Goal: Task Accomplishment & Management: Manage account settings

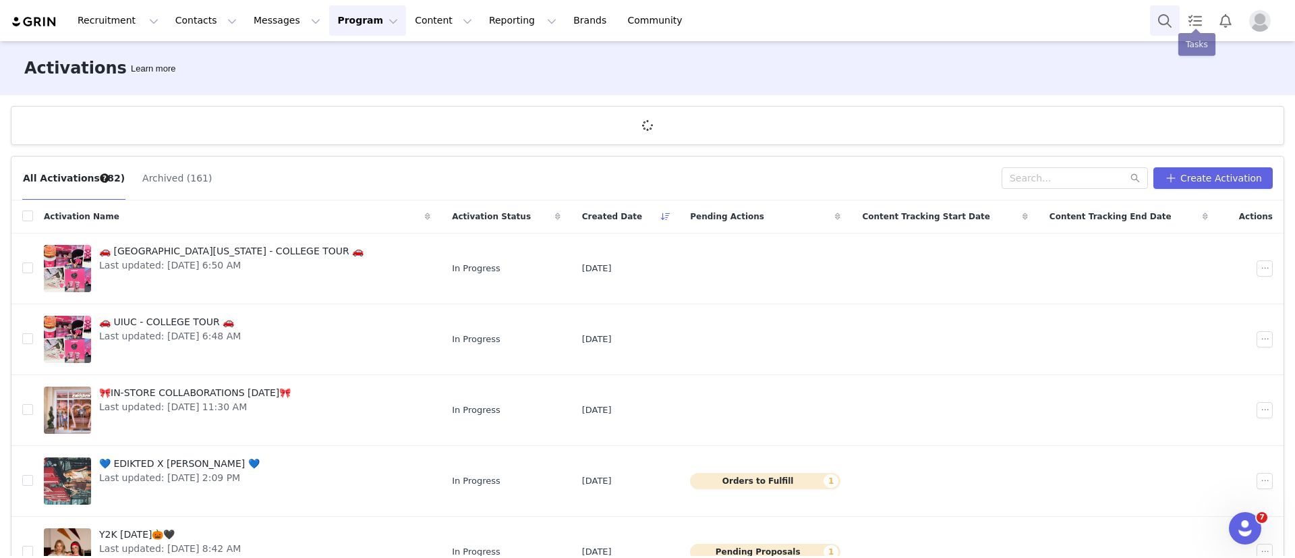
click at [1165, 23] on button "Search" at bounding box center [1165, 20] width 30 height 30
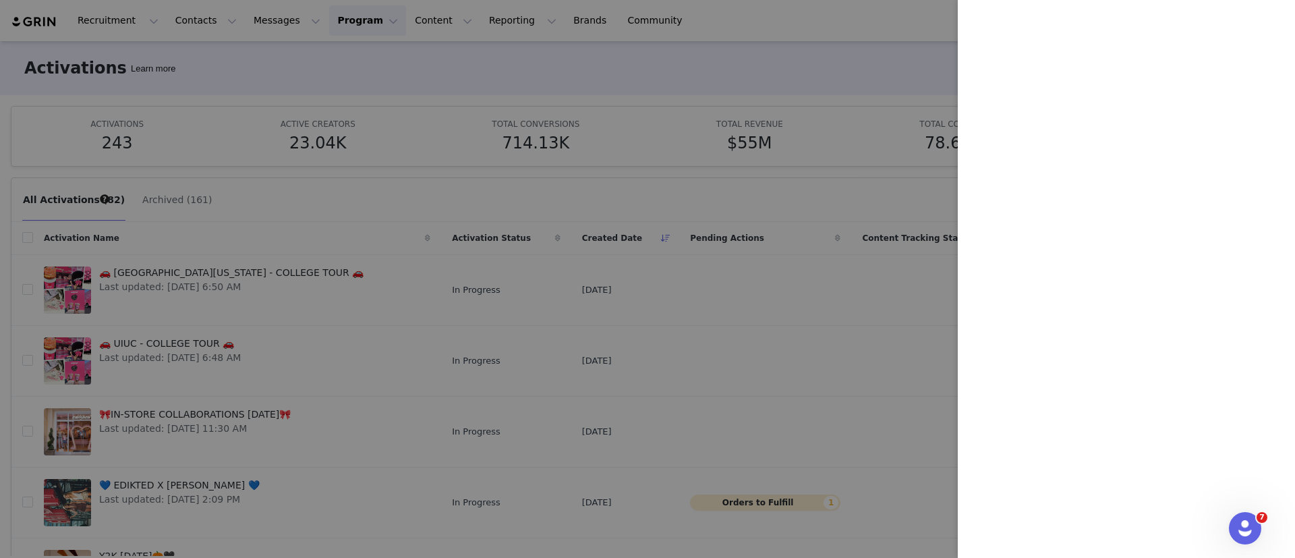
click at [411, 119] on div at bounding box center [647, 279] width 1295 height 558
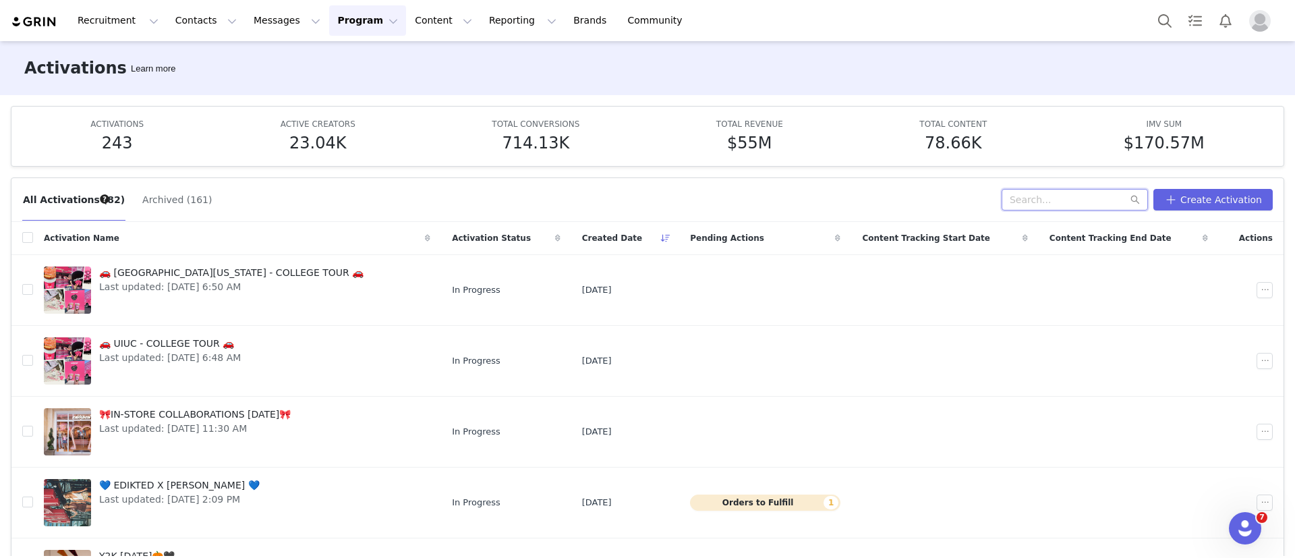
click at [1058, 208] on input "text" at bounding box center [1074, 200] width 146 height 22
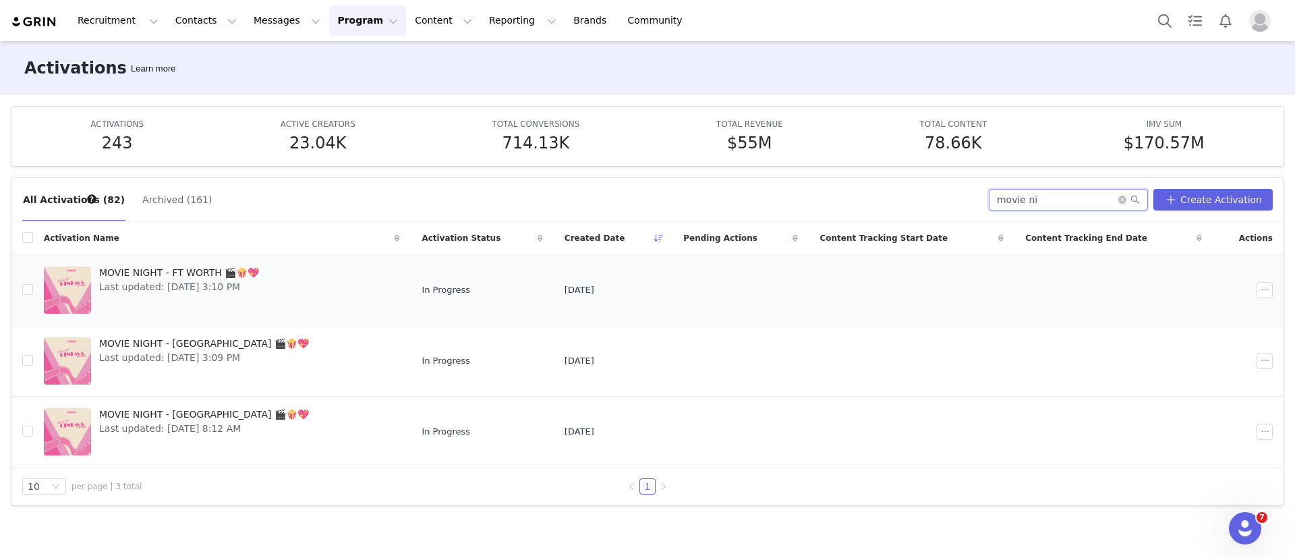
type input "movie ni"
click at [227, 301] on div "MOVIE NIGHT - FT WORTH 🎬🍿💖 Last updated: Sep 4, 2025 3:10 PM" at bounding box center [179, 290] width 176 height 54
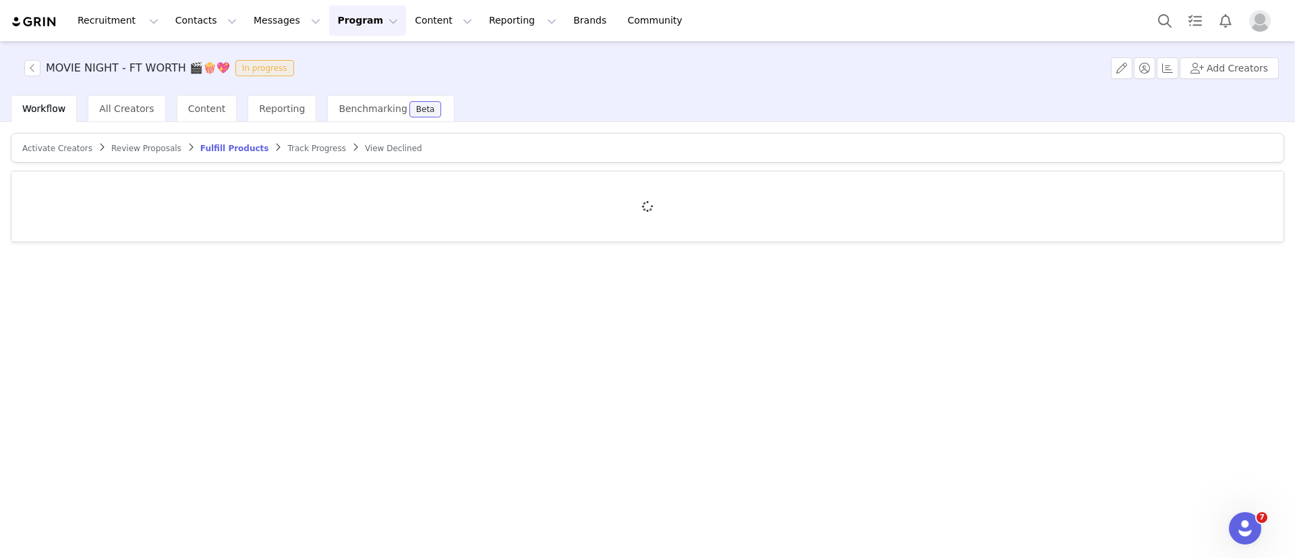
click at [287, 145] on span "Track Progress" at bounding box center [316, 148] width 58 height 9
click at [139, 191] on div at bounding box center [647, 206] width 1272 height 70
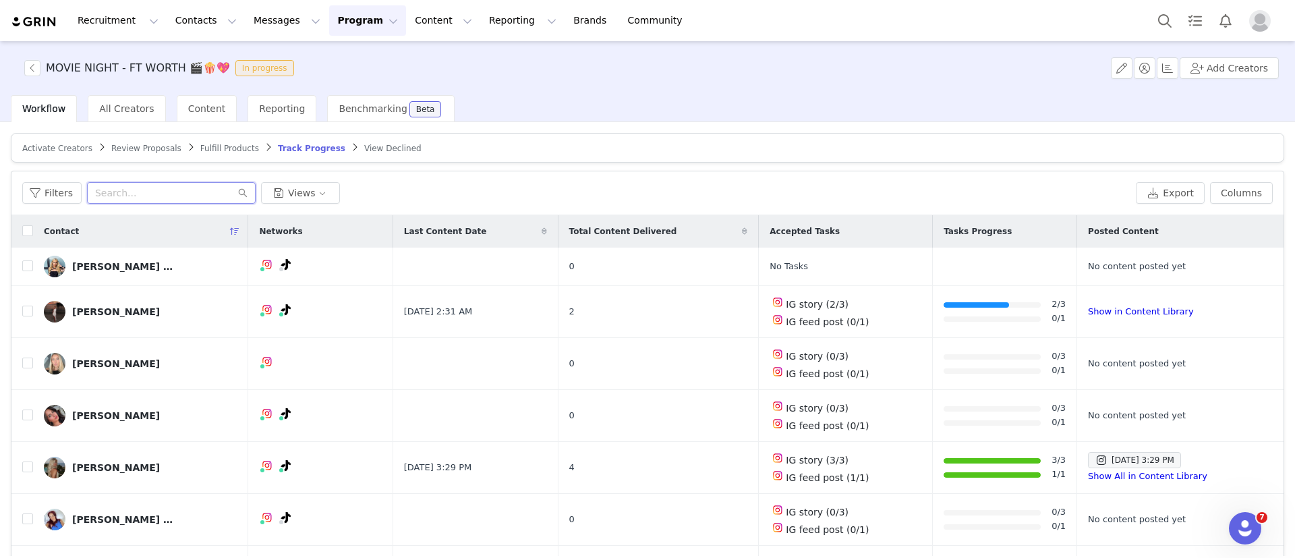
click at [133, 192] on input "text" at bounding box center [171, 193] width 169 height 22
paste input "Siena Adderton"
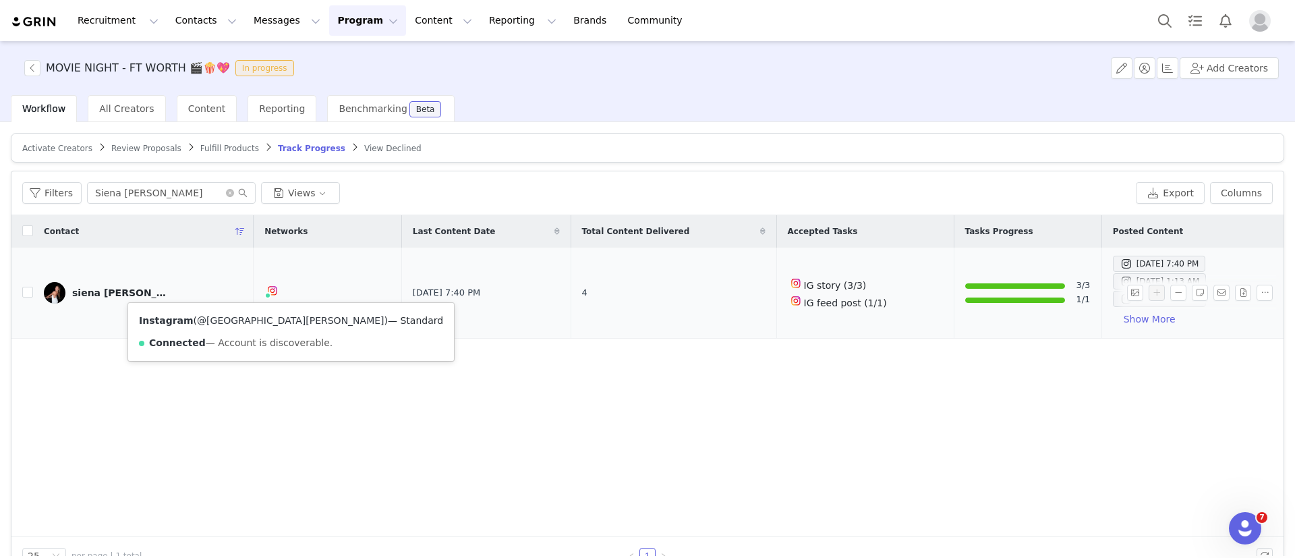
click at [230, 320] on link "@siena.adderton" at bounding box center [290, 320] width 187 height 11
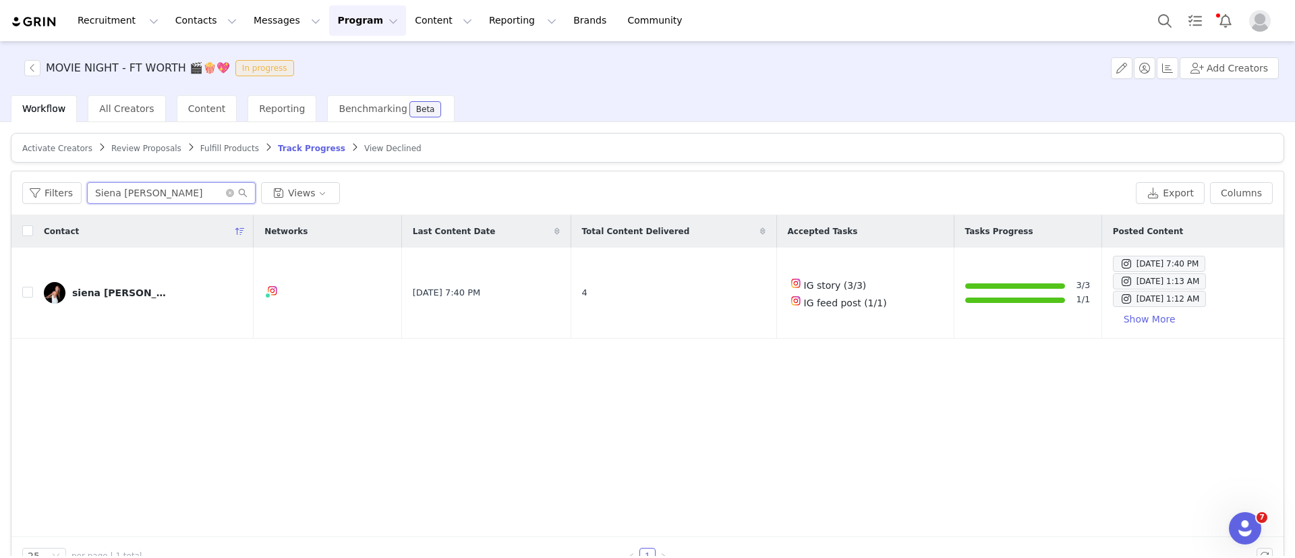
click at [119, 202] on input "Siena Adderton" at bounding box center [171, 193] width 169 height 22
paste input "Nyla Vranic"
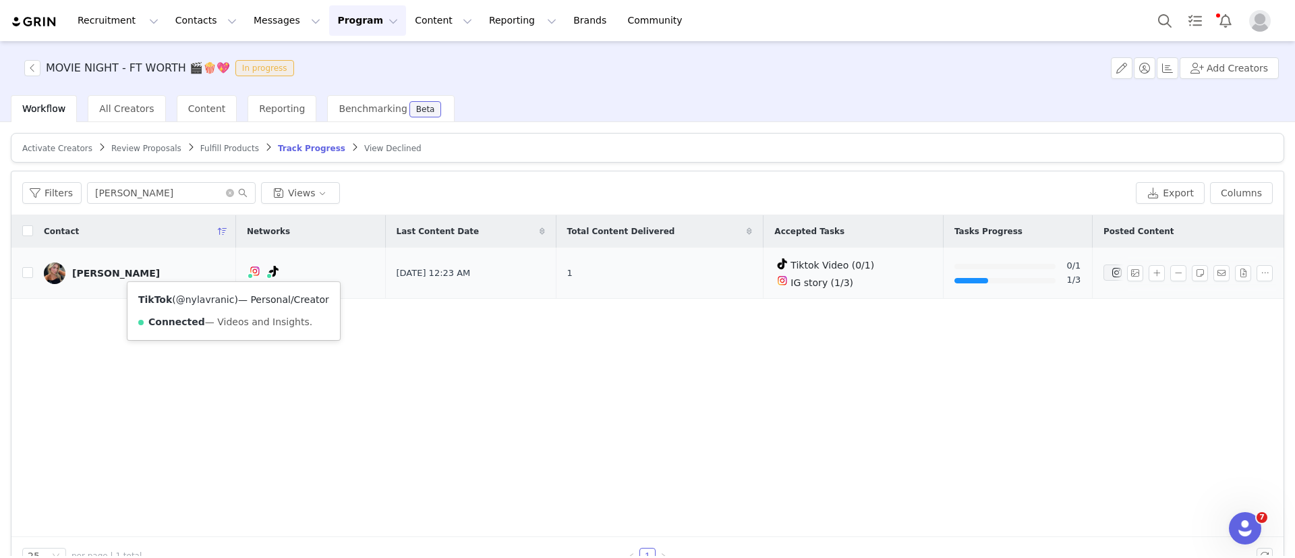
click at [211, 297] on link "@nylavranic" at bounding box center [205, 299] width 59 height 11
click at [198, 297] on link "@nylavranic" at bounding box center [209, 299] width 59 height 11
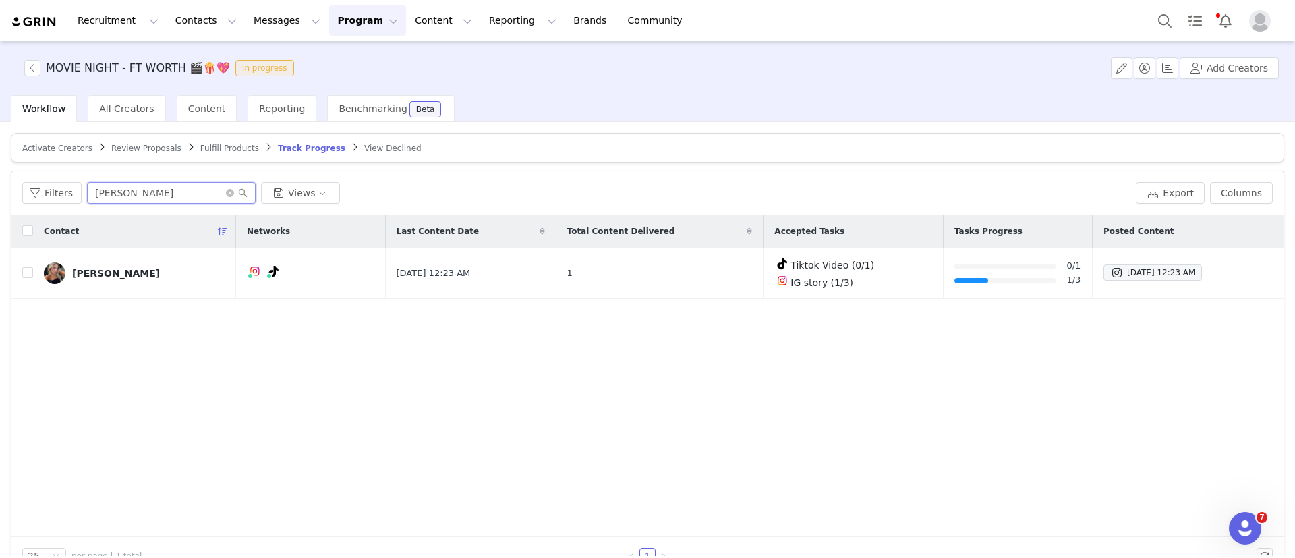
click at [112, 185] on input "Nyla Vranic" at bounding box center [171, 193] width 169 height 22
paste input "Lindsey Jones"
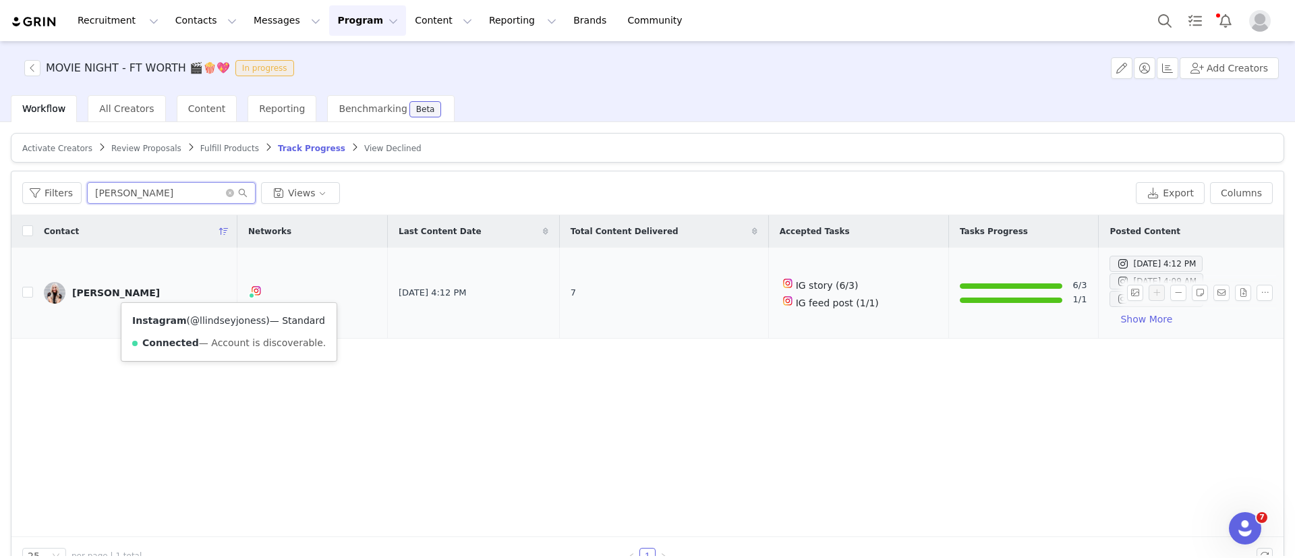
type input "Lindsey Jones"
click at [218, 316] on link "@llindseyjoness" at bounding box center [228, 320] width 76 height 11
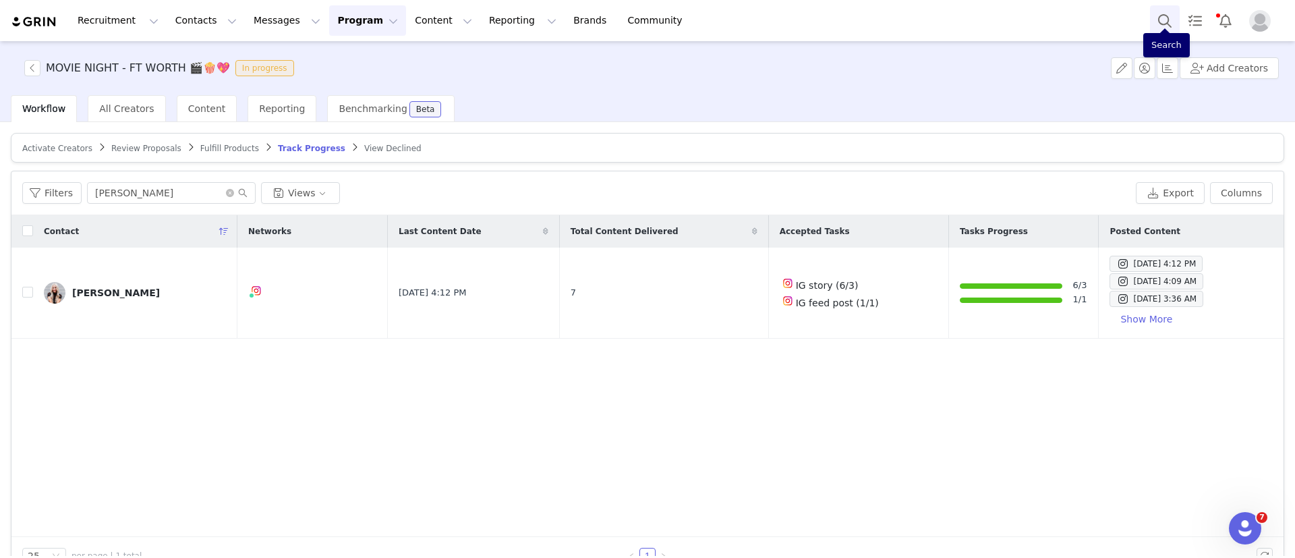
click at [1162, 13] on button "Search" at bounding box center [1165, 20] width 30 height 30
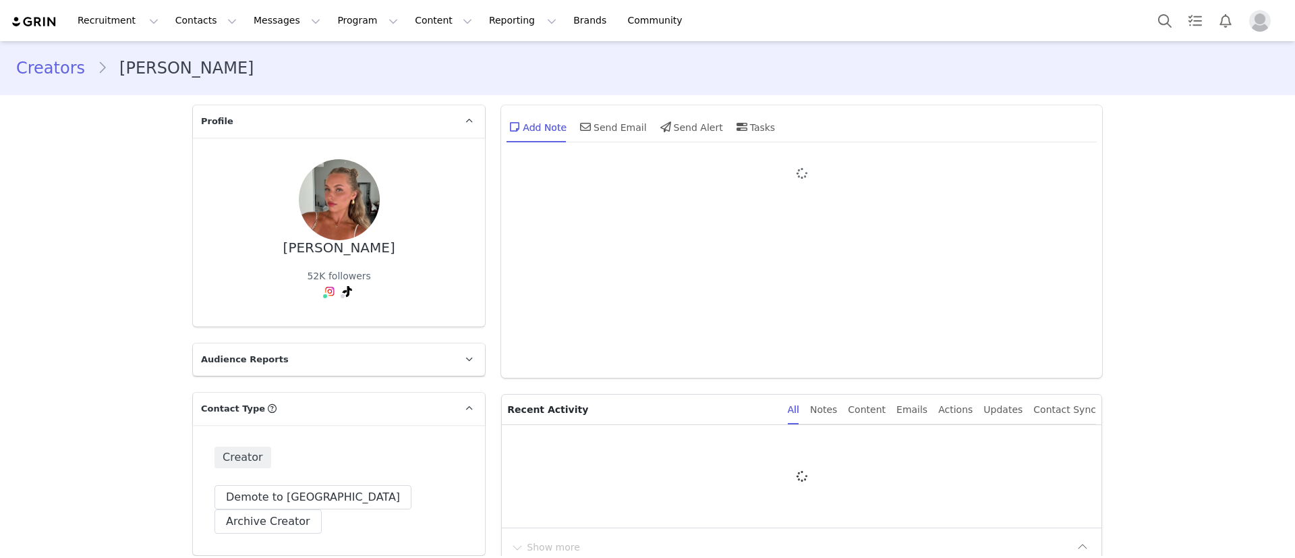
type input "+1 ([GEOGRAPHIC_DATA])"
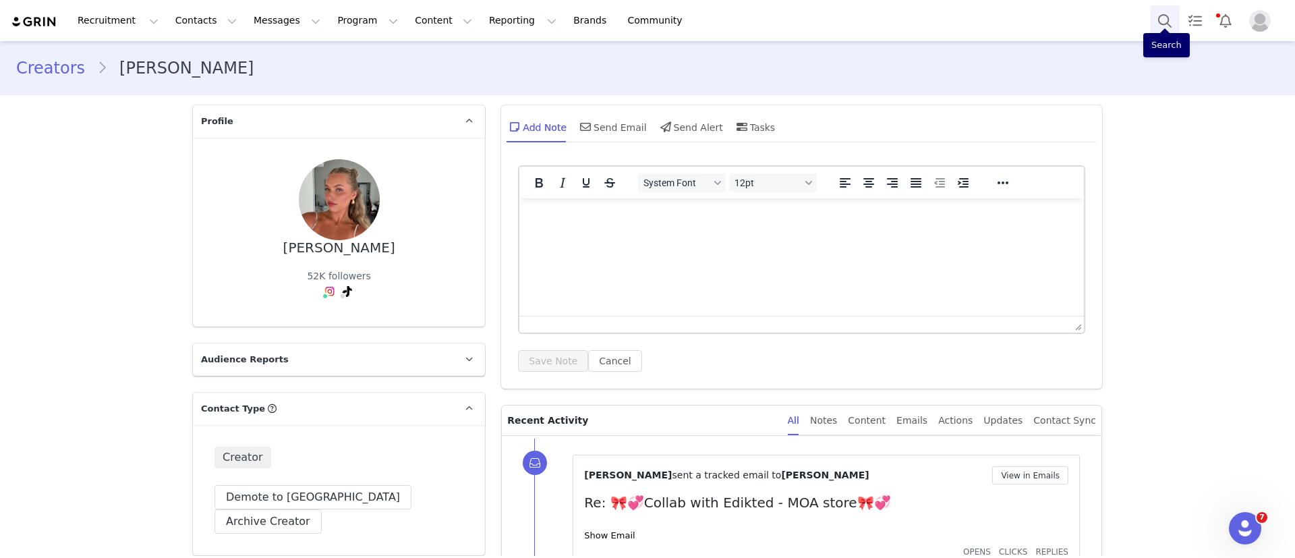
click at [1158, 16] on button "Search" at bounding box center [1165, 20] width 30 height 30
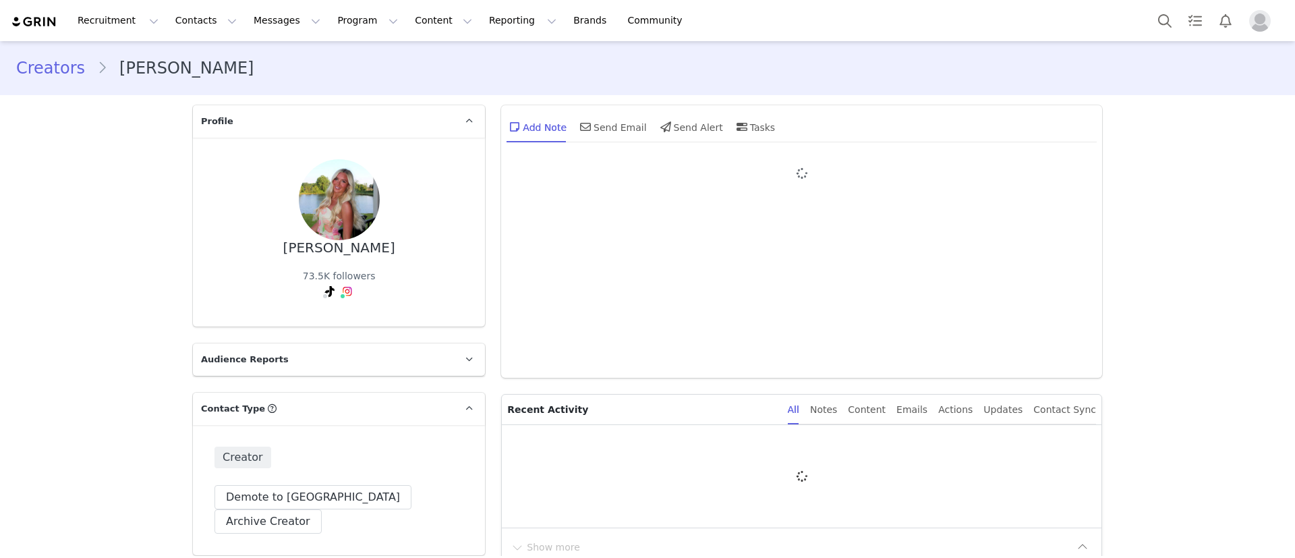
type input "+1 ([GEOGRAPHIC_DATA])"
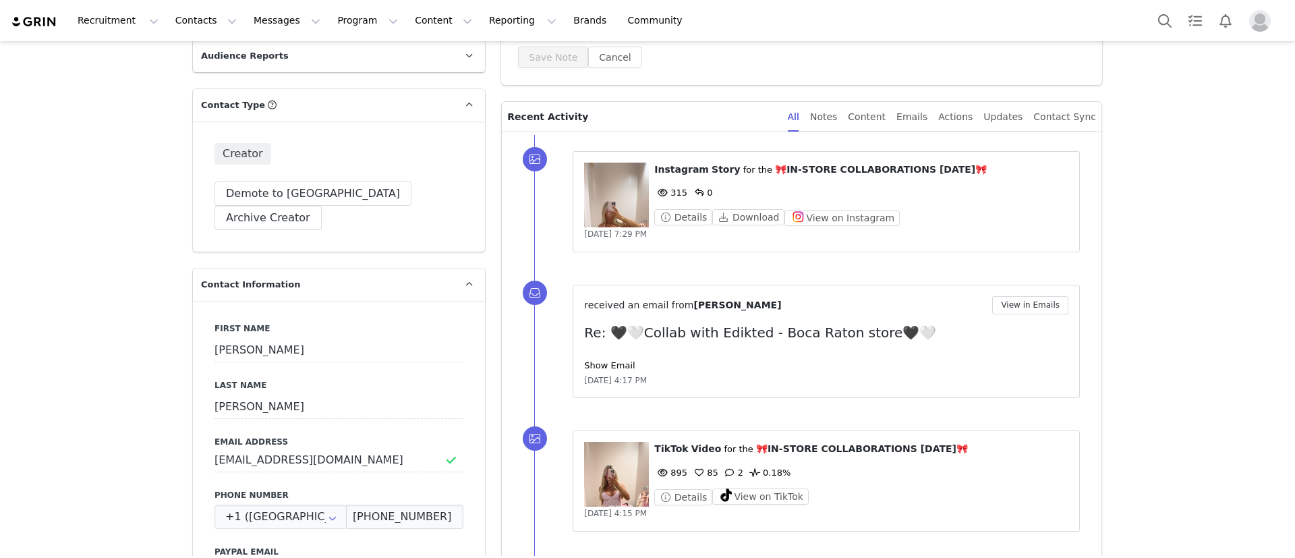
scroll to position [101, 0]
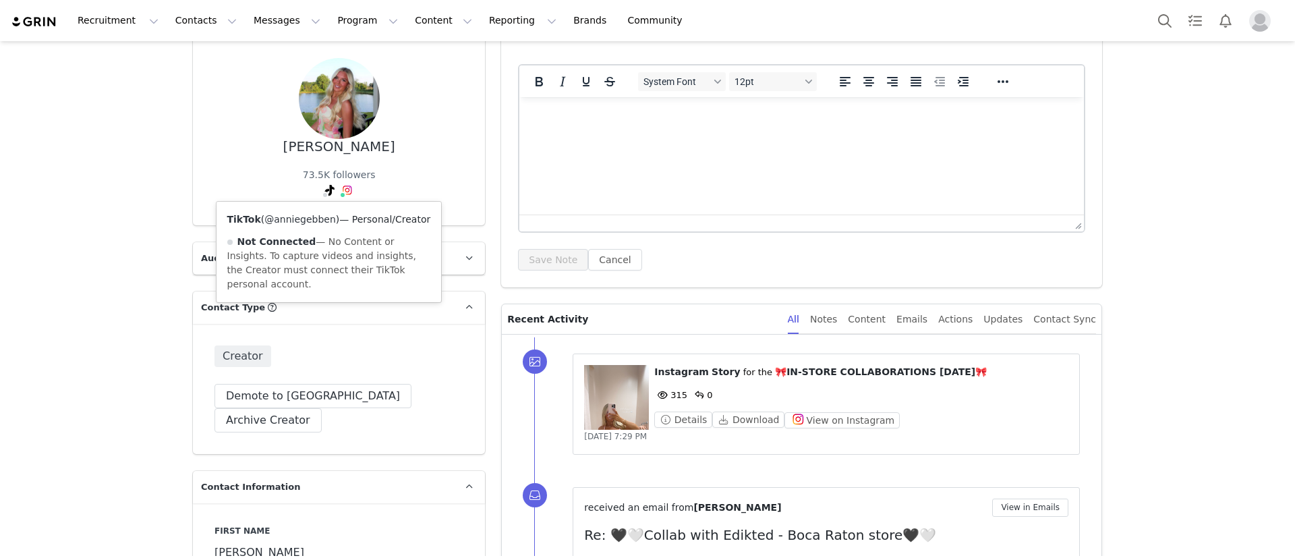
click at [303, 220] on link "@anniegebben" at bounding box center [299, 219] width 71 height 11
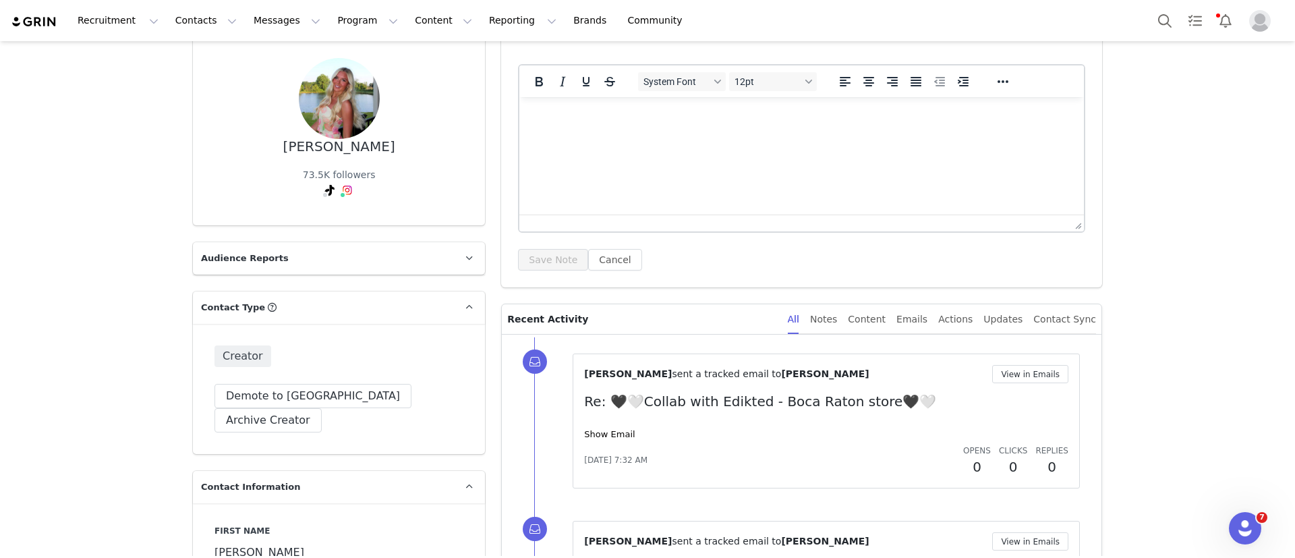
scroll to position [0, 0]
click at [182, 10] on button "Contacts Contacts" at bounding box center [206, 20] width 78 height 30
click at [272, 17] on button "Messages Messages" at bounding box center [286, 20] width 83 height 30
click at [278, 103] on div "Templates" at bounding box center [276, 109] width 90 height 14
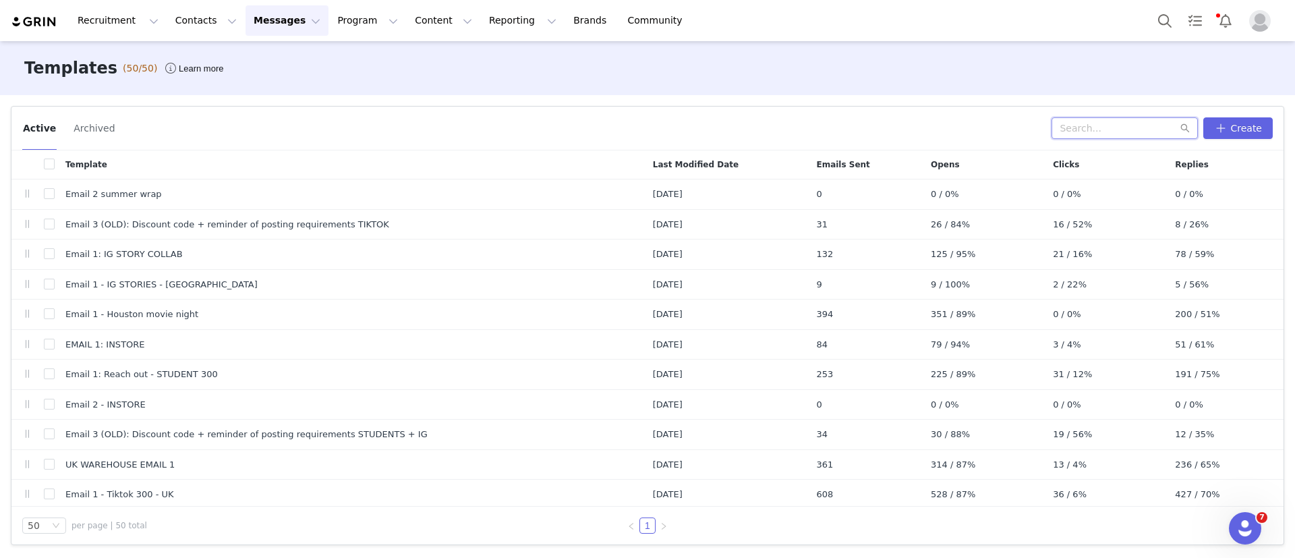
click at [1117, 129] on input "text" at bounding box center [1124, 128] width 146 height 22
paste input "Please confirm if you’d be interested and let us know which date and time works…"
type input "Please confirm if you’d be interested and let us know which date and time works…"
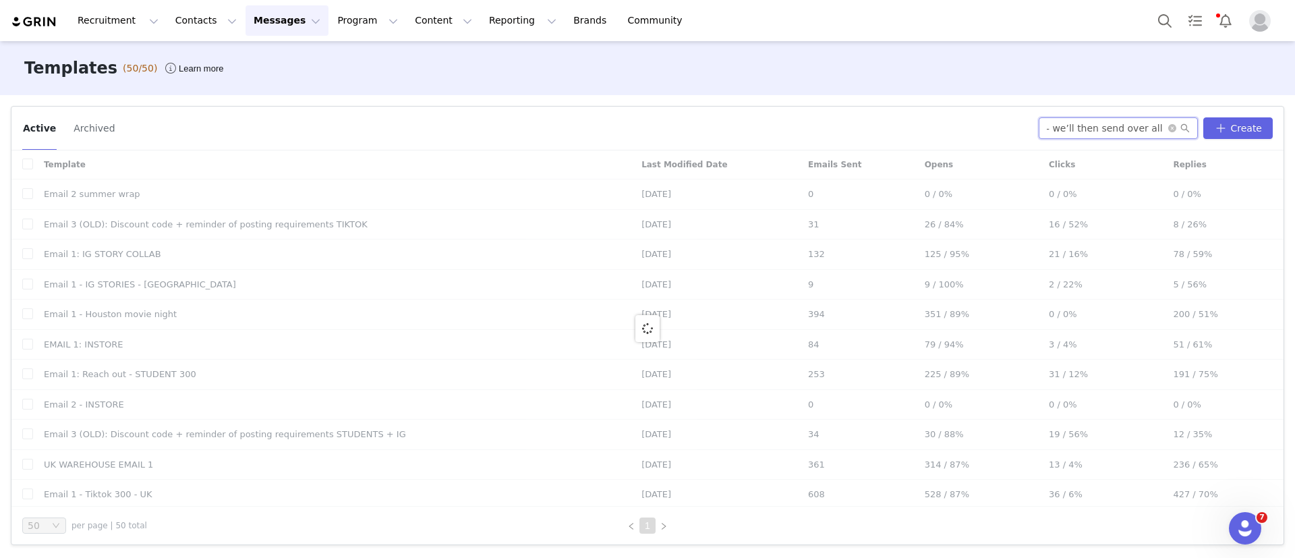
click at [1113, 125] on input "Please confirm if you’d be interested and let us know which date and time works…" at bounding box center [1117, 128] width 159 height 22
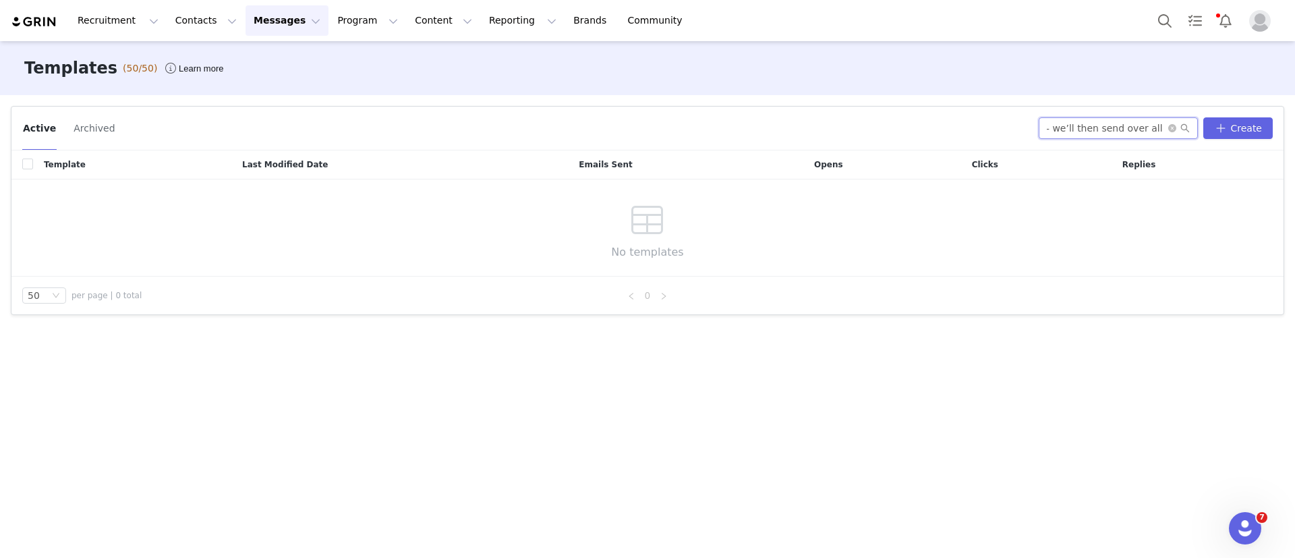
click at [1113, 125] on input "Please confirm if you’d be interested and let us know which date and time works…" at bounding box center [1117, 128] width 159 height 22
type input "hallo"
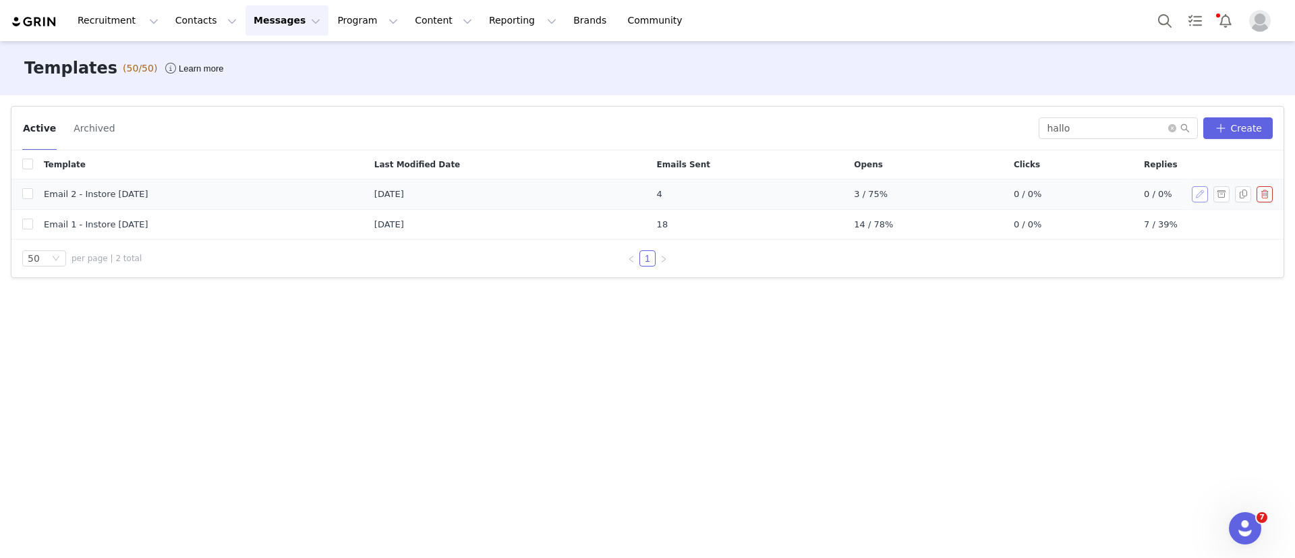
click at [1198, 196] on button "button" at bounding box center [1199, 194] width 16 height 16
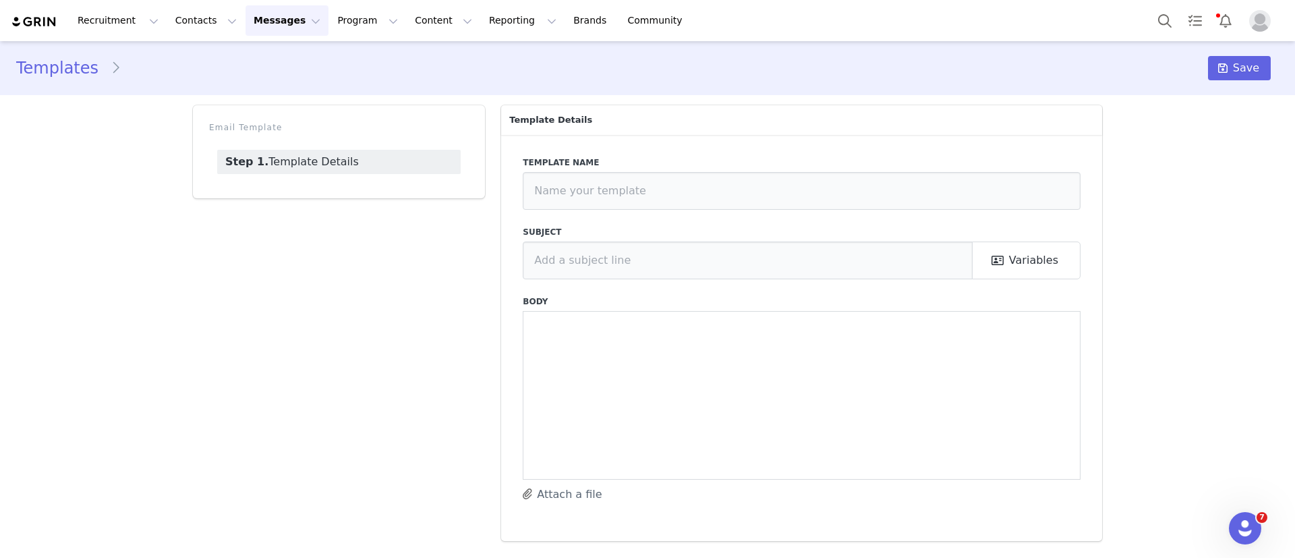
type input "Email 2 - Instore [DATE]"
type input "Collab with Edikted x [DATE] 🖤🎃✨"
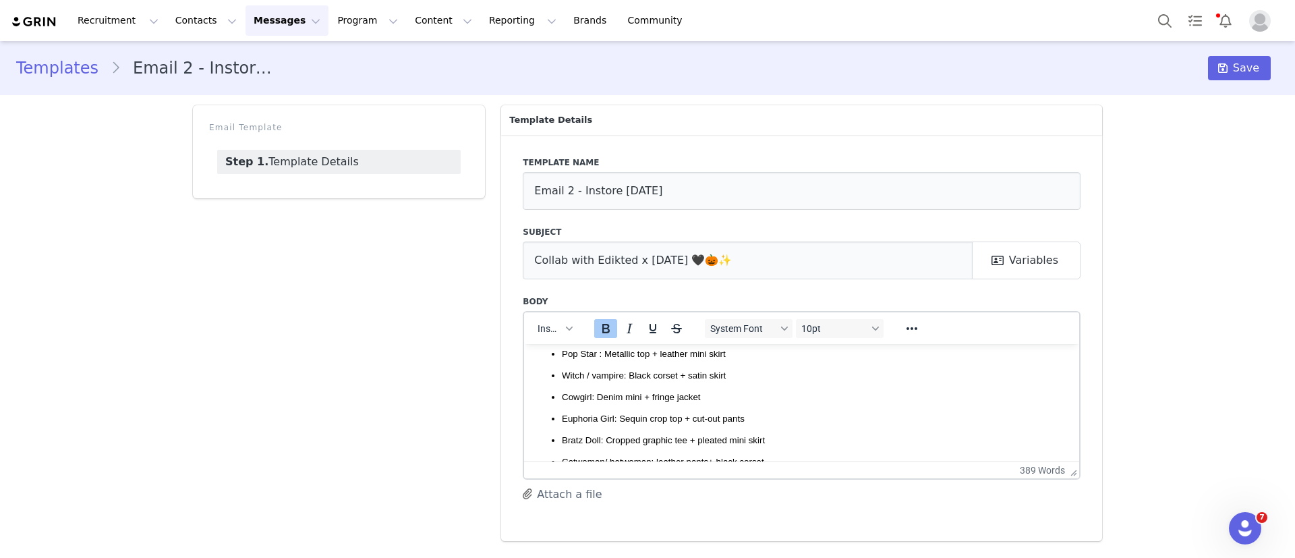
scroll to position [506, 0]
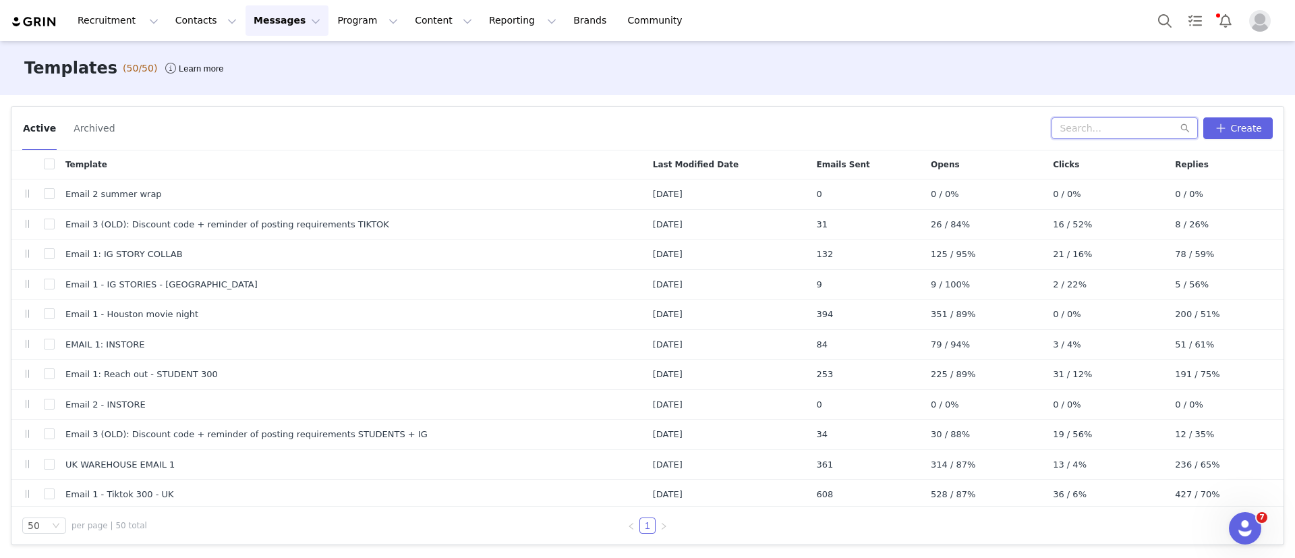
click at [1118, 129] on input "text" at bounding box center [1124, 128] width 146 height 22
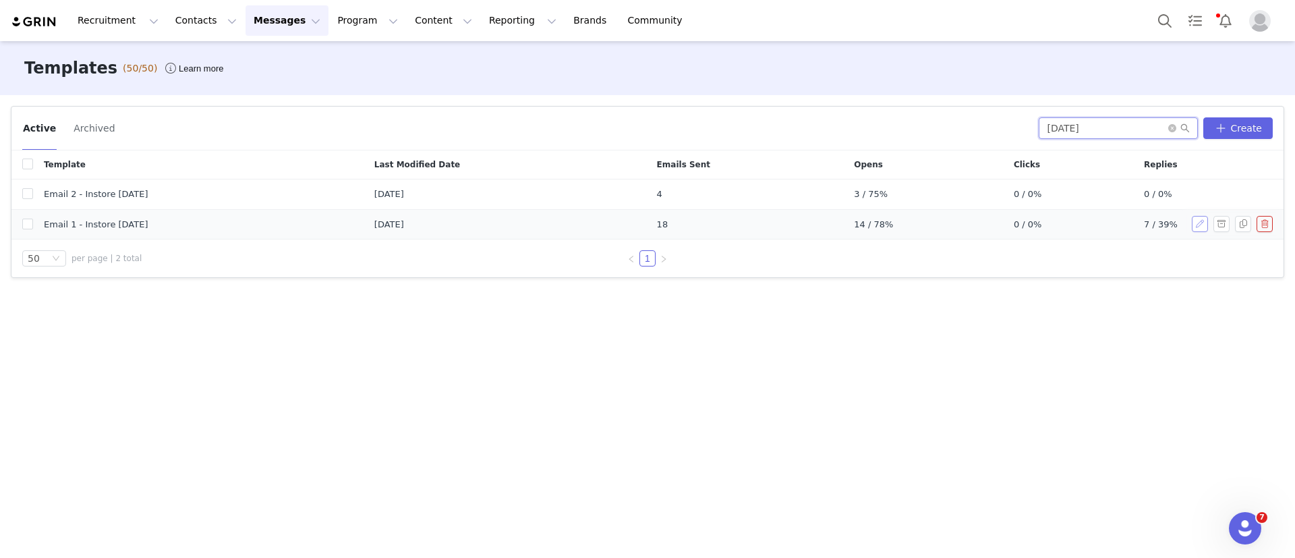
type input "halloween"
click at [1197, 223] on button "button" at bounding box center [1199, 224] width 16 height 16
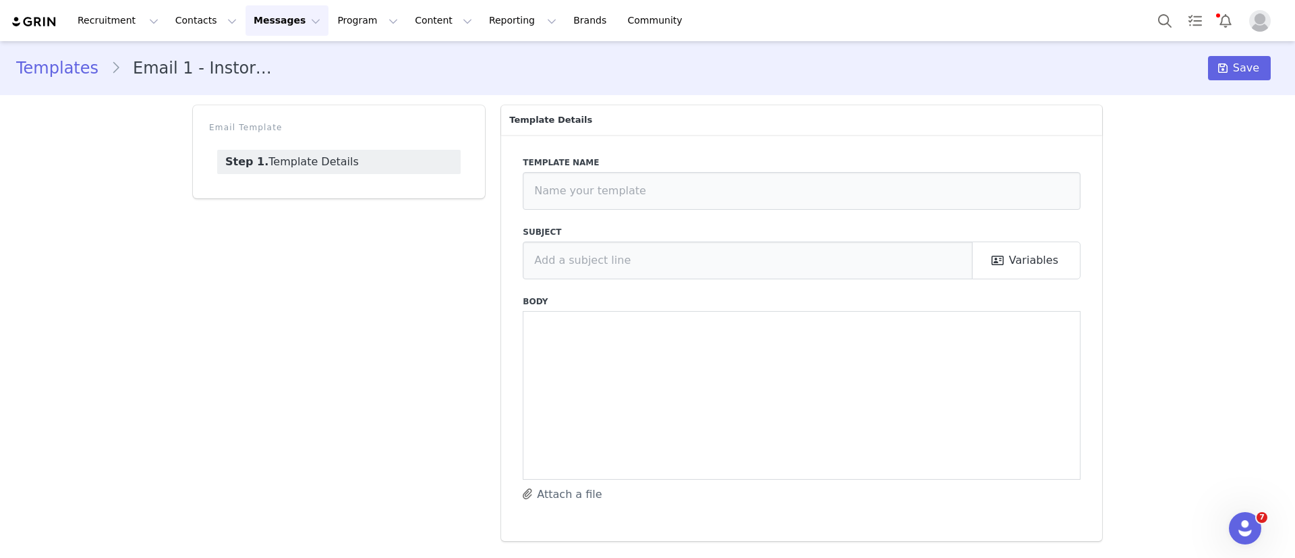
type input "Email 1 - Instore [DATE]"
type input "Collab with Edikted x [DATE] 🖤🎃✨"
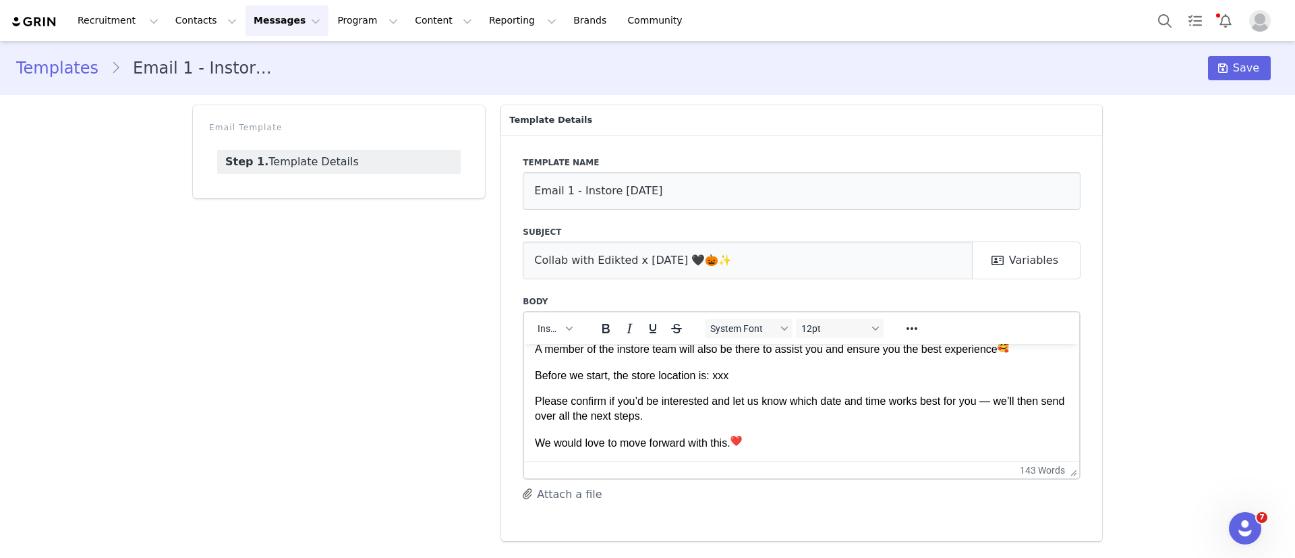
scroll to position [202, 0]
click at [672, 378] on body "Hi babe, My name is Ashley from the collaboration team at Edikted www.edikted.c…" at bounding box center [801, 339] width 533 height 374
click at [674, 370] on p "Before we start, the store location is: xxx" at bounding box center [801, 373] width 533 height 15
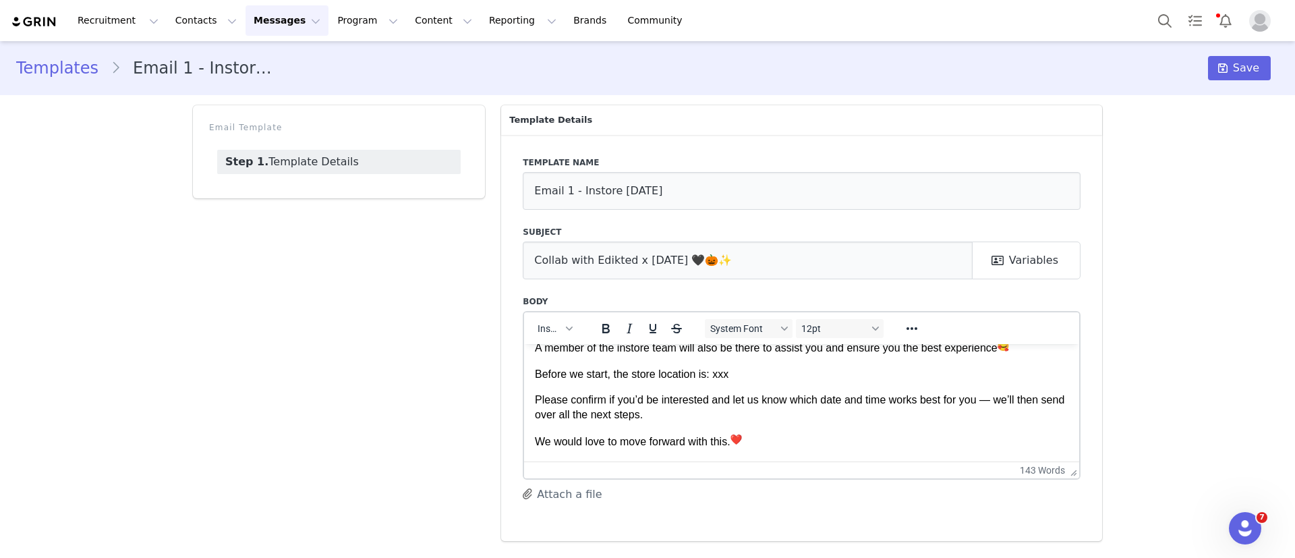
click at [674, 370] on p "Before we start, the store location is: xxx" at bounding box center [801, 373] width 533 height 15
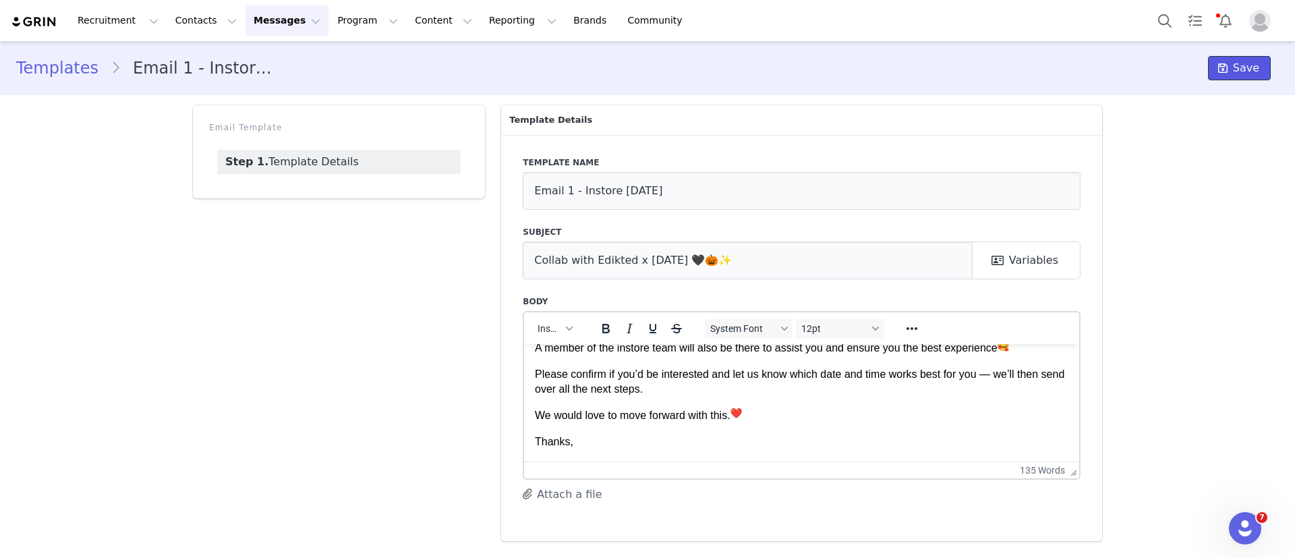
click at [1257, 61] on span "Save" at bounding box center [1246, 68] width 26 height 16
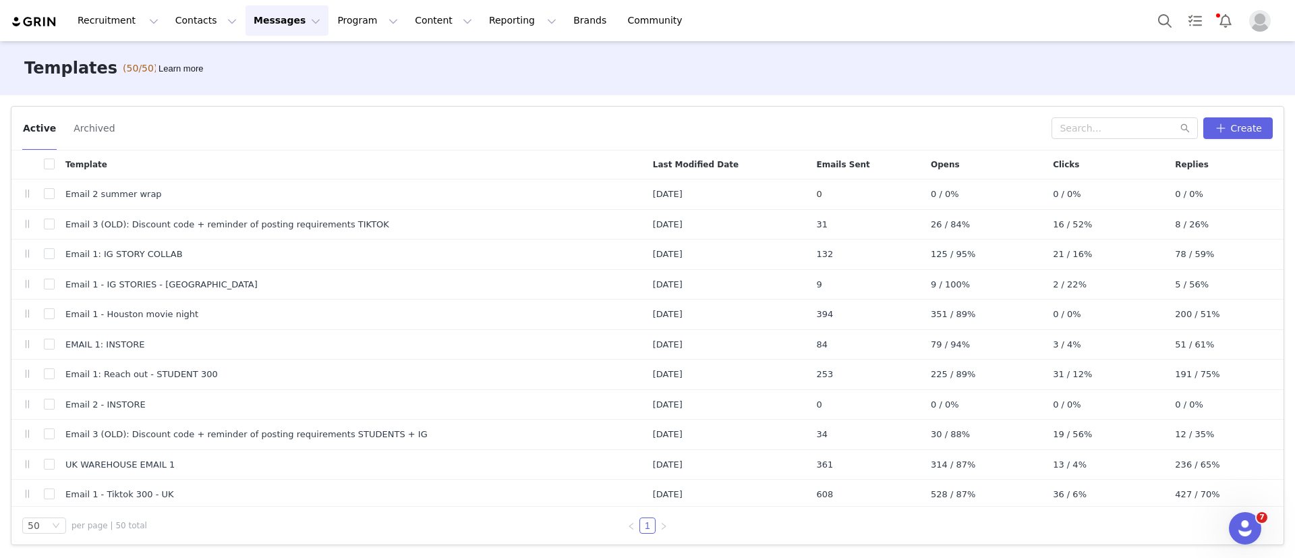
click at [264, 16] on button "Messages Messages" at bounding box center [286, 20] width 83 height 30
click at [275, 78] on div "Inbox" at bounding box center [276, 85] width 90 height 14
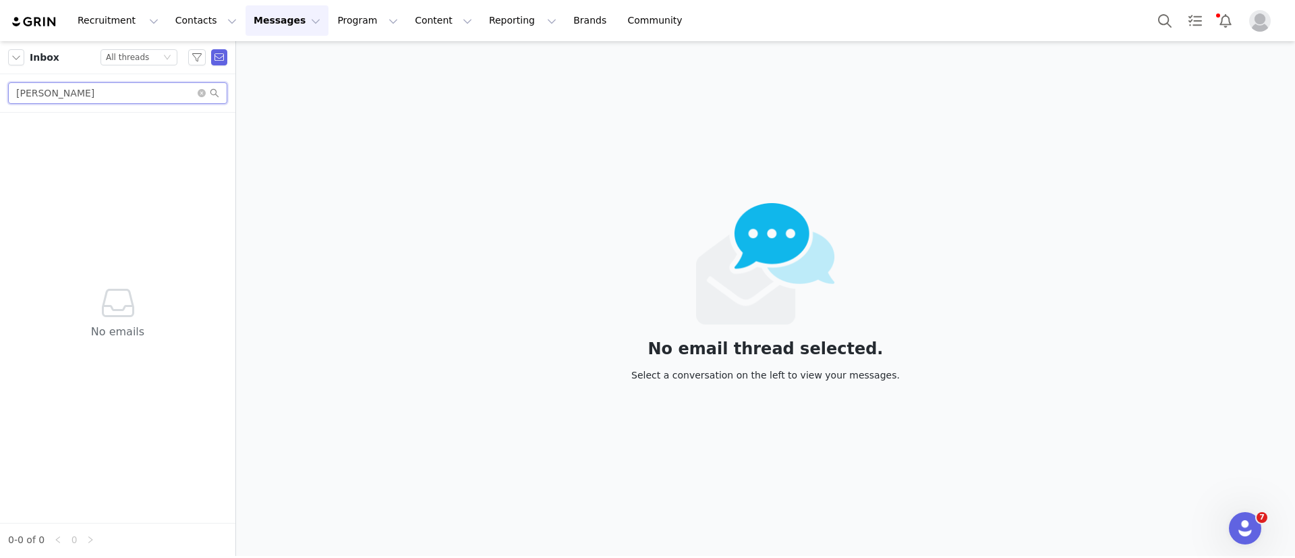
click at [44, 86] on input "Marissa Phillips" at bounding box center [117, 93] width 219 height 22
paste input "tracyleinfo@gmail.com"
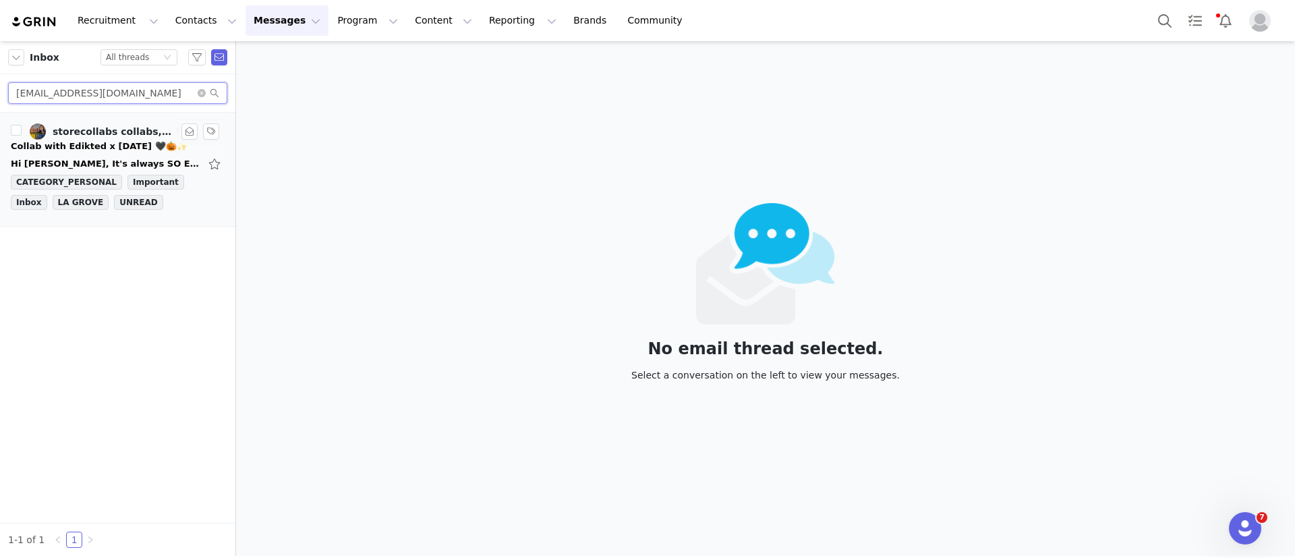
type input "tracyleinfo@gmail.com"
click at [89, 144] on div "Collab with Edikted x [DATE] 🖤🎃✨" at bounding box center [99, 146] width 177 height 13
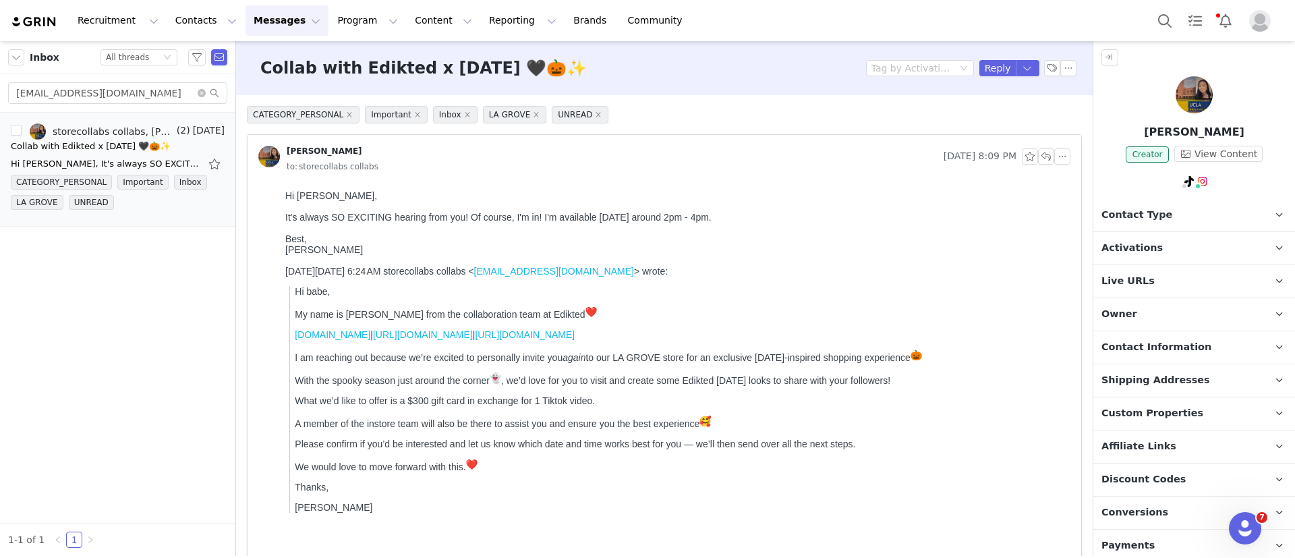
click at [1142, 194] on div "Tracy Le Creator View Content Contact Type Contact type can be Creator, Prospec…" at bounding box center [1194, 298] width 202 height 514
click at [1150, 211] on span "Contact Type" at bounding box center [1136, 215] width 71 height 15
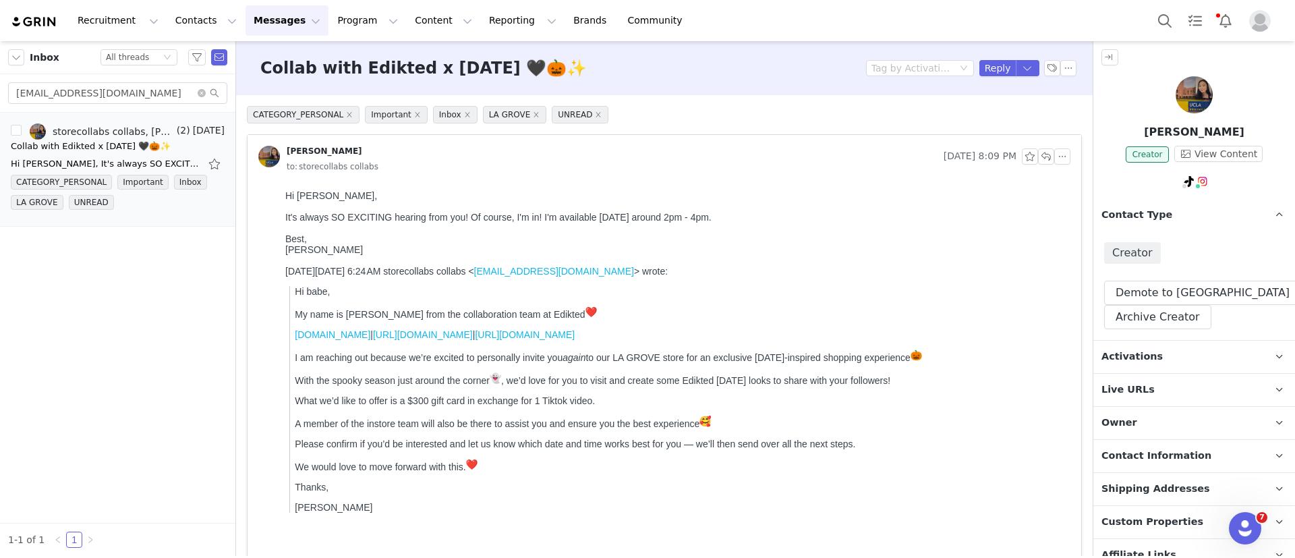
scroll to position [101, 0]
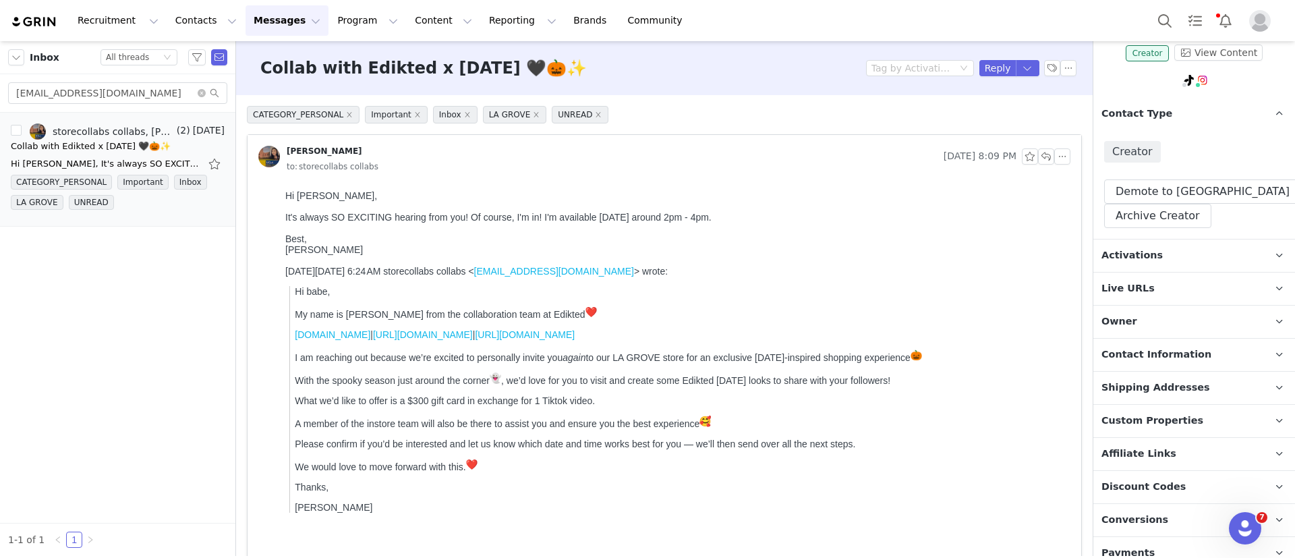
click at [1162, 245] on p "Activations" at bounding box center [1177, 255] width 169 height 32
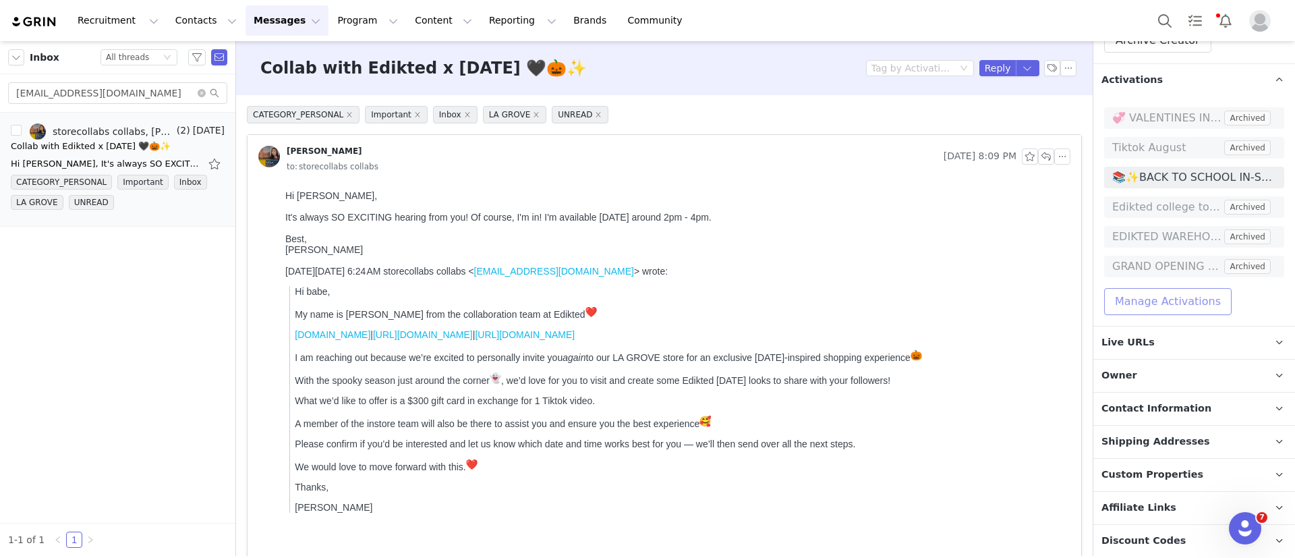
scroll to position [303, 0]
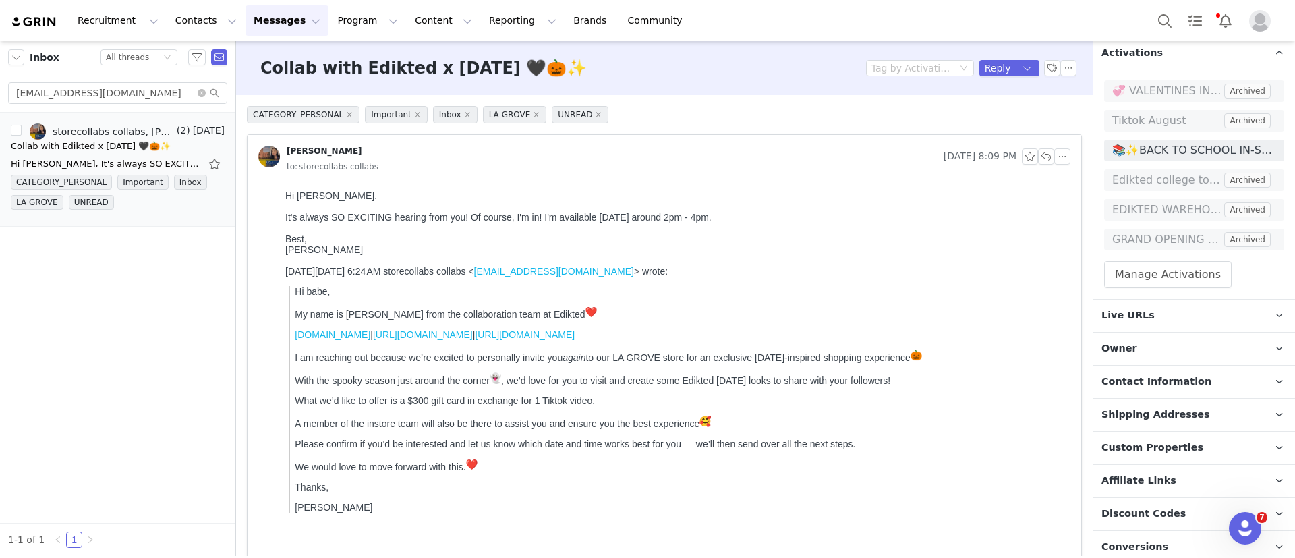
click at [1148, 330] on p "Live URLs" at bounding box center [1177, 315] width 169 height 32
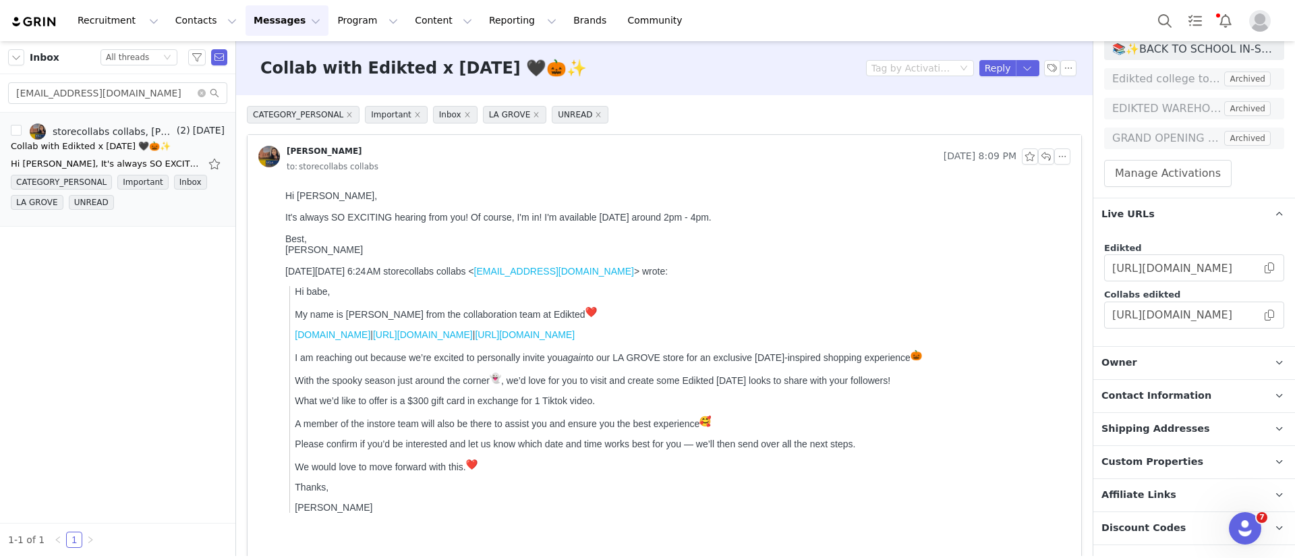
click at [1138, 359] on p "Owner The account user who owns the contact" at bounding box center [1177, 363] width 169 height 32
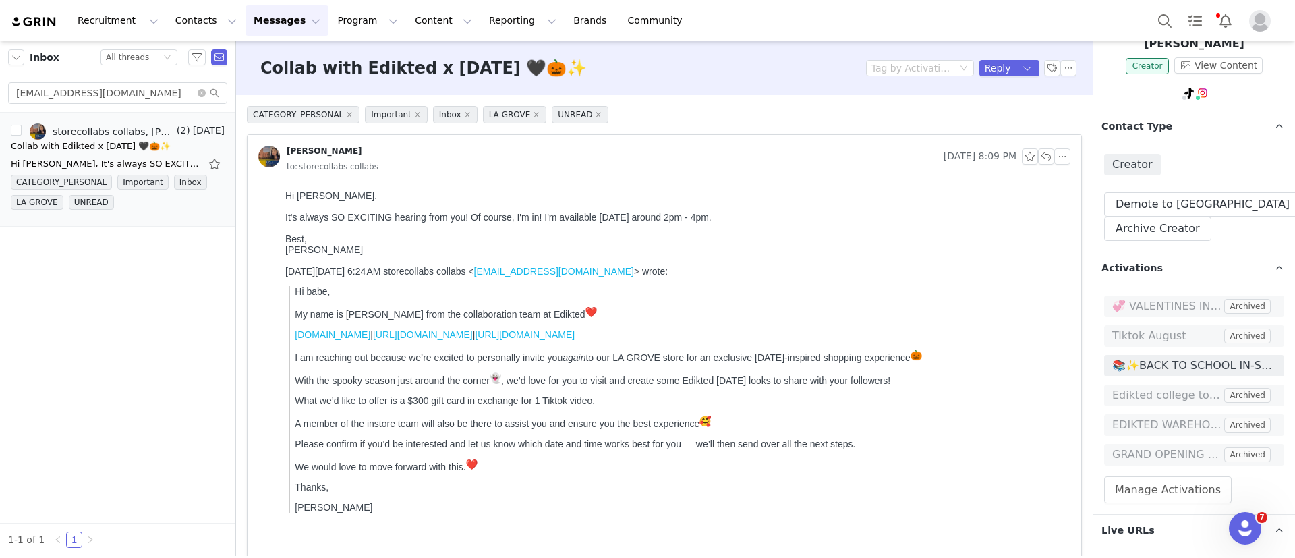
scroll to position [0, 0]
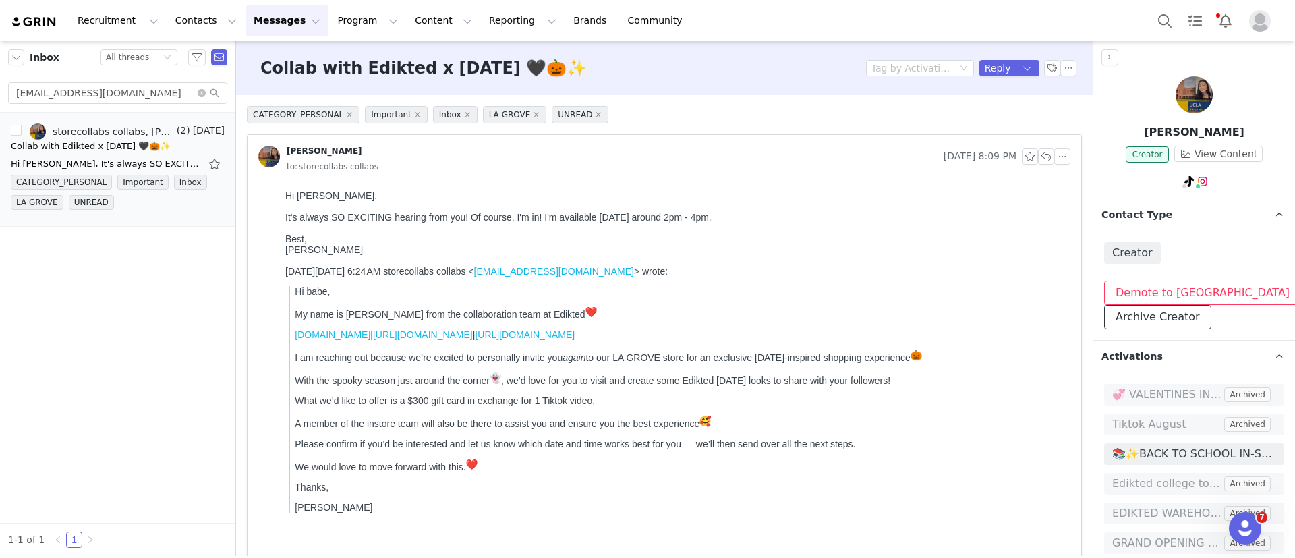
click at [1179, 305] on button "Archive Creator" at bounding box center [1157, 317] width 107 height 24
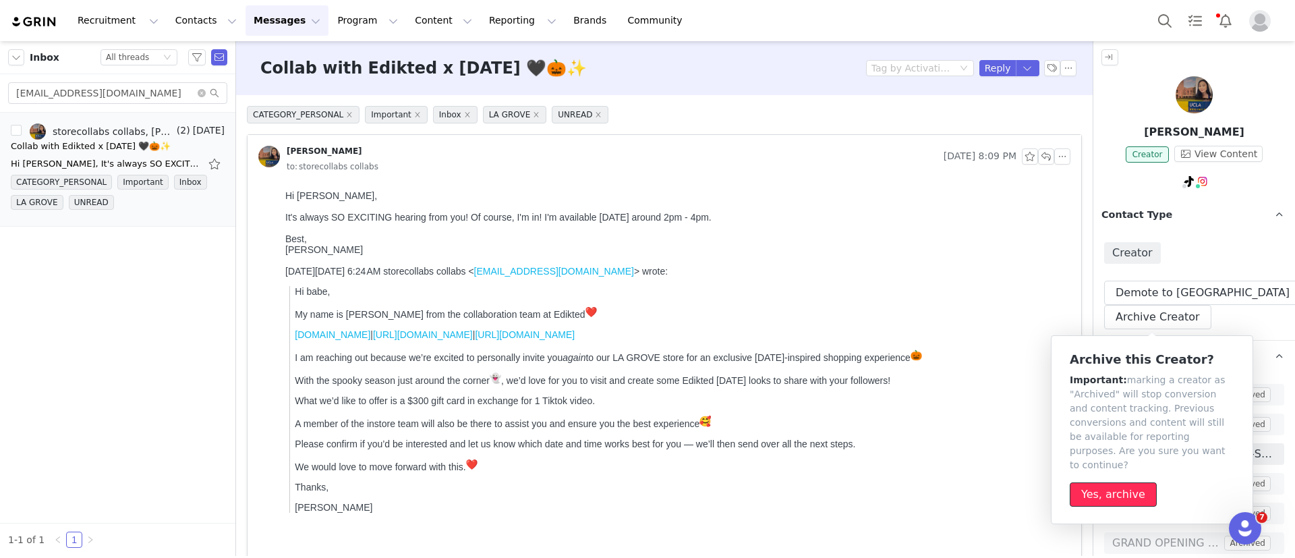
click at [1108, 482] on button "Yes, archive" at bounding box center [1112, 494] width 87 height 24
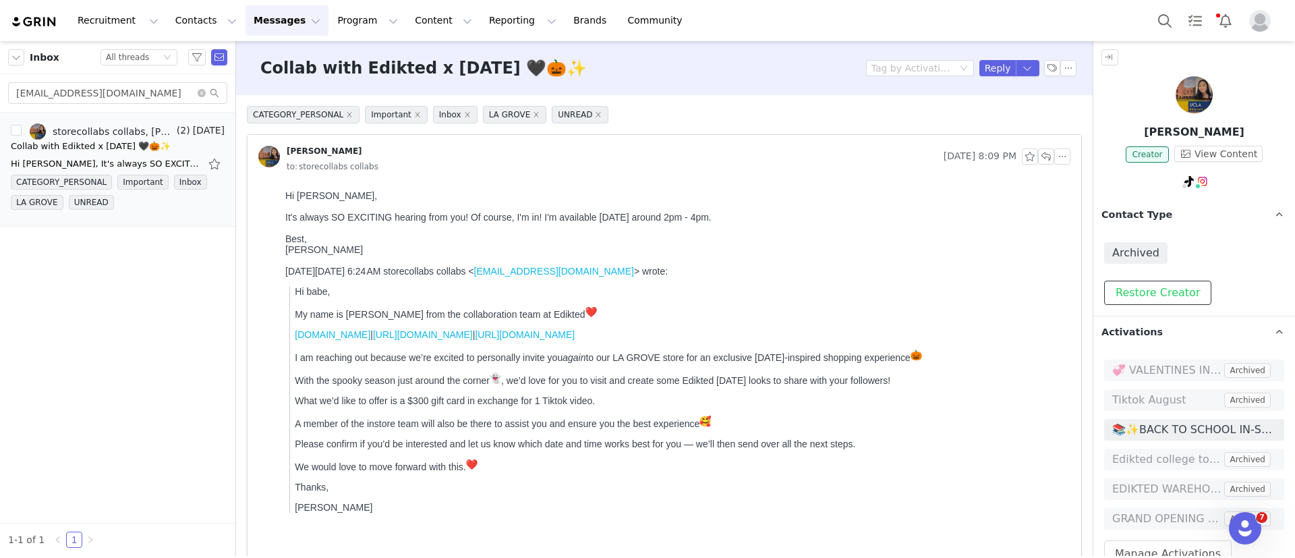
click at [1172, 299] on button "Restore Creator" at bounding box center [1157, 293] width 107 height 24
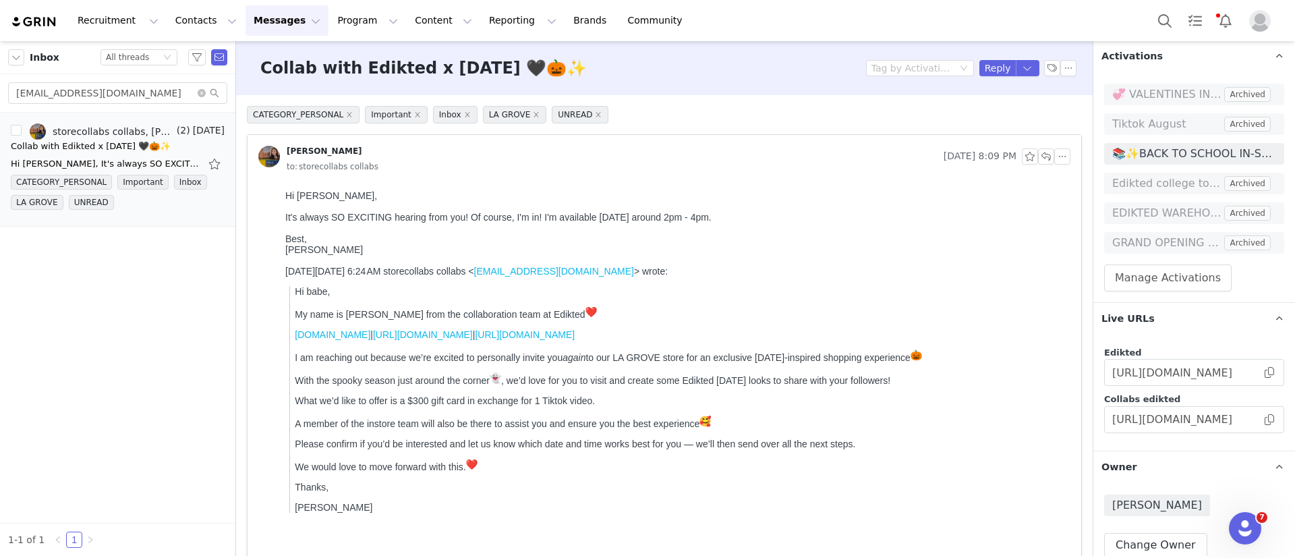
scroll to position [303, 0]
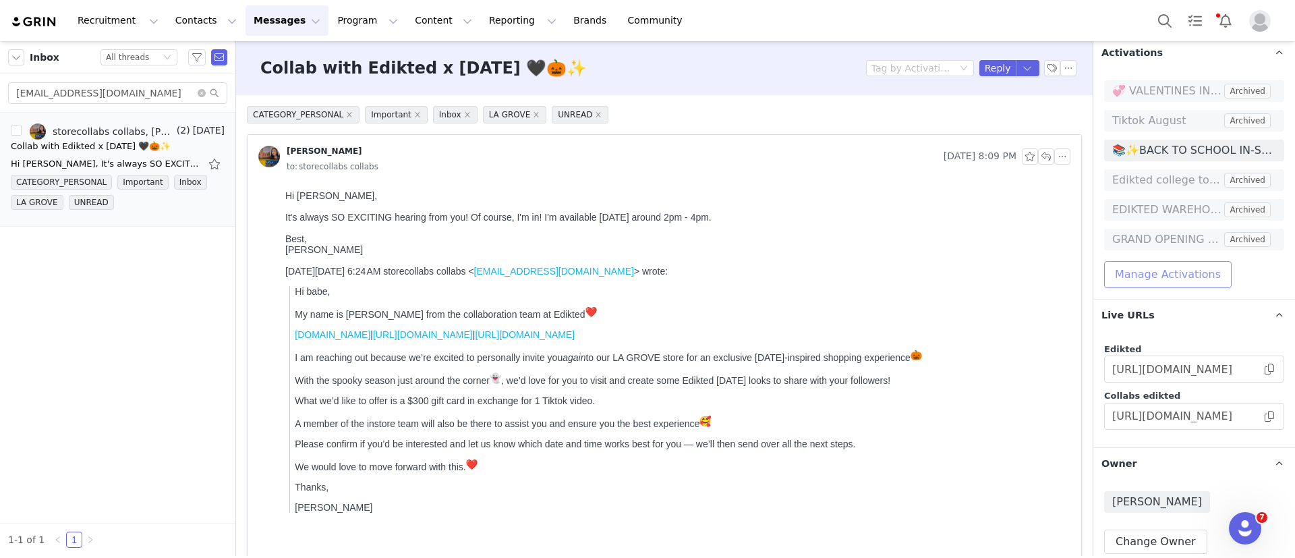
click at [1163, 268] on button "Manage Activations" at bounding box center [1167, 274] width 127 height 27
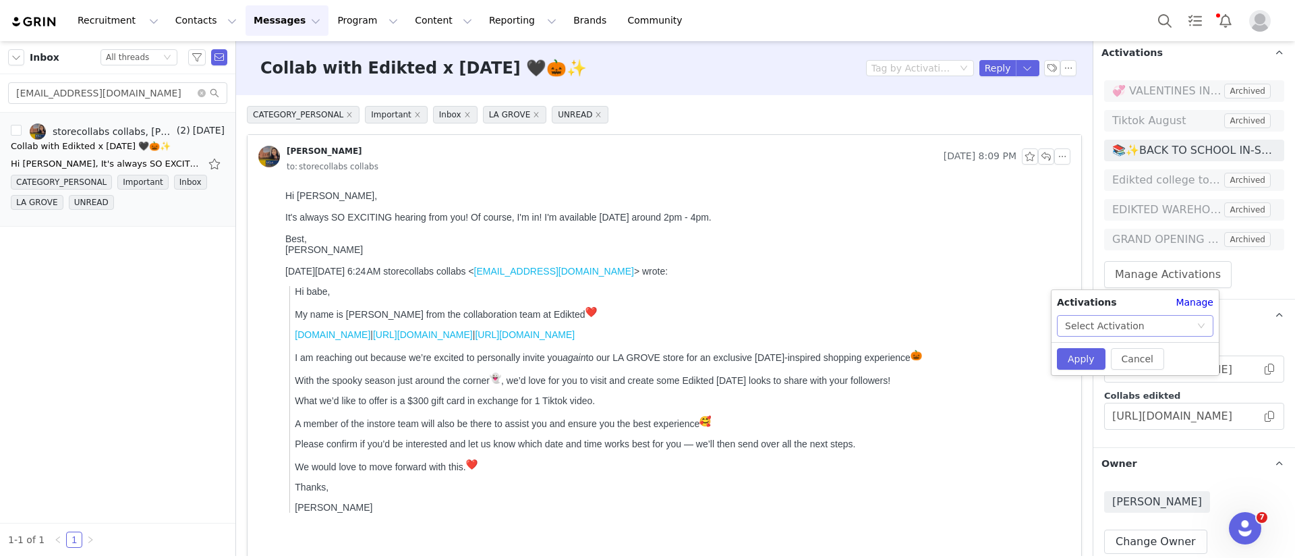
click at [1098, 324] on div "Select Activation" at bounding box center [1105, 326] width 80 height 20
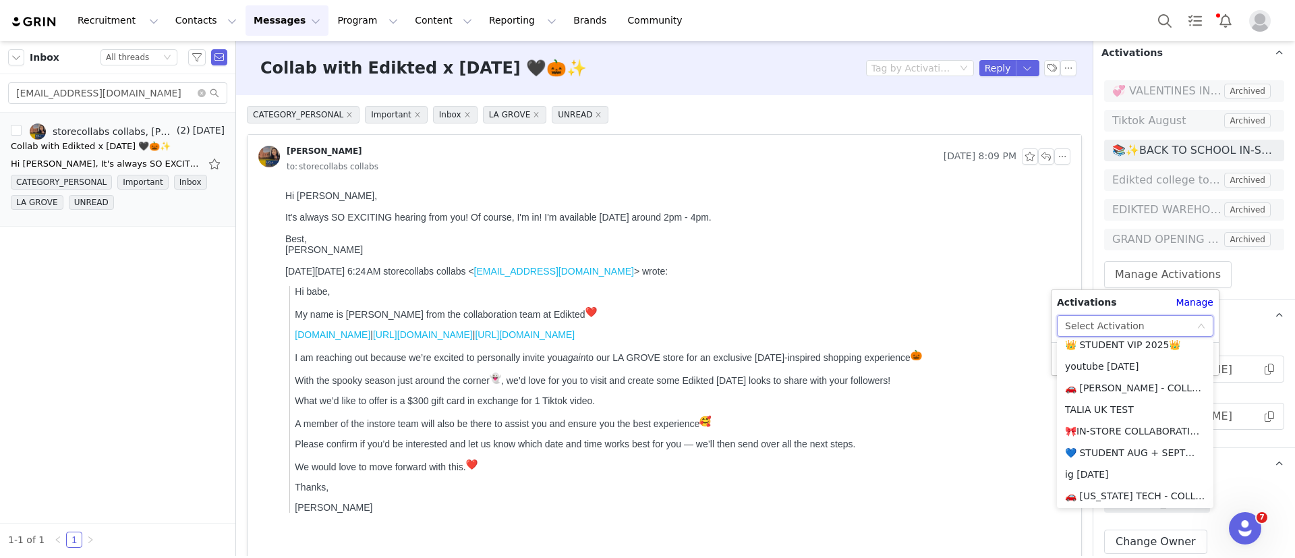
scroll to position [399, 0]
click at [1137, 427] on li "🎀IN-STORE COLLABORATIONS SEPTEMBER 2025🎀" at bounding box center [1135, 428] width 156 height 22
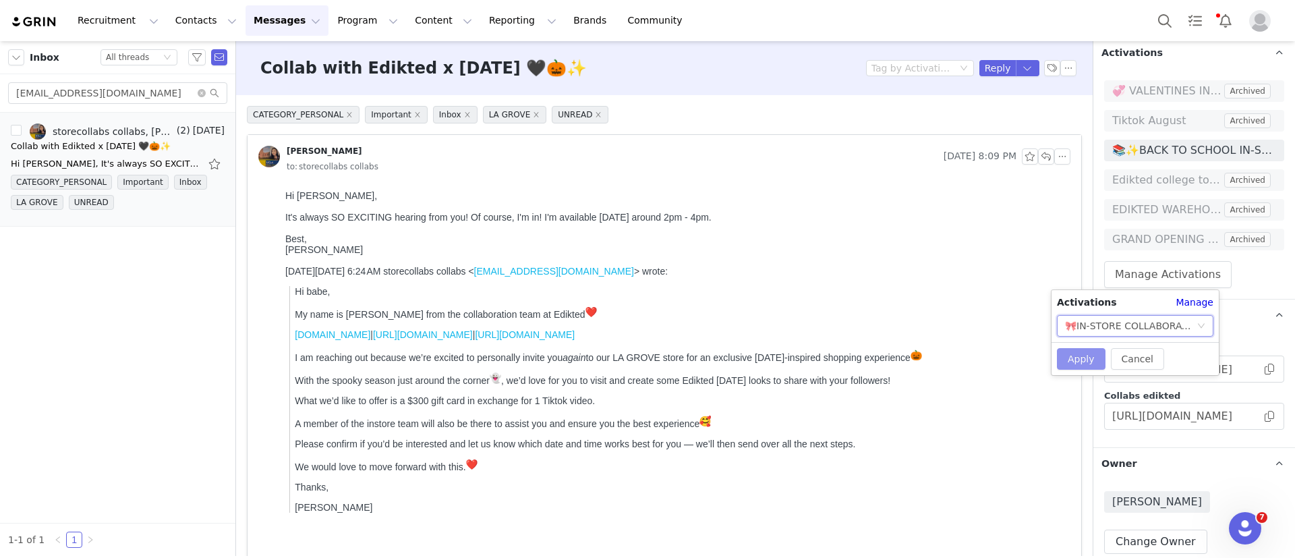
click at [1090, 361] on button "Apply" at bounding box center [1081, 359] width 49 height 22
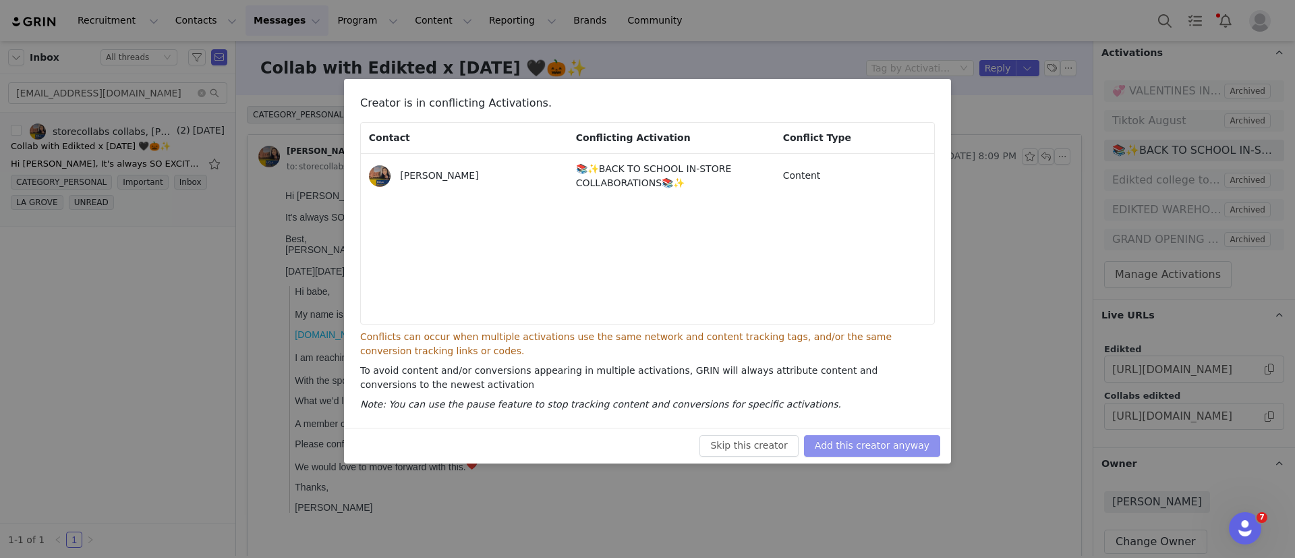
click at [875, 453] on button "Add this creator anyway" at bounding box center [872, 446] width 136 height 22
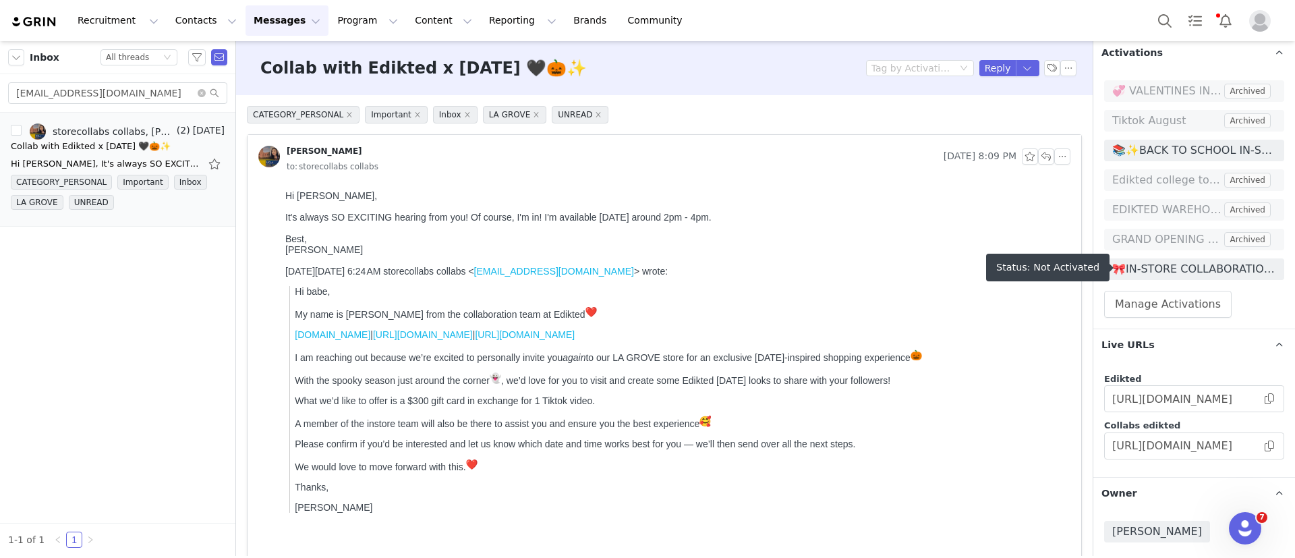
click at [1196, 275] on span "🎀IN-STORE COLLABORATIONS SEPTEMBER 2025🎀" at bounding box center [1194, 269] width 164 height 16
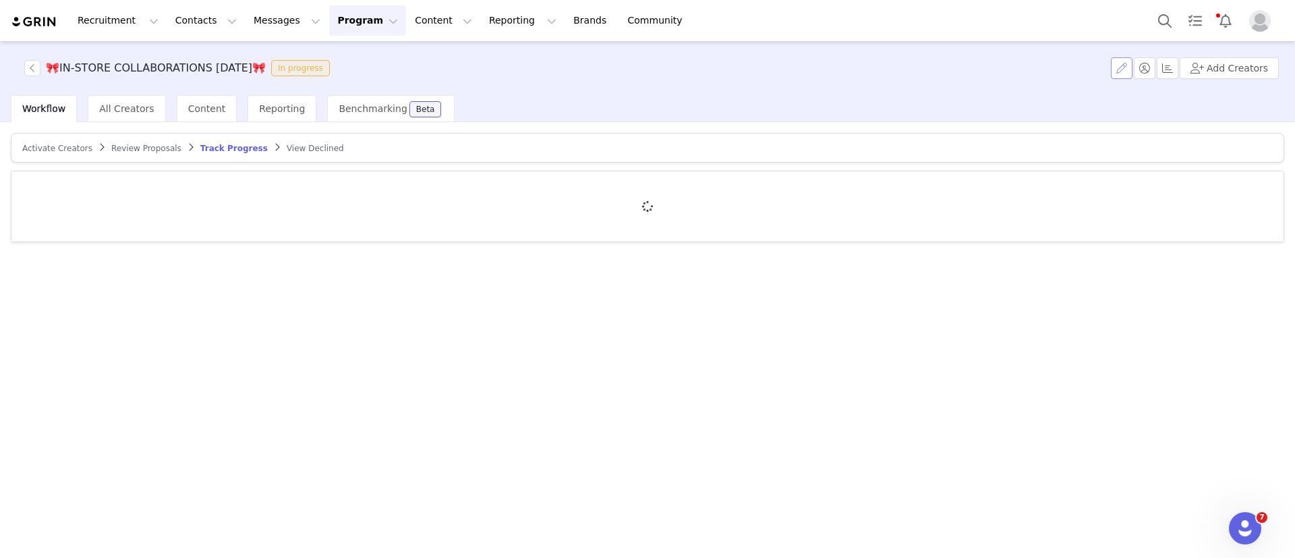
click at [1131, 69] on button "button" at bounding box center [1122, 68] width 22 height 22
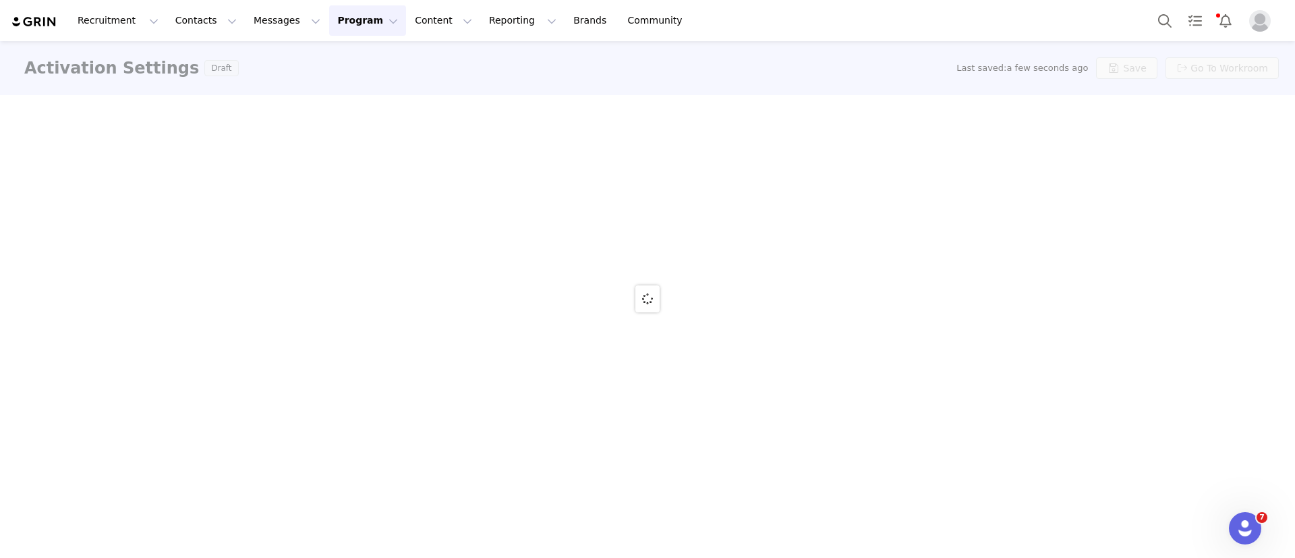
click at [1125, 62] on div at bounding box center [647, 298] width 1295 height 514
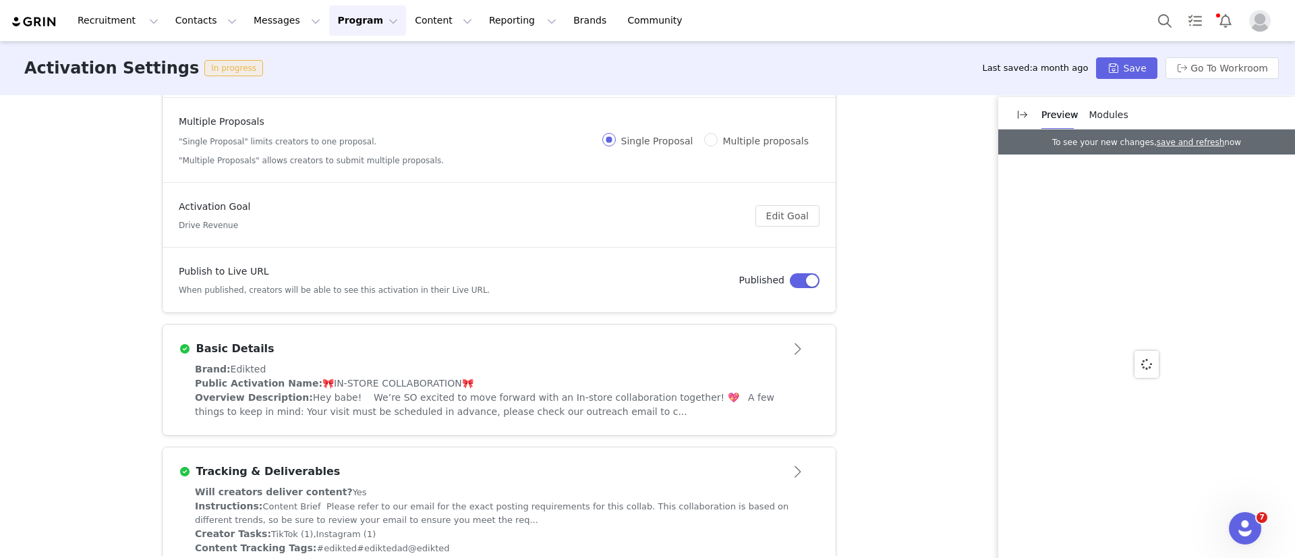
scroll to position [101, 0]
click at [434, 373] on div "Public Activation Name: 🎀IN-STORE COLLABORATION🎀" at bounding box center [499, 380] width 608 height 14
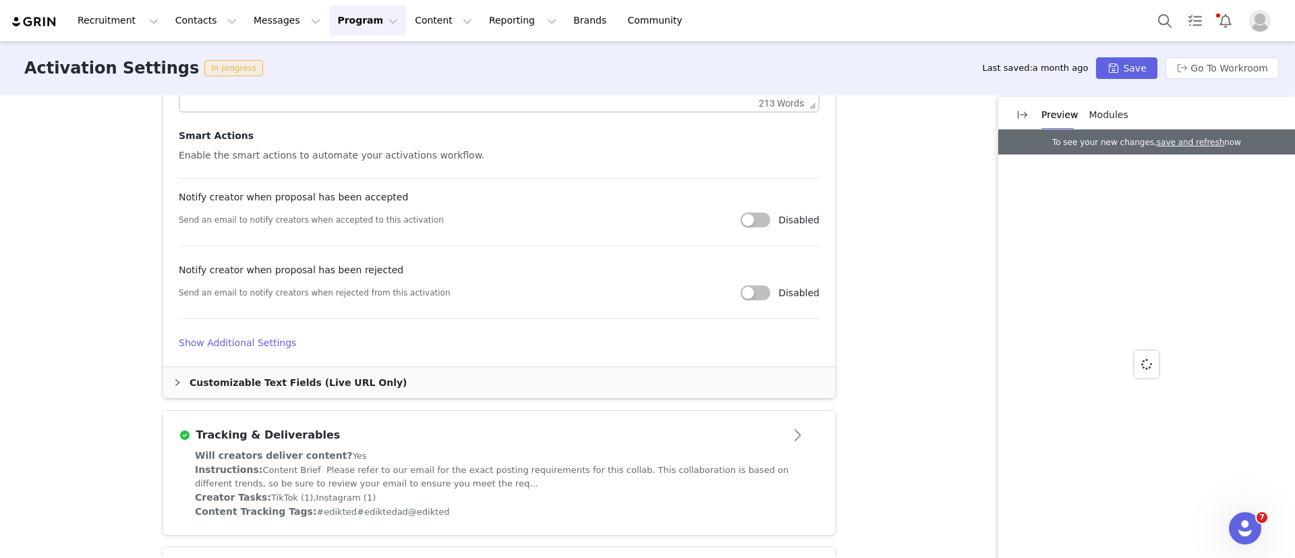
scroll to position [708, 0]
click at [222, 336] on h4 "Show Additional Settings" at bounding box center [499, 342] width 641 height 14
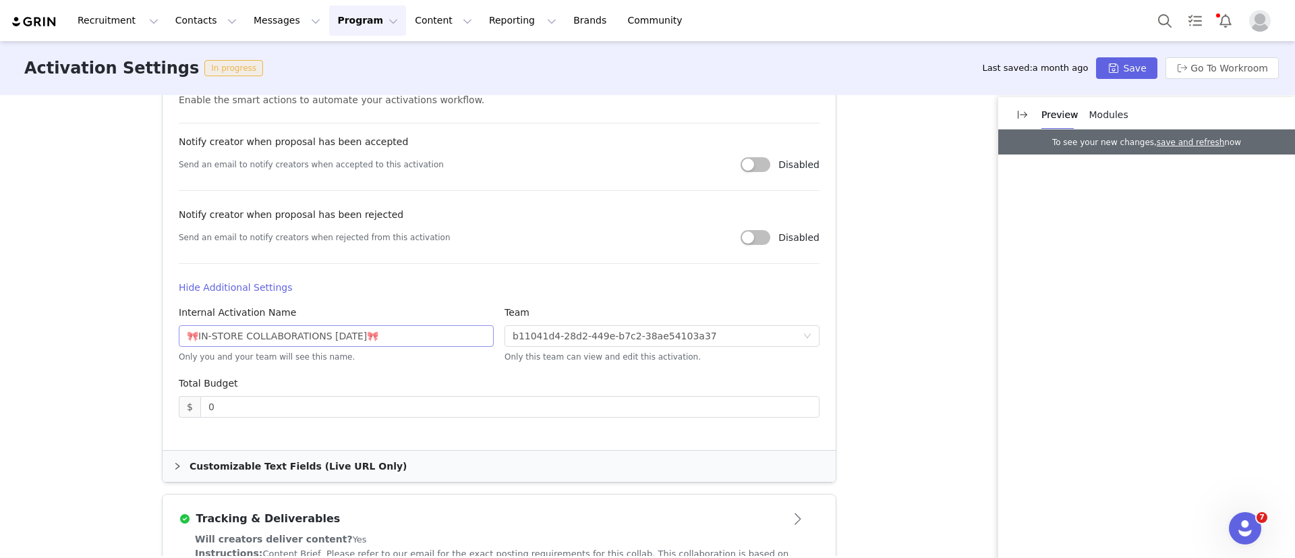
scroll to position [809, 0]
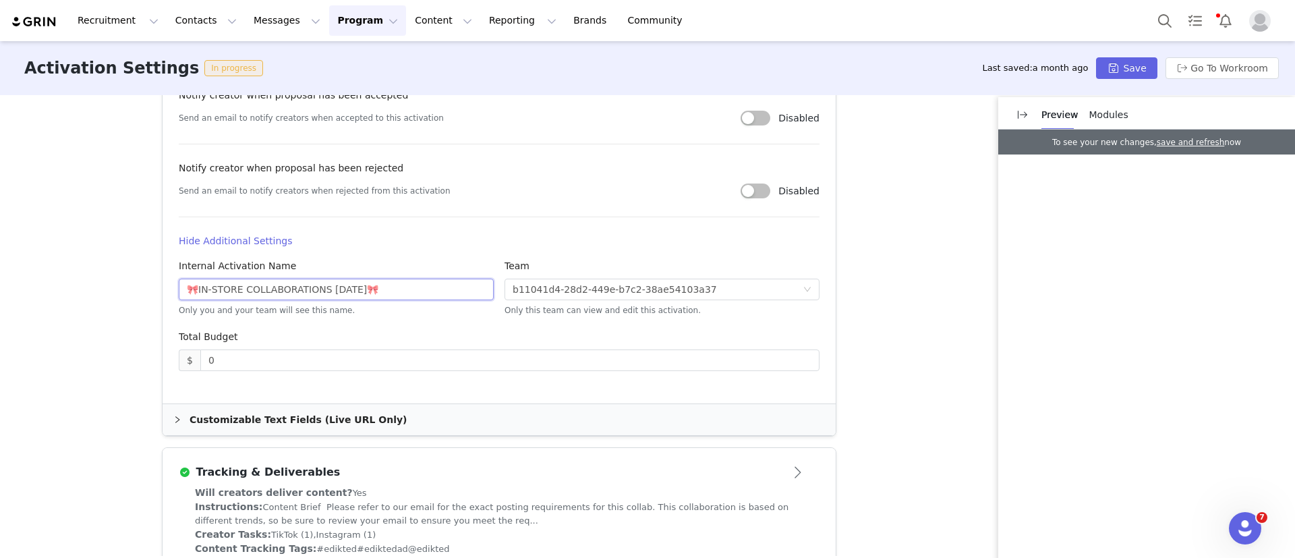
drag, startPoint x: 187, startPoint y: 289, endPoint x: 175, endPoint y: 291, distance: 11.5
click at [179, 291] on input "🎀IN-STORE COLLABORATIONS SEPTEMBER 2025🎀" at bounding box center [336, 289] width 315 height 22
click at [438, 289] on input "IN-STORE COLLABORATIONS SEPTEMBER 2025🎀" at bounding box center [336, 289] width 315 height 22
type input "IN-STORE COLLABORATIONS [DATE]"
click at [1154, 76] on button "Save" at bounding box center [1126, 68] width 61 height 22
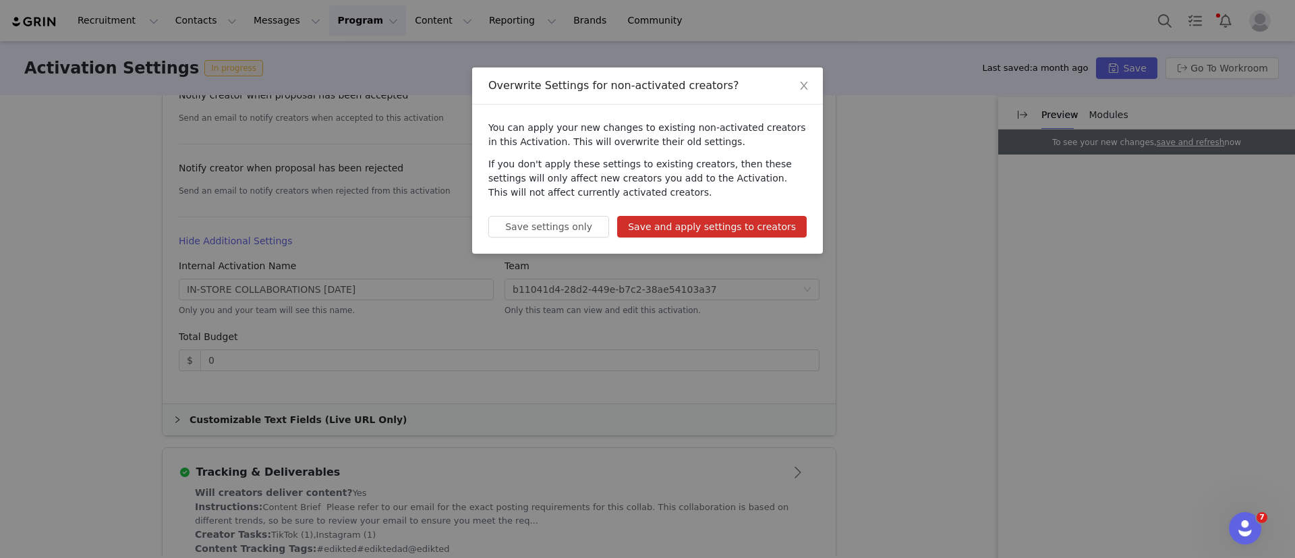
click at [686, 225] on button "Save and apply settings to creators" at bounding box center [711, 227] width 189 height 22
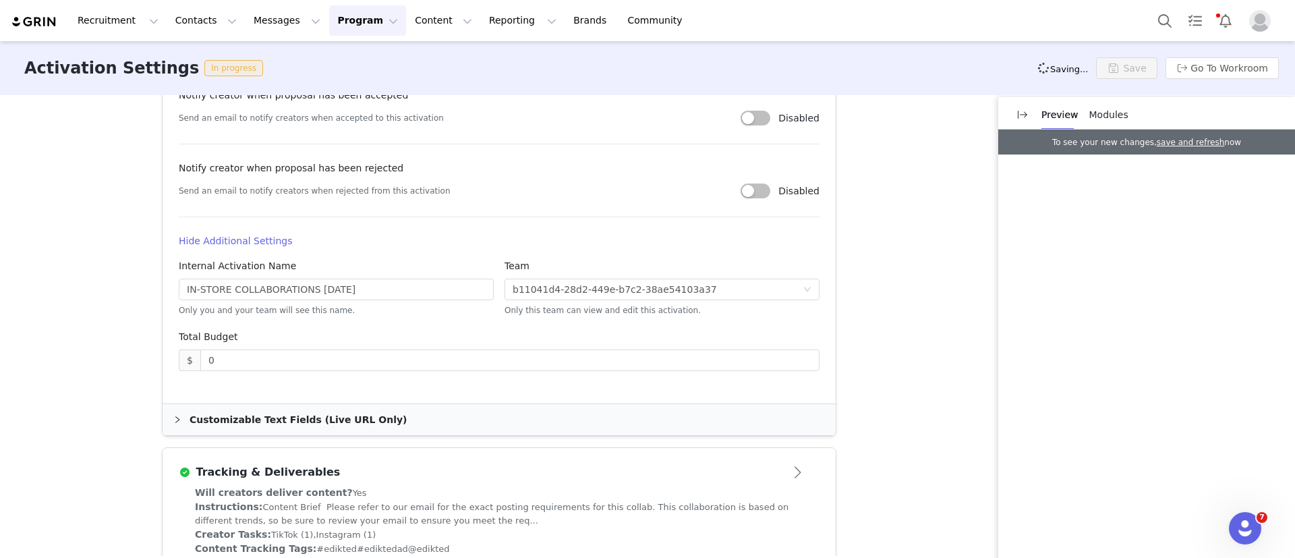
click at [329, 23] on button "Program Program" at bounding box center [367, 20] width 77 height 30
click at [318, 59] on p "Activations" at bounding box center [333, 60] width 52 height 14
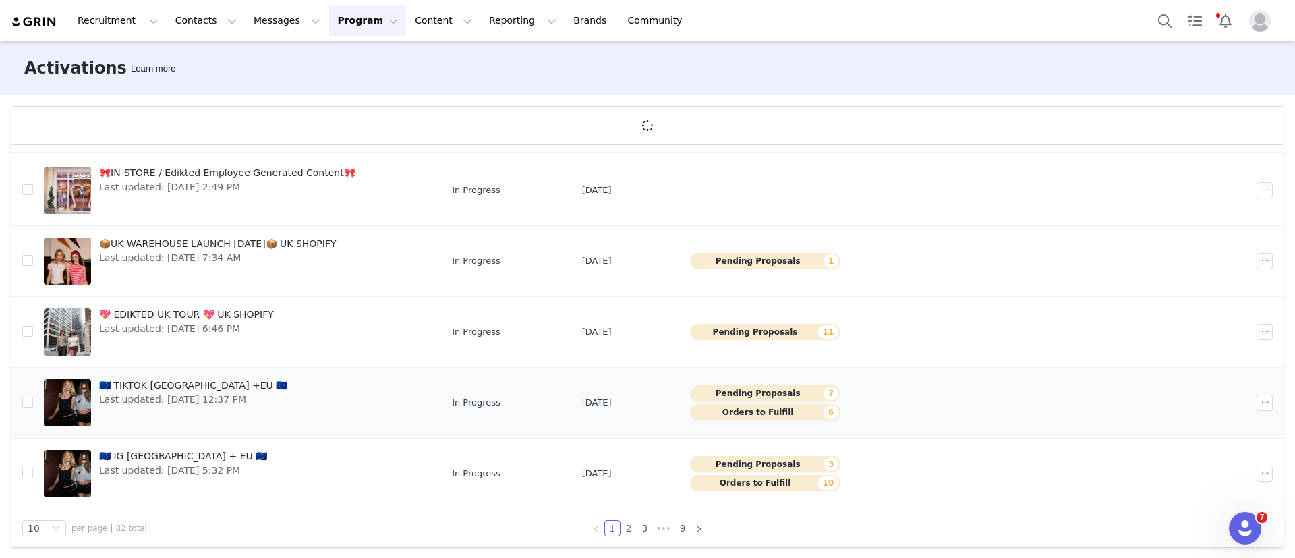
scroll to position [50, 0]
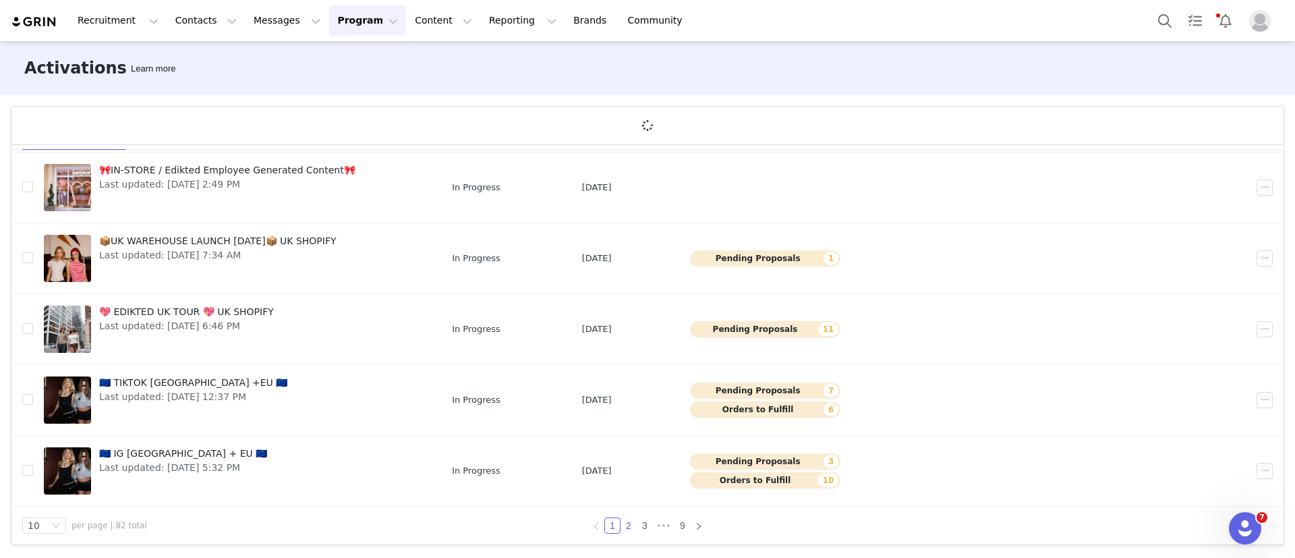
click at [625, 526] on link "2" at bounding box center [628, 525] width 15 height 15
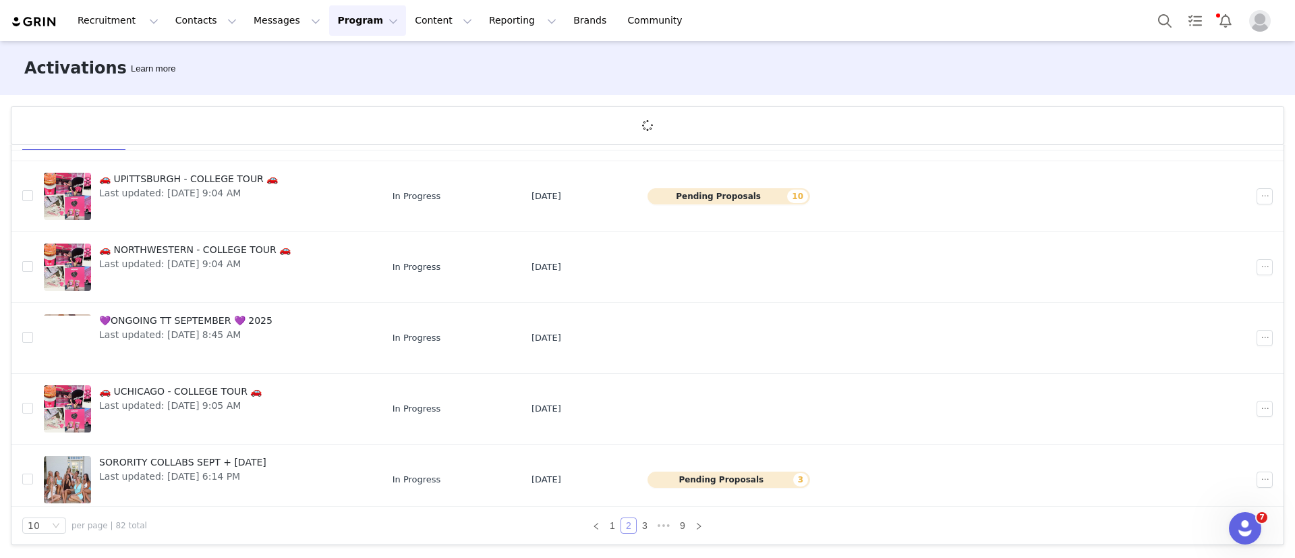
scroll to position [385, 0]
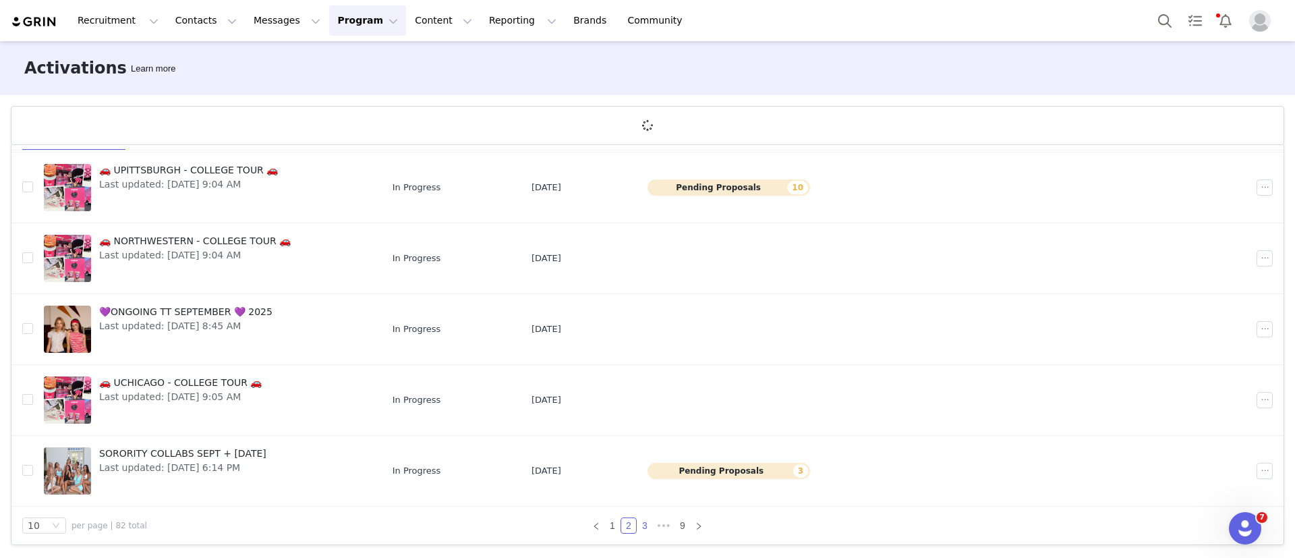
click at [638, 521] on link "3" at bounding box center [644, 525] width 15 height 15
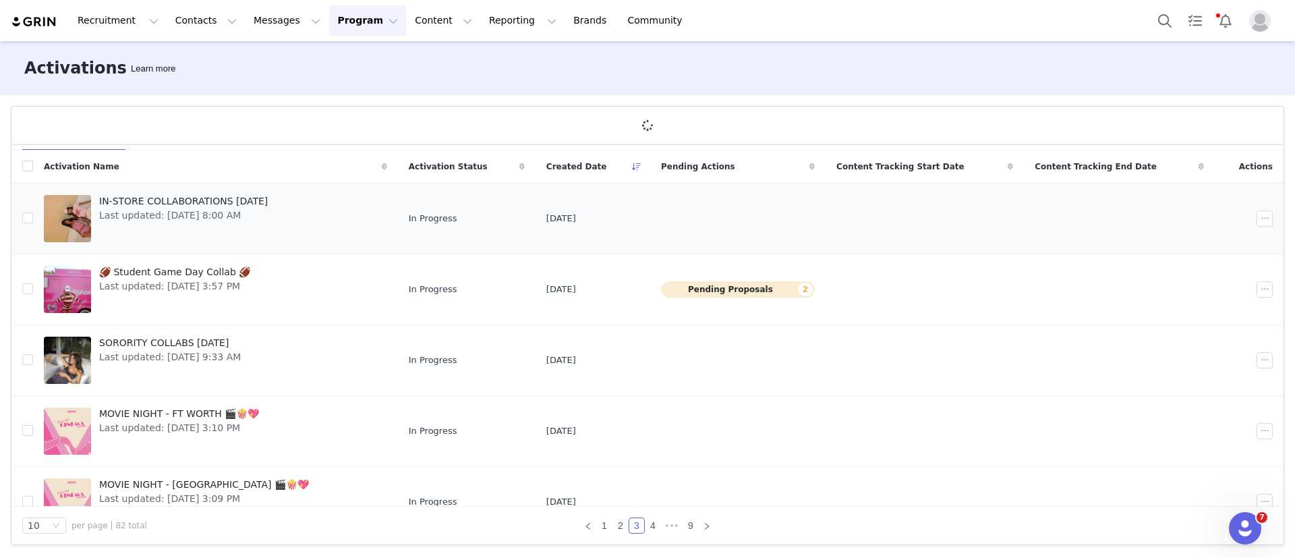
click at [334, 215] on link "IN-STORE COLLABORATIONS SEPTEMBER 2025 Last updated: Sep 30, 2025 8:00 AM" at bounding box center [215, 218] width 343 height 54
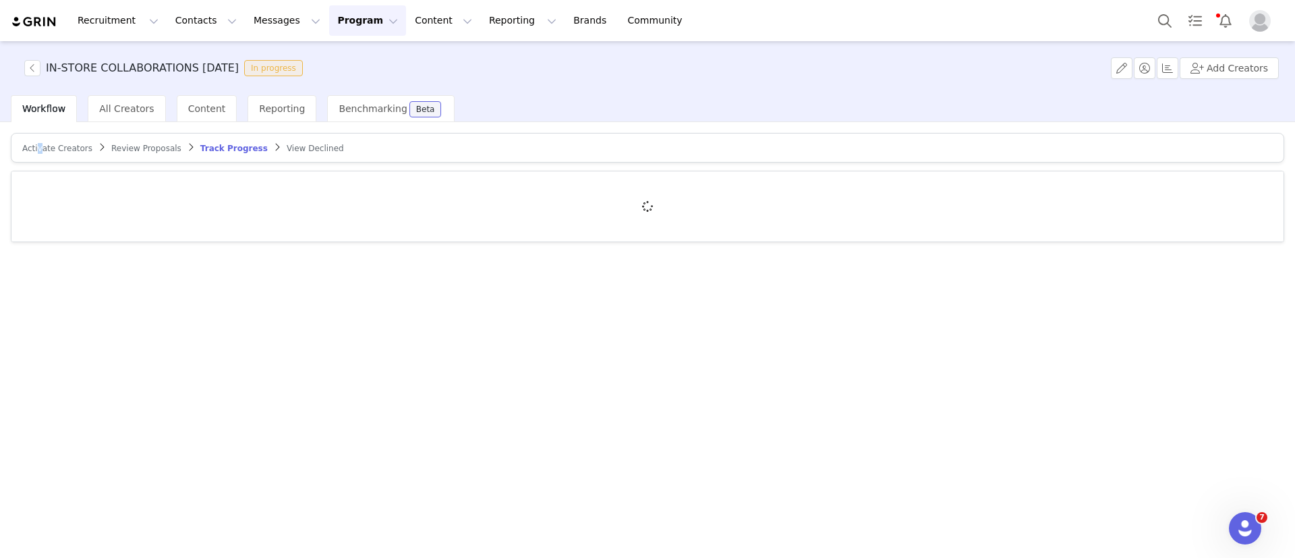
click at [38, 148] on span "Activate Creators" at bounding box center [57, 148] width 70 height 9
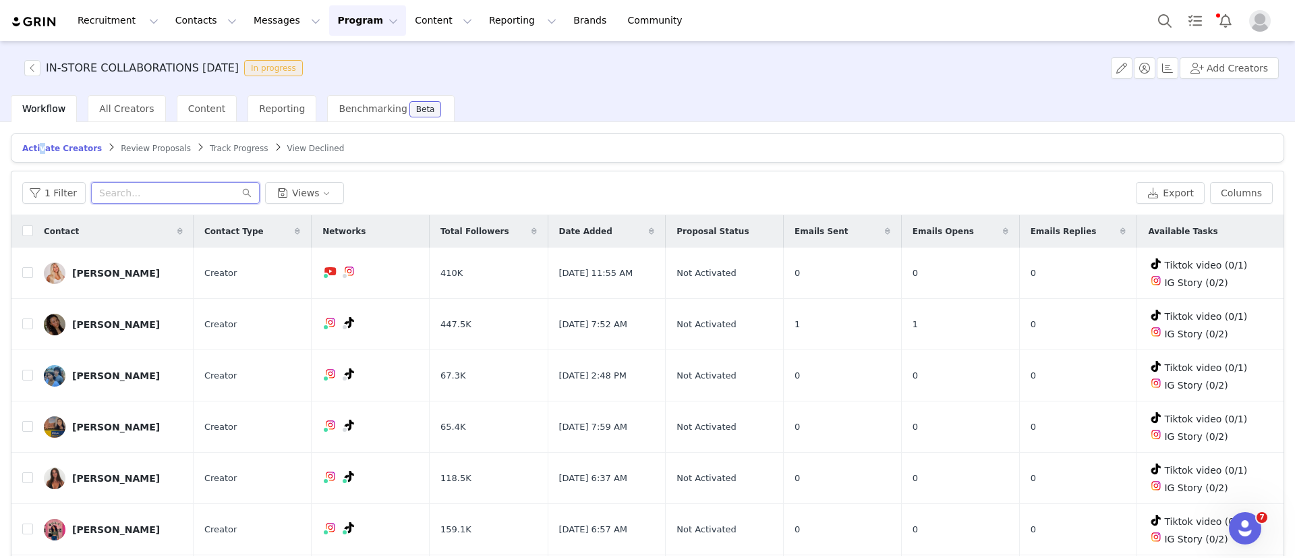
click at [122, 191] on input "text" at bounding box center [175, 193] width 169 height 22
click at [24, 423] on input "checkbox" at bounding box center [27, 426] width 11 height 11
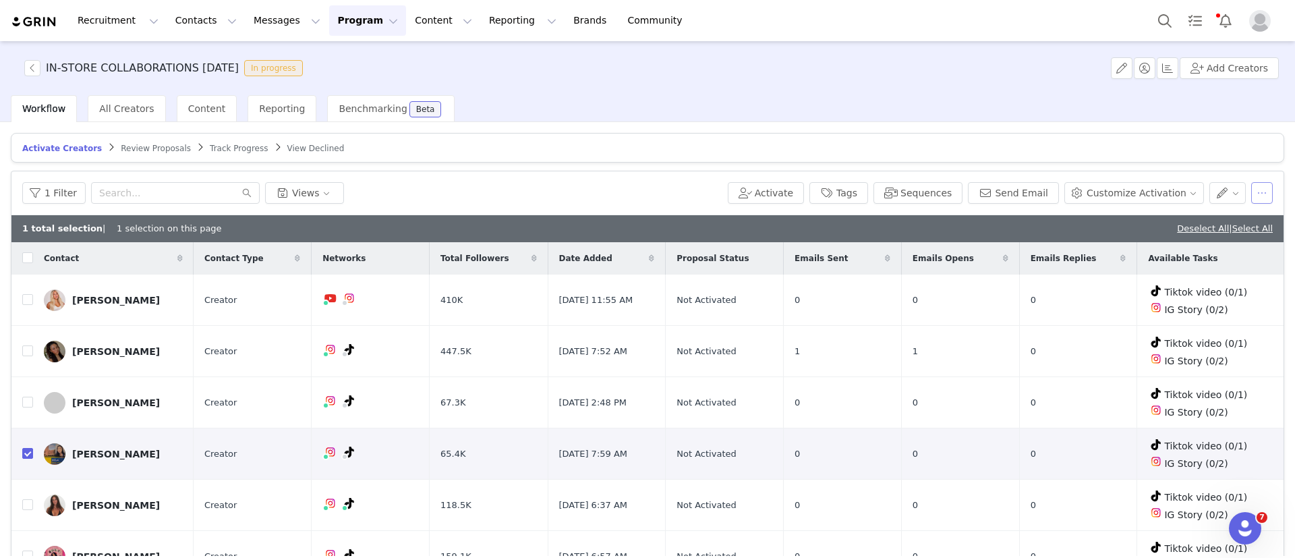
click at [1254, 191] on button "button" at bounding box center [1262, 193] width 22 height 22
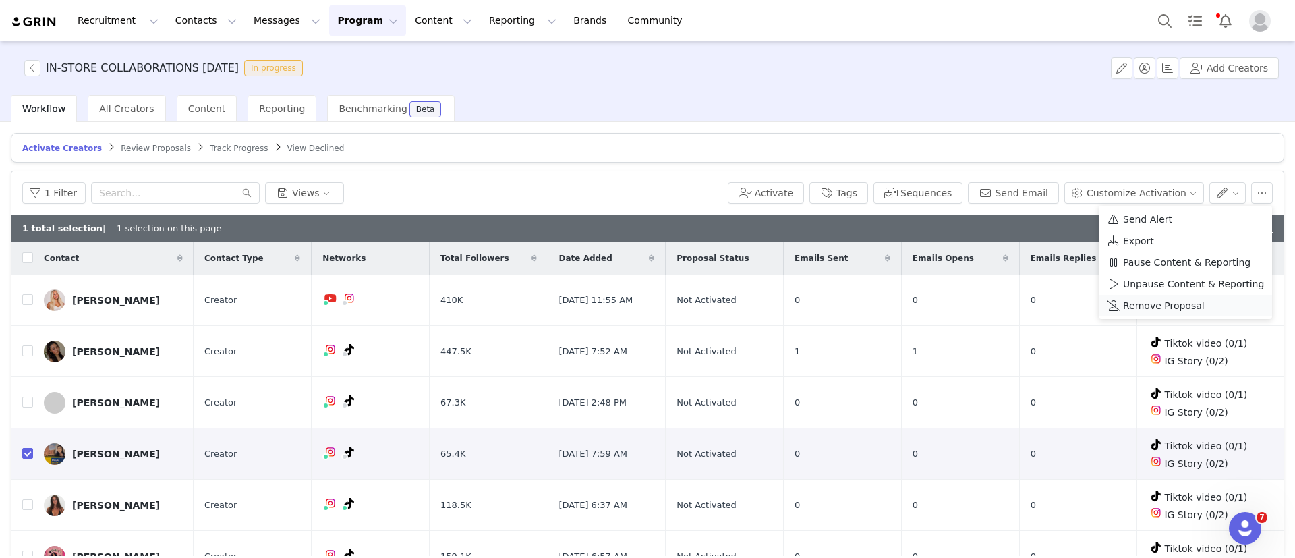
click at [1133, 309] on span "Remove Proposal" at bounding box center [1164, 305] width 82 height 15
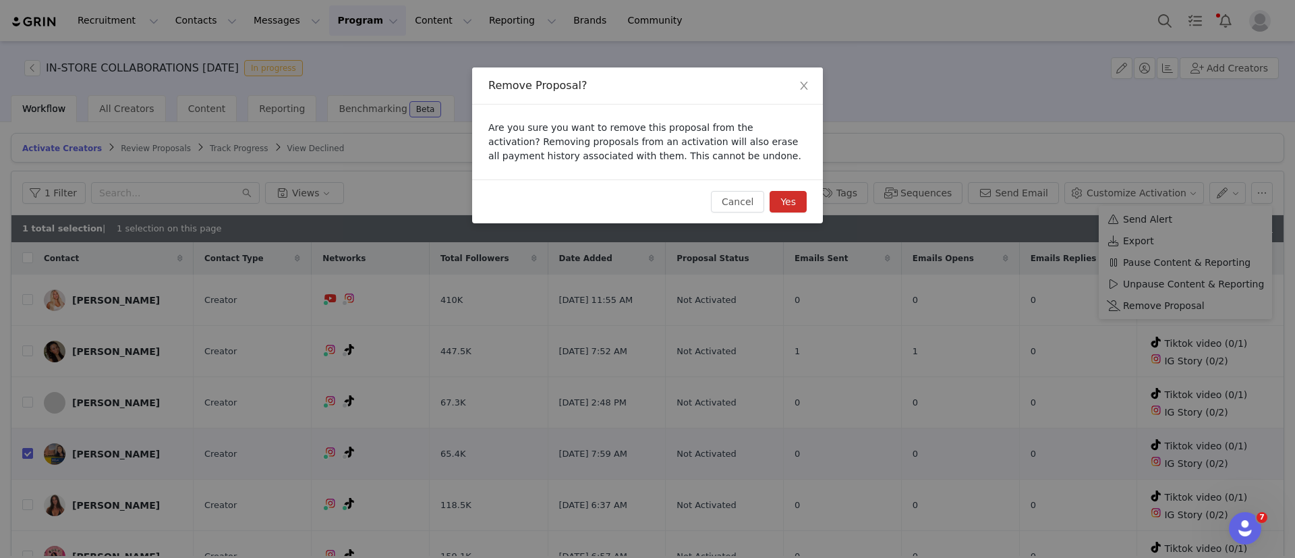
click at [790, 196] on button "Yes" at bounding box center [787, 202] width 37 height 22
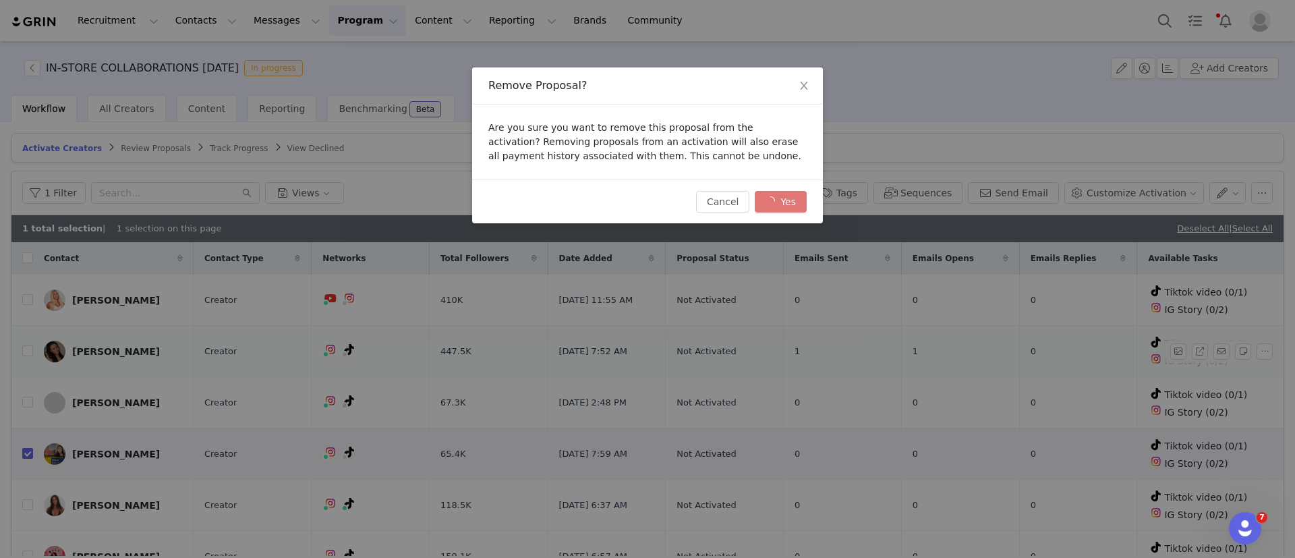
checkbox input "false"
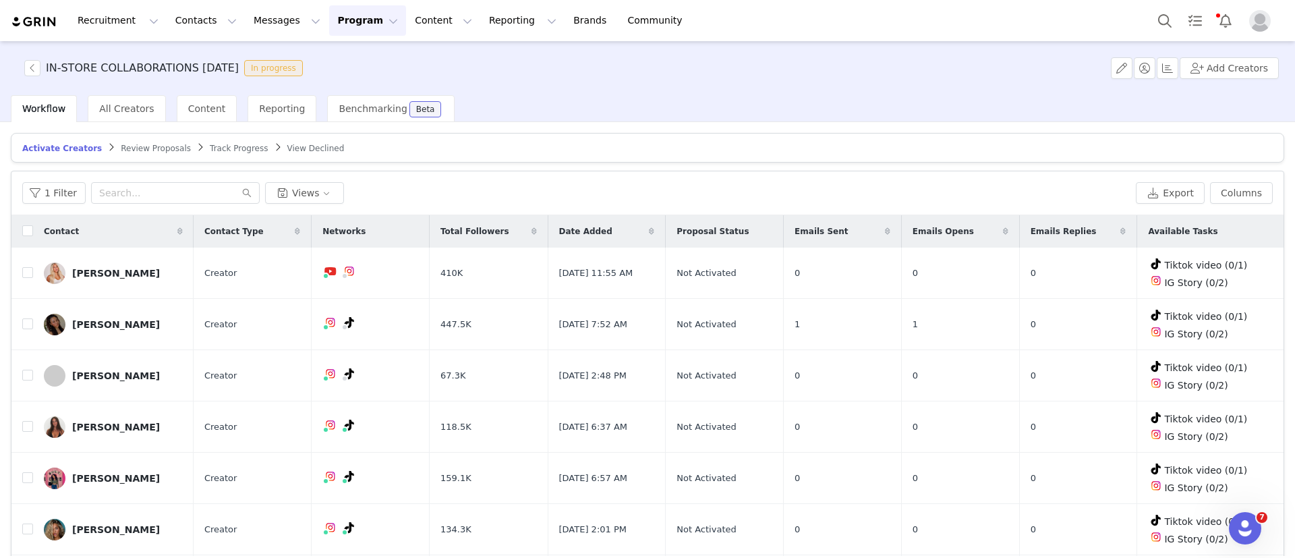
click at [357, 12] on button "Program Program" at bounding box center [367, 20] width 77 height 30
click at [339, 59] on p "Activations" at bounding box center [333, 60] width 52 height 14
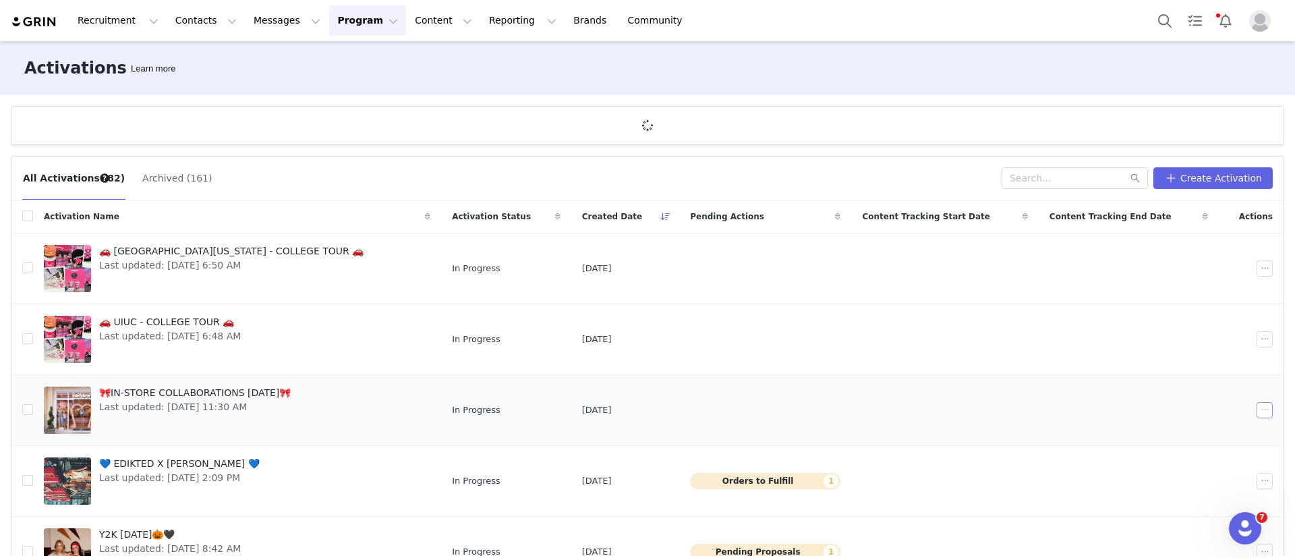
click at [1256, 403] on button "button" at bounding box center [1264, 410] width 16 height 16
click at [1158, 433] on span "Edit" at bounding box center [1153, 434] width 18 height 15
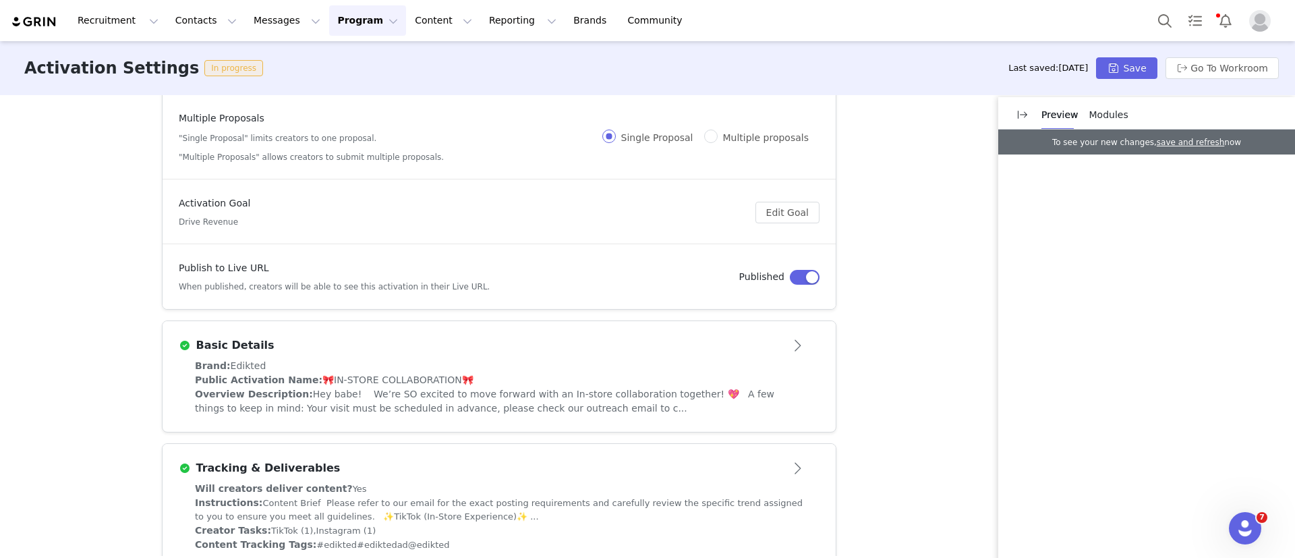
click at [407, 400] on span "Hey babe! We’re SO excited to move forward with an In-store collaboration toget…" at bounding box center [484, 400] width 579 height 25
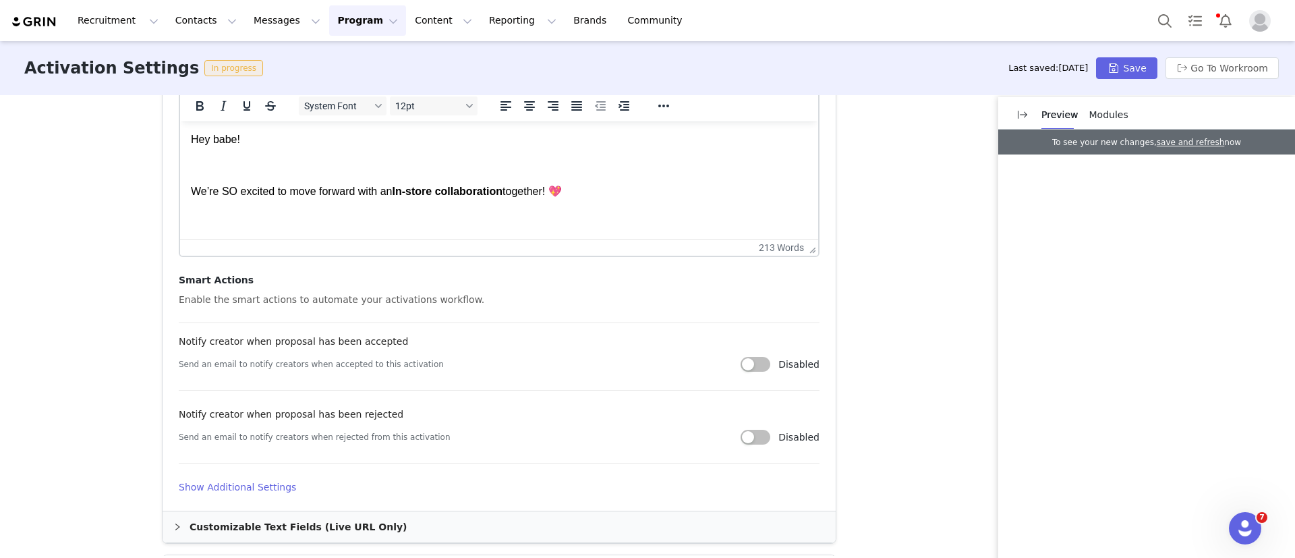
scroll to position [607, 0]
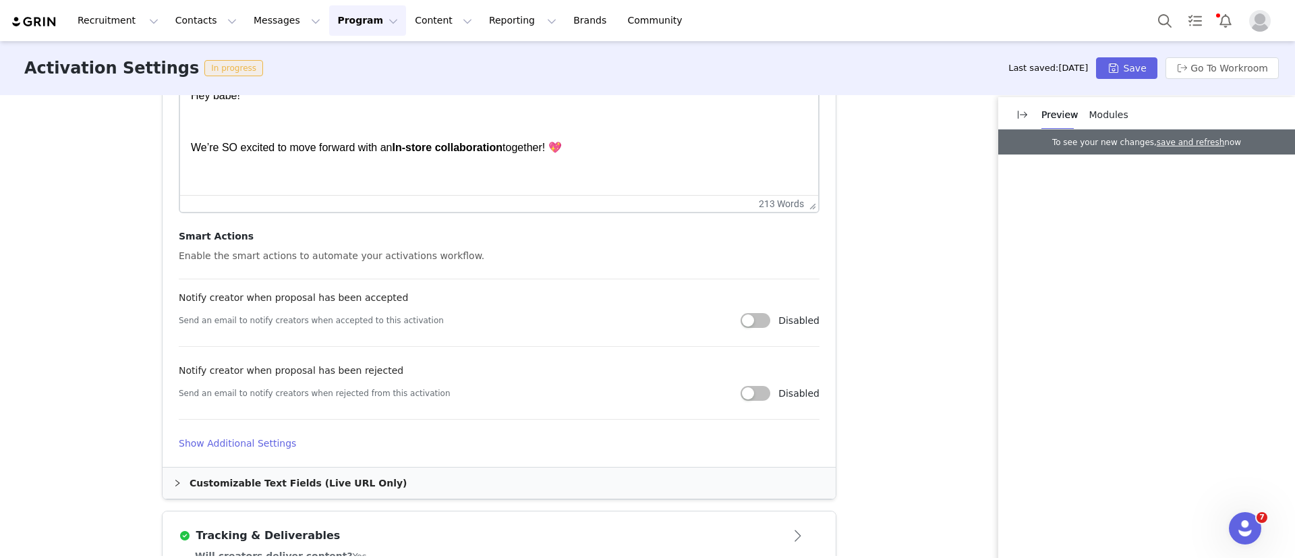
click at [229, 441] on h4 "Show Additional Settings" at bounding box center [499, 443] width 641 height 14
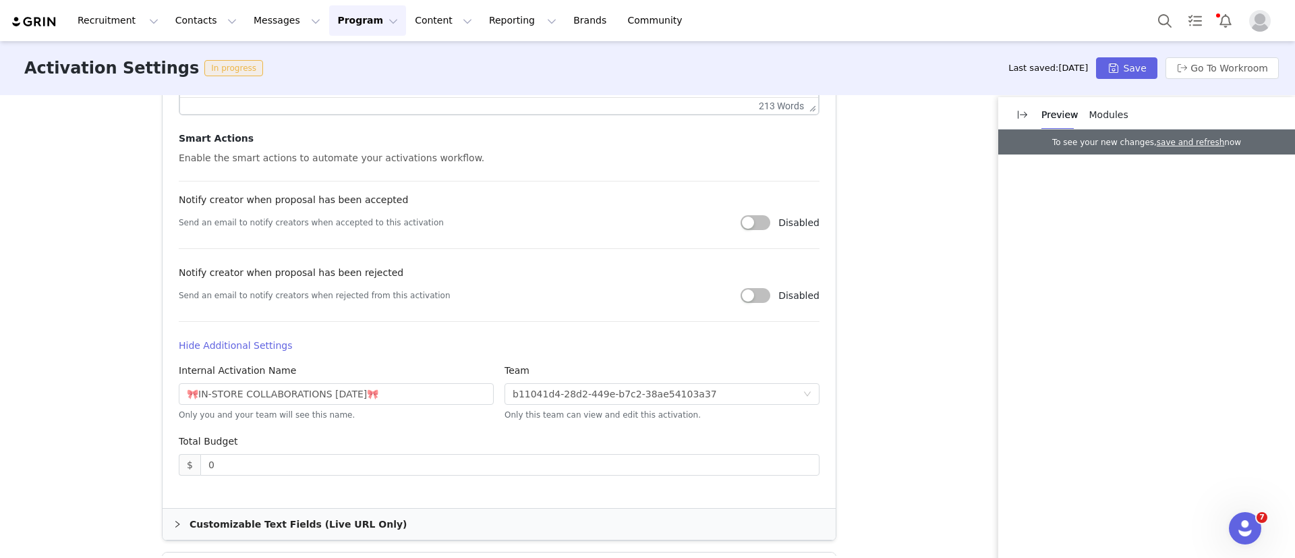
scroll to position [708, 0]
click at [415, 392] on input "🎀IN-STORE COLLABORATIONS OCTOBER 2025🎀" at bounding box center [336, 391] width 315 height 22
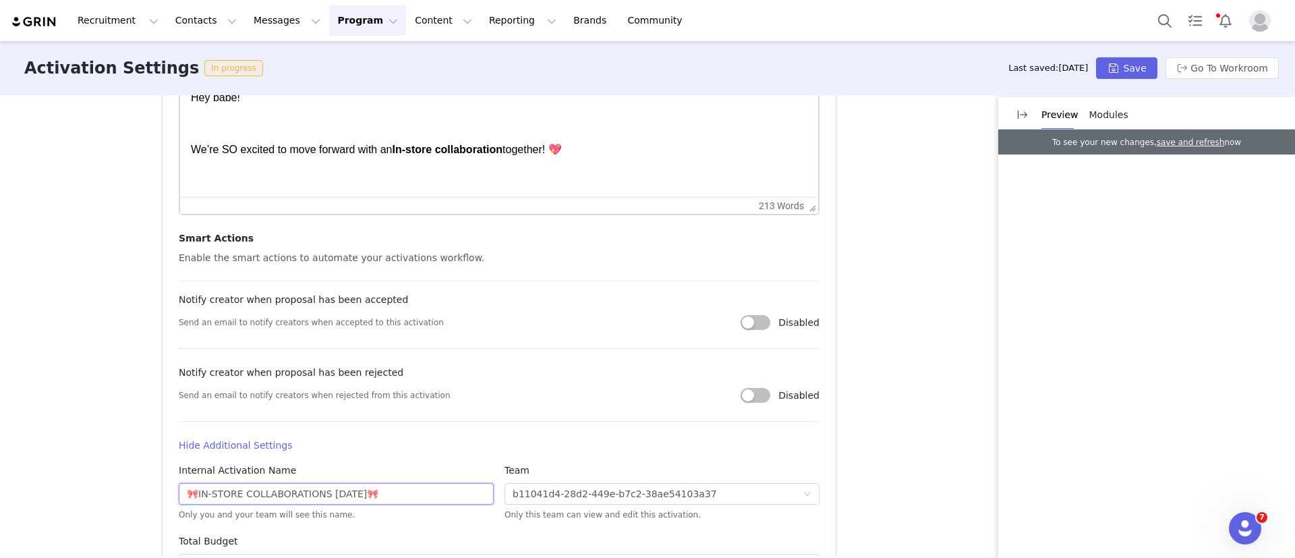
scroll to position [607, 0]
click at [179, 491] on input "🎀IN-STORE COLLABORATIONS OCTOBER 2025🎀" at bounding box center [336, 492] width 315 height 22
paste input "🎃"
click at [392, 490] on input "🎃🎀IN-STORE COLLABORATIONS OCTOBER 2025🎀" at bounding box center [336, 492] width 315 height 22
paste input "text"
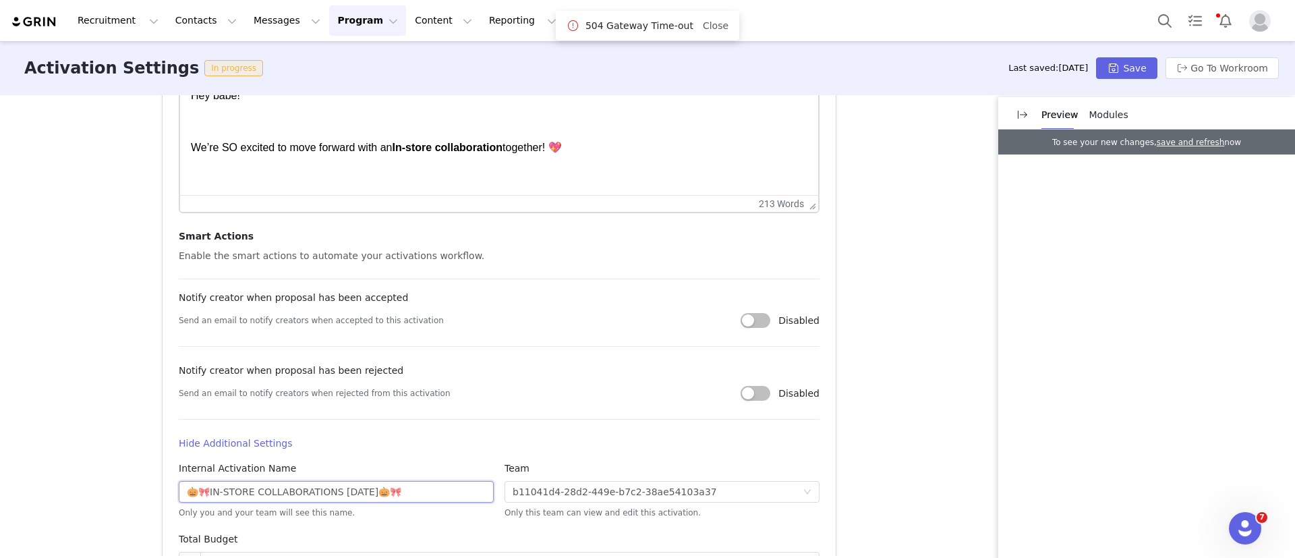
type input "🎃🎀IN-STORE COLLABORATIONS [DATE]🎃🎀"
click at [1134, 82] on div "Activation Settings In progress Last saved: 2 days ago Save Go To Workroom" at bounding box center [647, 68] width 1295 height 54
click at [1130, 69] on button "Save" at bounding box center [1126, 68] width 61 height 22
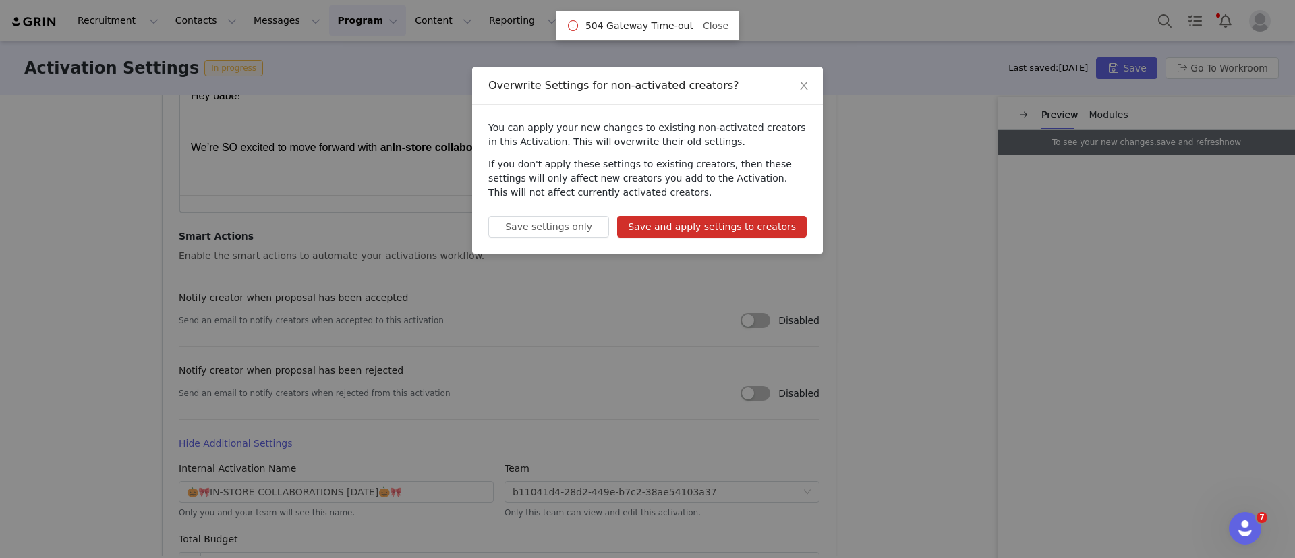
click at [680, 231] on button "Save and apply settings to creators" at bounding box center [711, 227] width 189 height 22
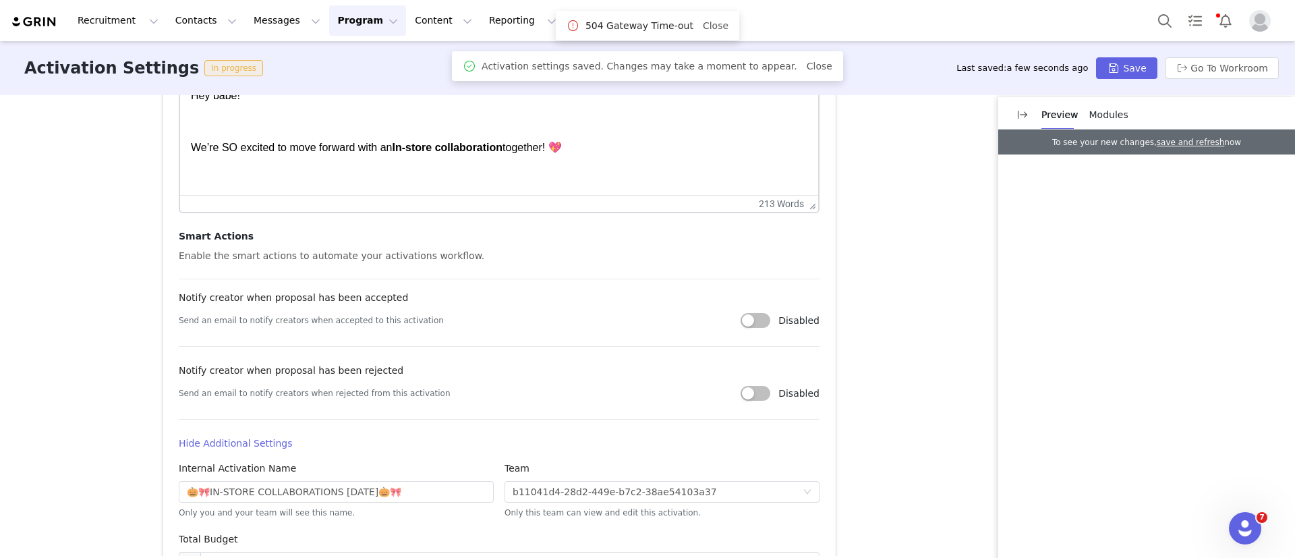
click at [329, 20] on button "Program Program" at bounding box center [367, 20] width 77 height 30
click at [334, 66] on p "Activations" at bounding box center [333, 60] width 52 height 14
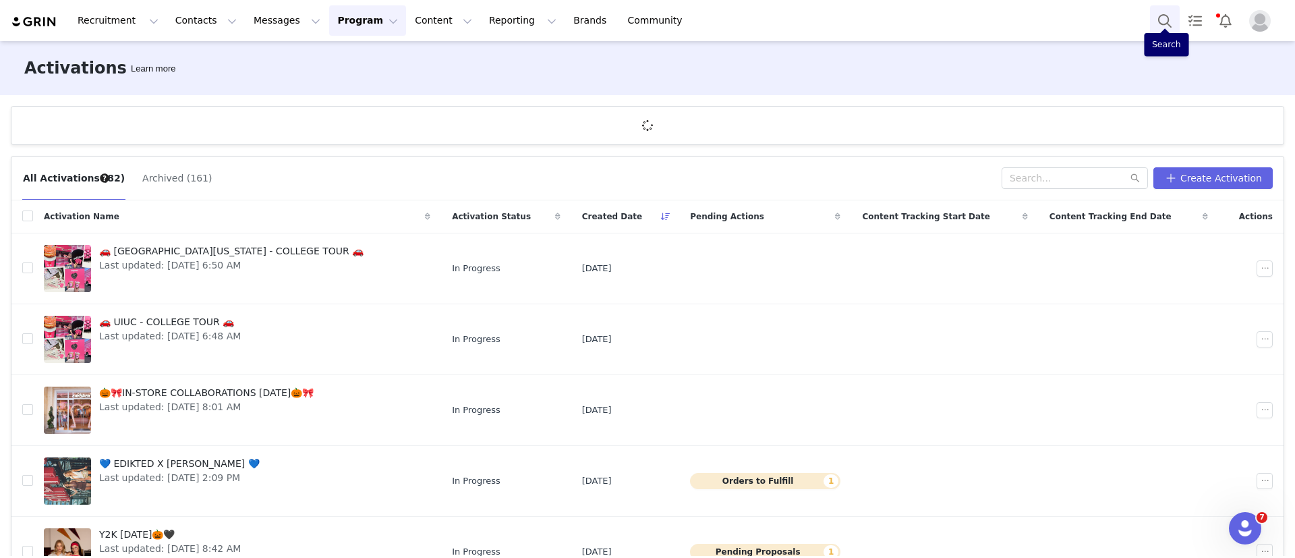
click at [1162, 15] on button "Search" at bounding box center [1165, 20] width 30 height 30
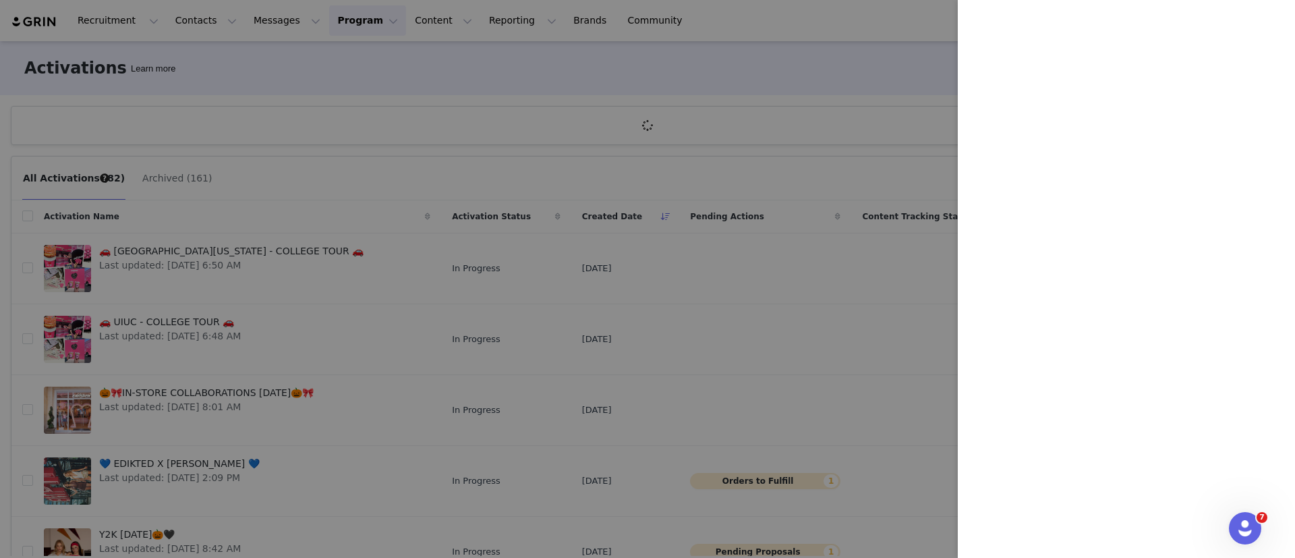
click at [799, 88] on div at bounding box center [647, 279] width 1295 height 558
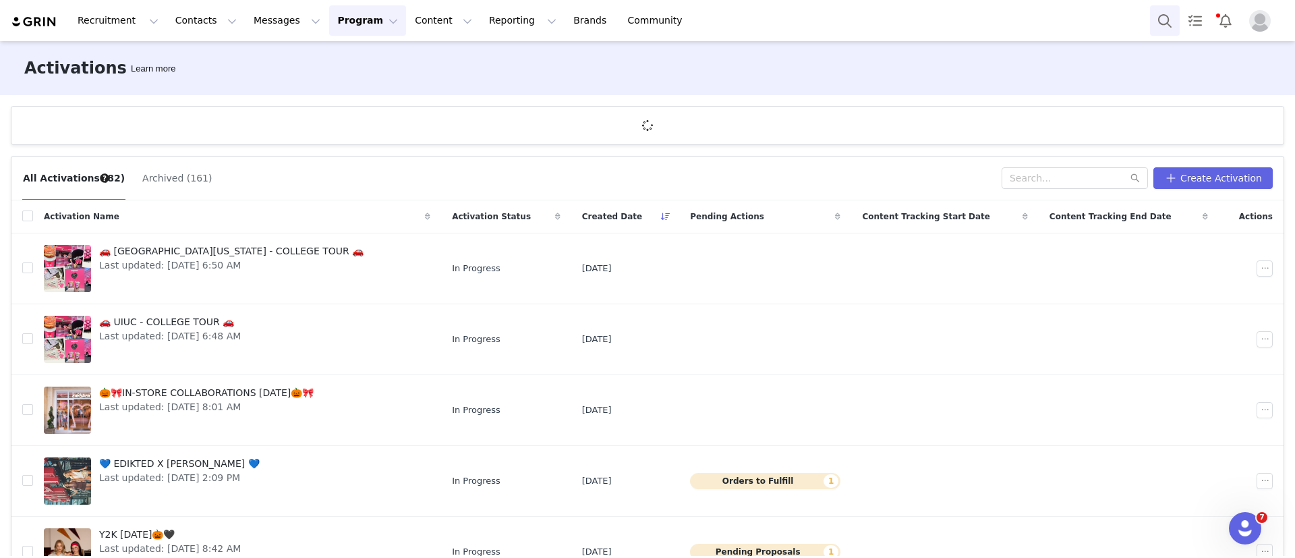
click at [1168, 16] on button "Search" at bounding box center [1165, 20] width 30 height 30
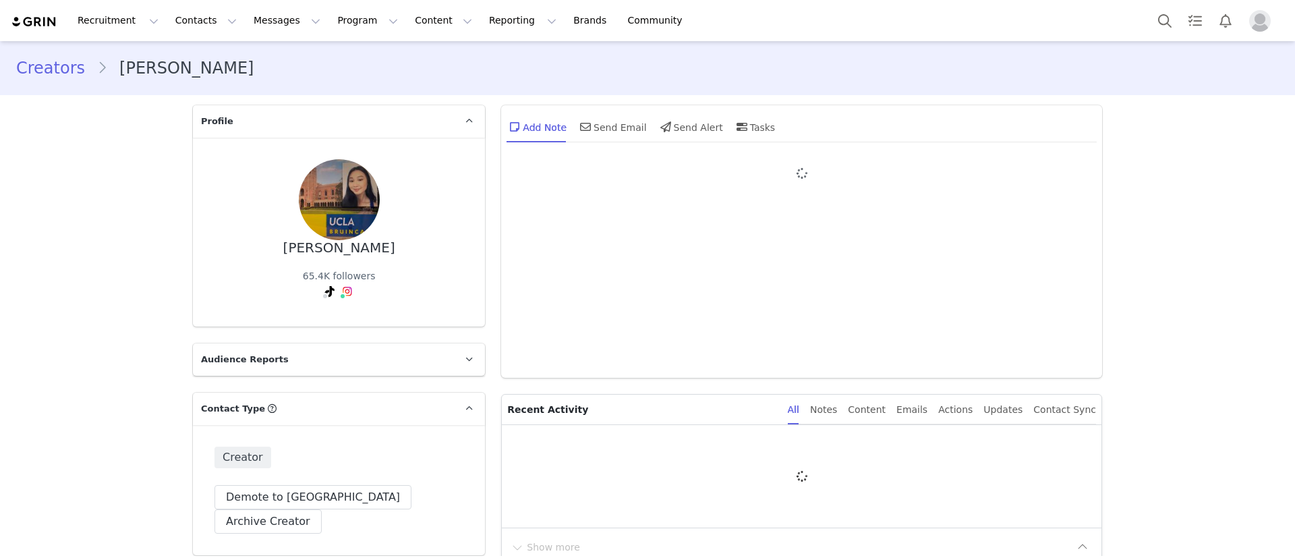
type input "+1 ([GEOGRAPHIC_DATA])"
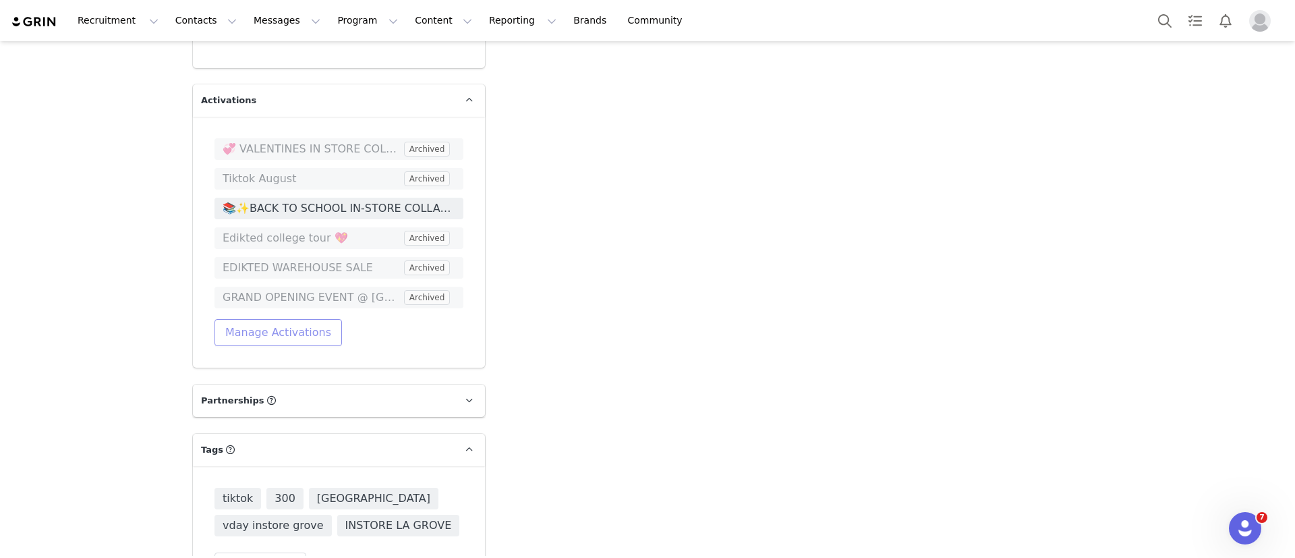
scroll to position [2529, 0]
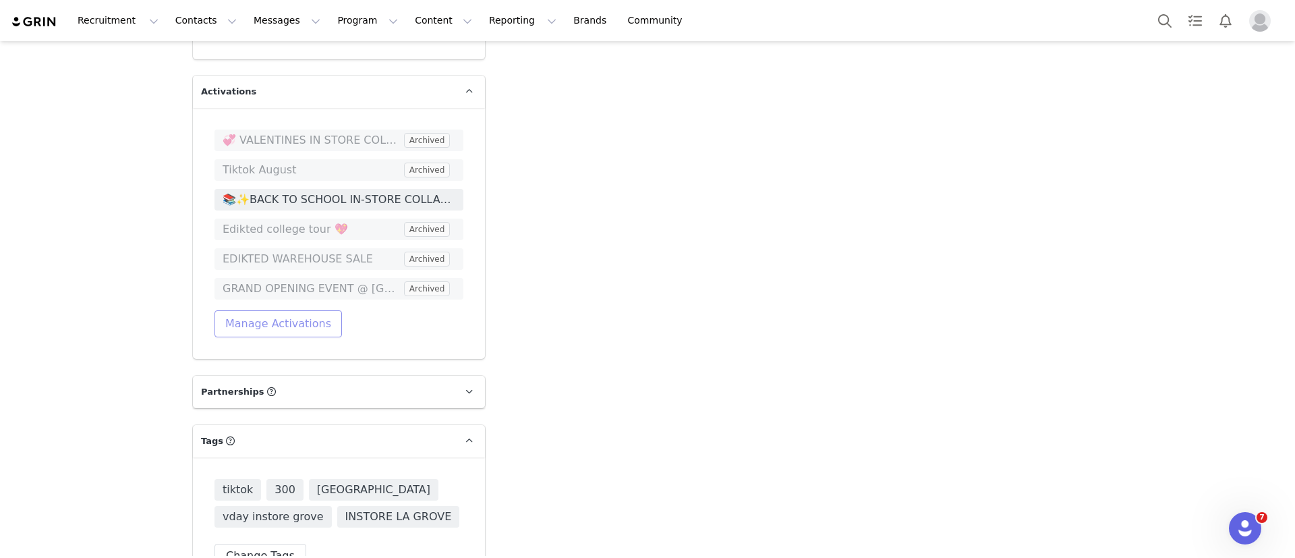
click at [289, 310] on button "Manage Activations" at bounding box center [277, 323] width 127 height 27
click at [229, 345] on div "Select Activation" at bounding box center [238, 335] width 156 height 22
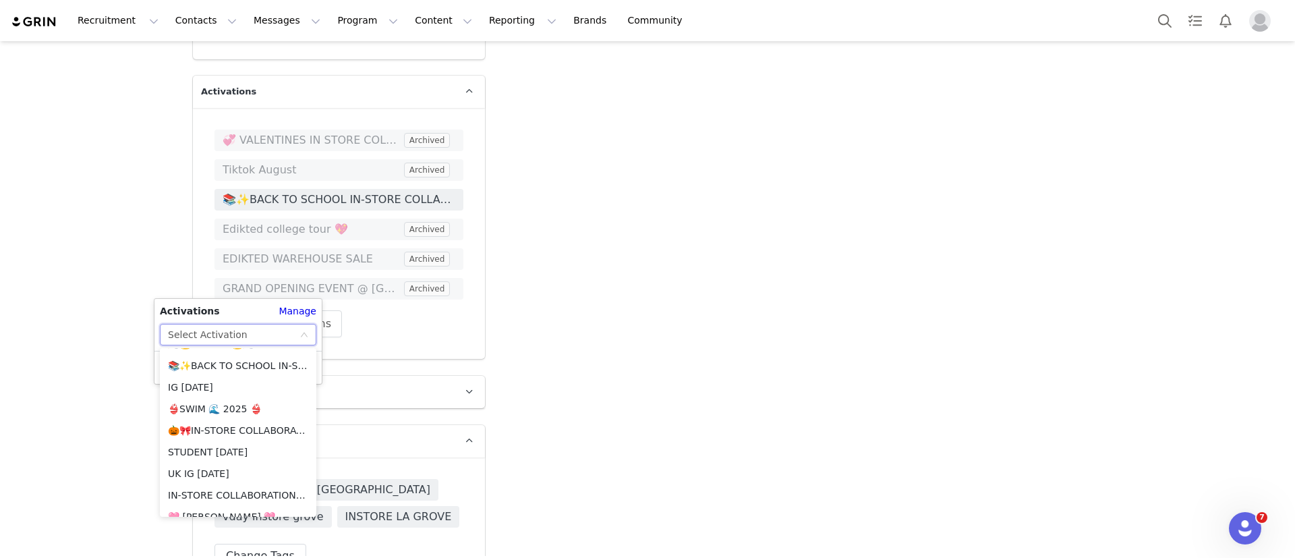
scroll to position [1315, 0]
click at [228, 425] on li "🎃🎀IN-STORE COLLABORATIONS OCTOBER 2025🎃🎀" at bounding box center [238, 428] width 156 height 22
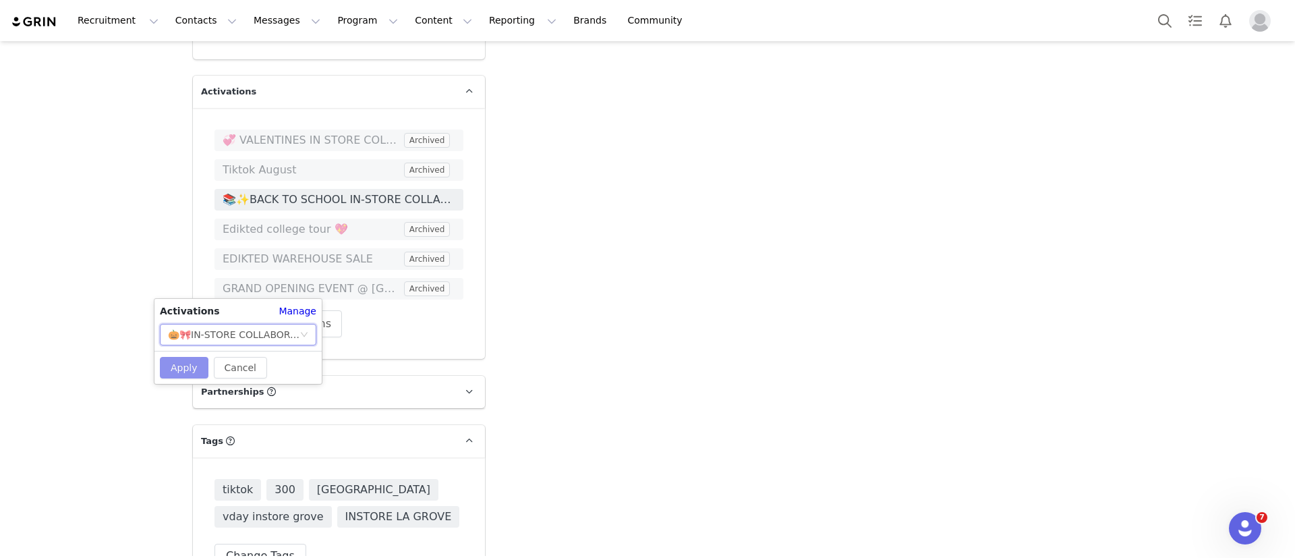
click at [189, 366] on button "Apply" at bounding box center [184, 368] width 49 height 22
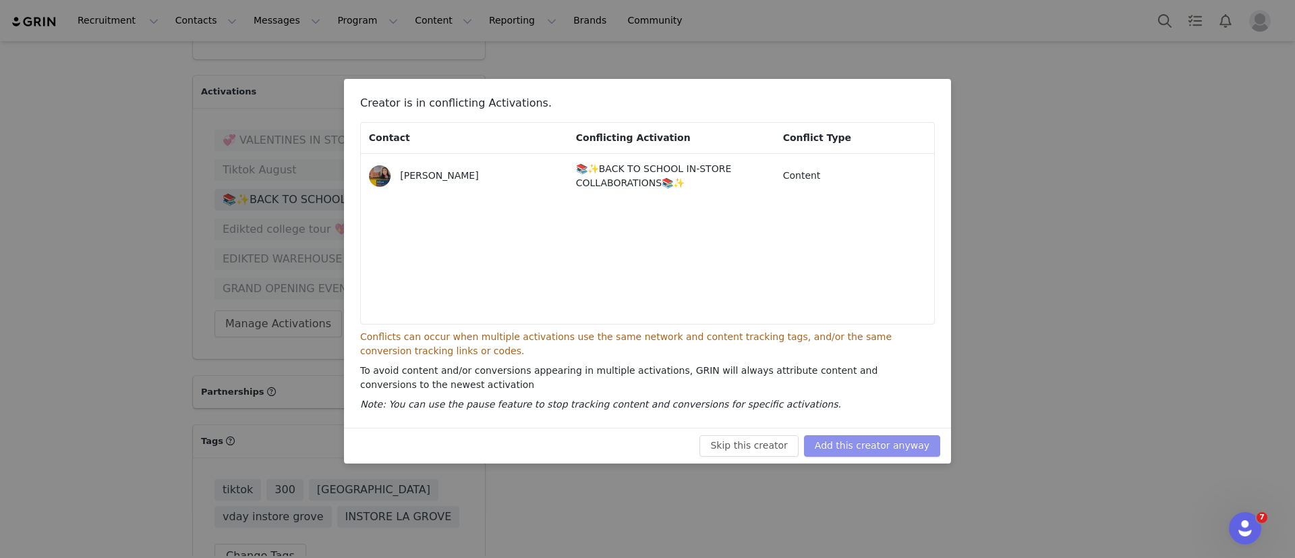
click at [850, 442] on button "Add this creator anyway" at bounding box center [872, 446] width 136 height 22
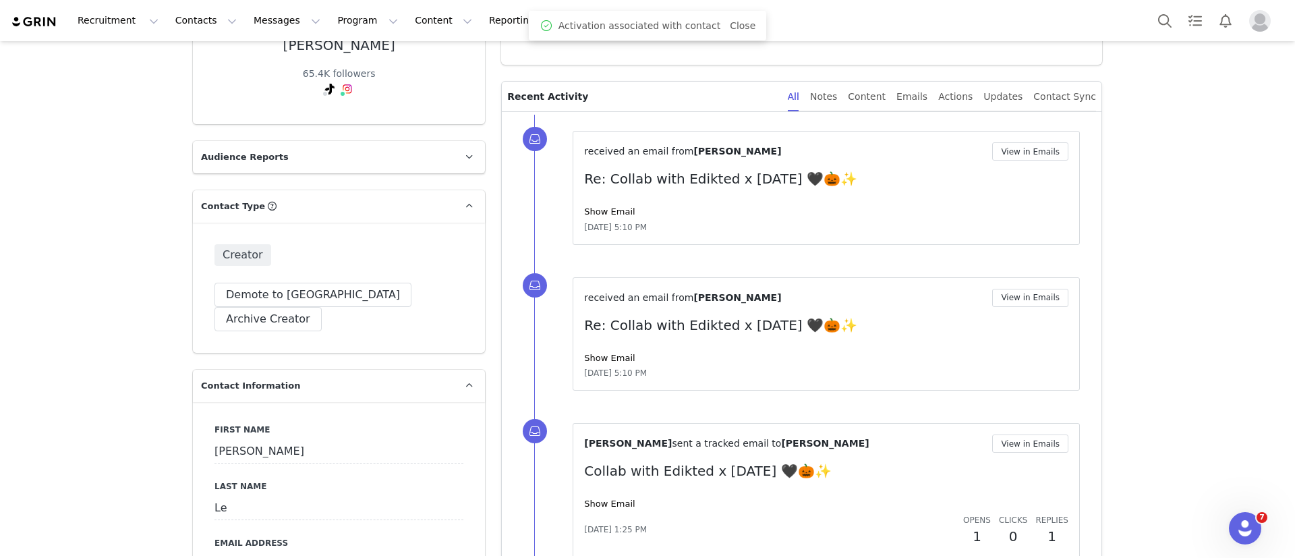
scroll to position [0, 0]
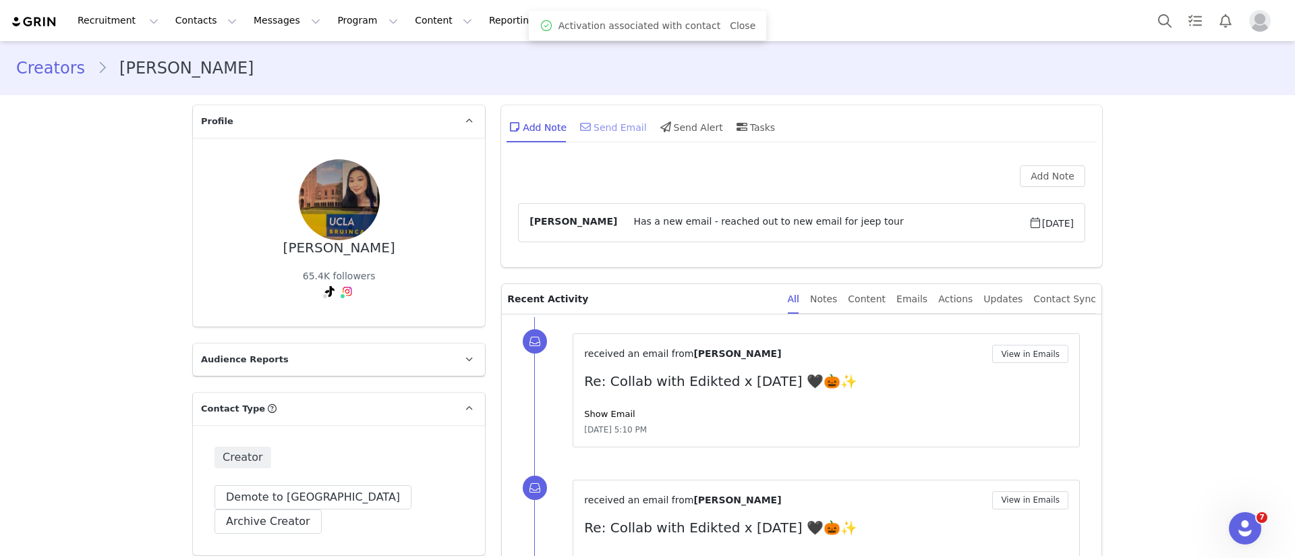
click at [610, 128] on div "Send Email" at bounding box center [611, 127] width 69 height 32
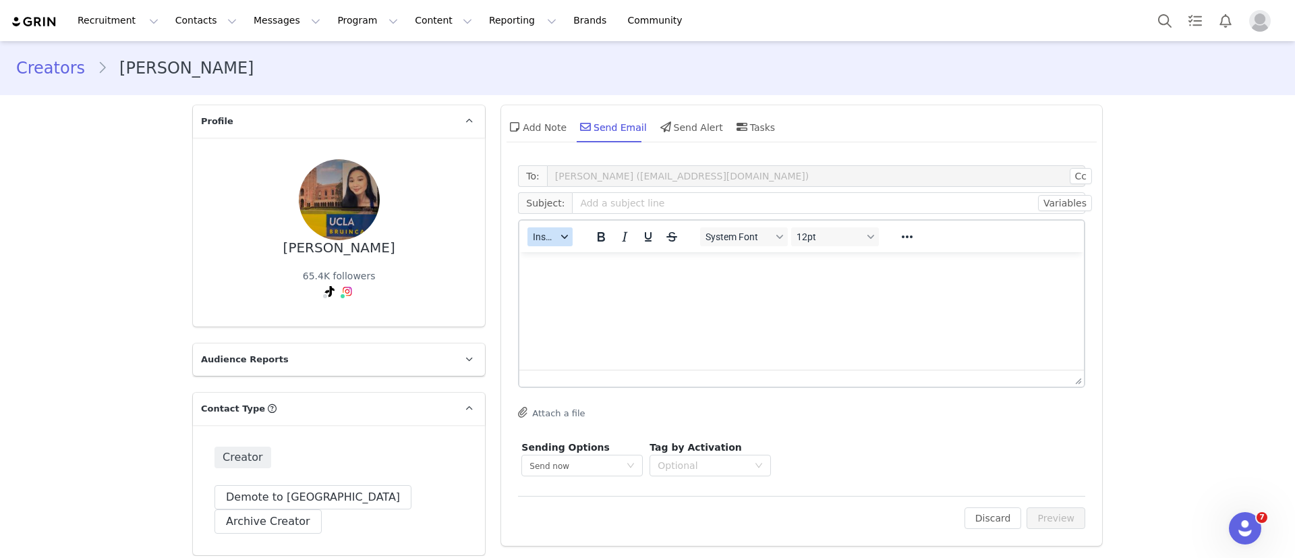
click at [533, 237] on span "Insert" at bounding box center [545, 236] width 24 height 11
click at [540, 256] on div "Insert Template" at bounding box center [591, 260] width 121 height 16
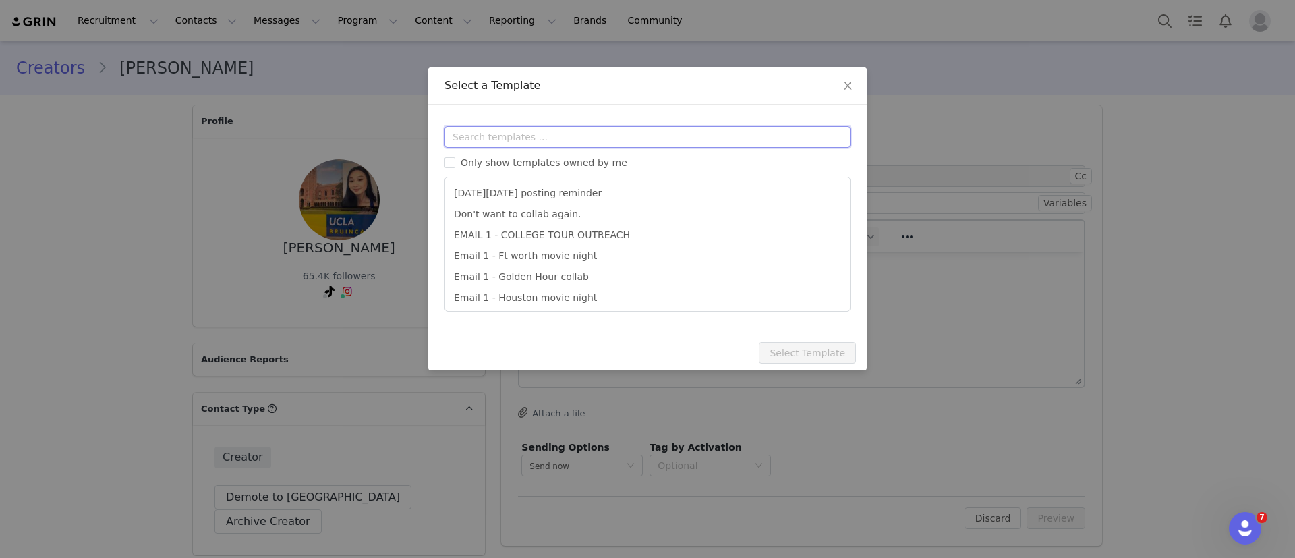
click at [498, 138] on input "text" at bounding box center [647, 137] width 406 height 22
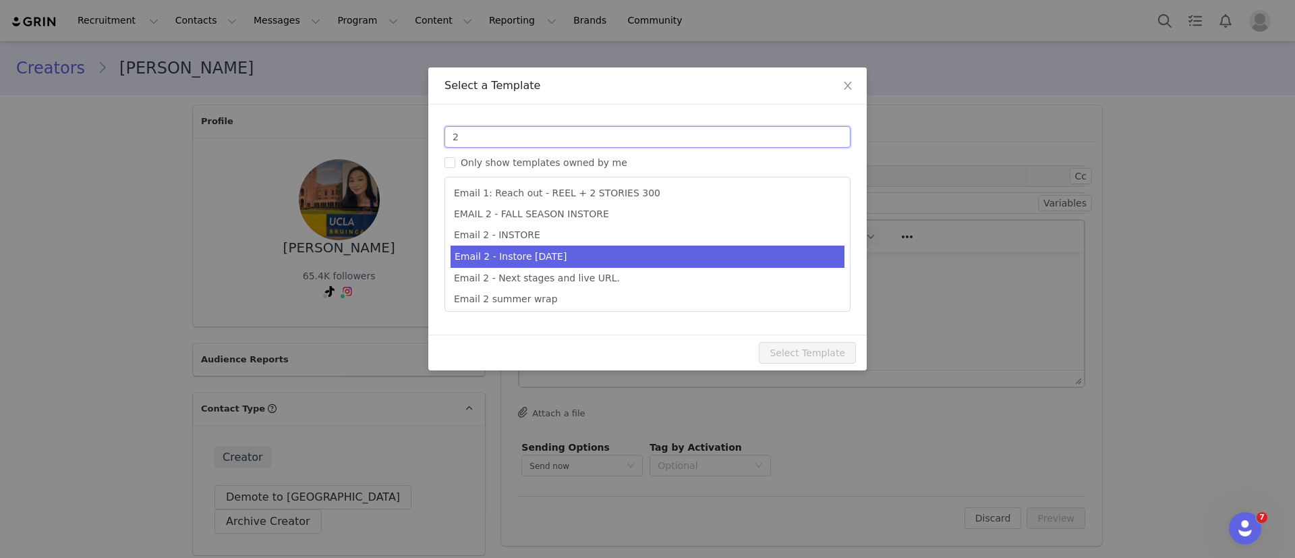
type input "2"
click at [537, 252] on li "Email 2 - Instore halloween" at bounding box center [647, 256] width 394 height 22
type input "Collab with Edikted x [DATE] 🖤🎃✨"
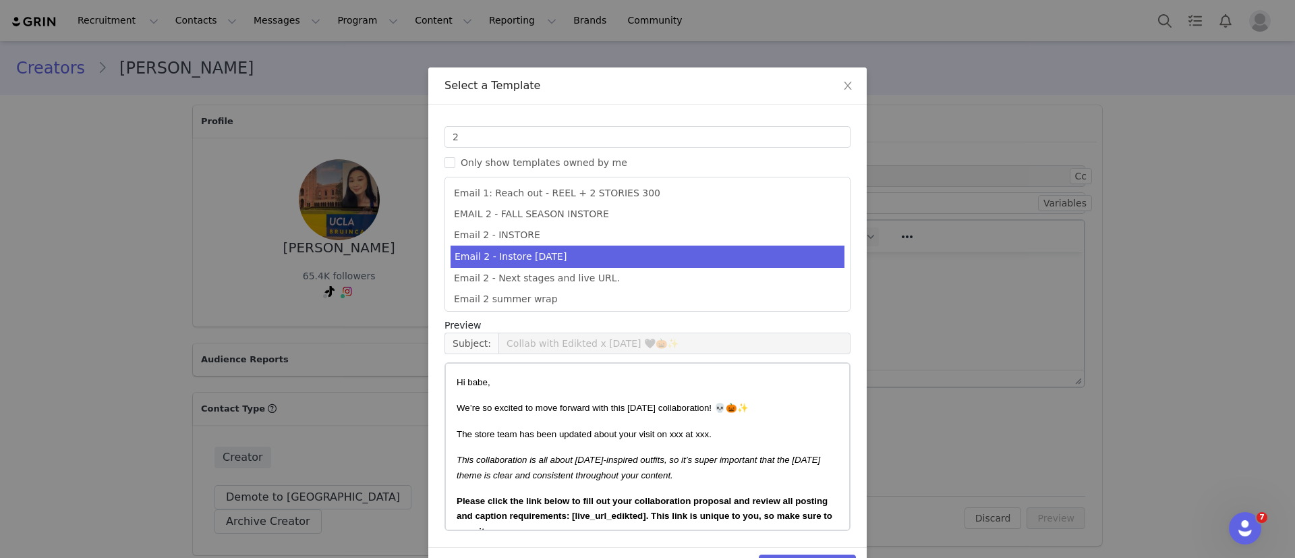
scroll to position [41, 0]
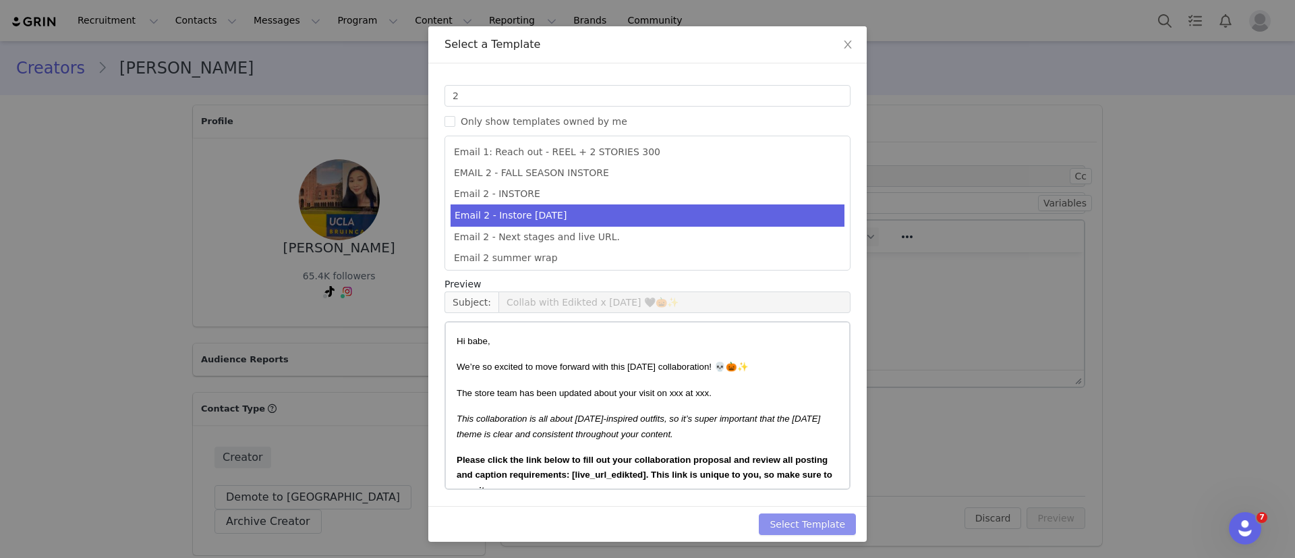
click at [821, 531] on button "Select Template" at bounding box center [807, 524] width 97 height 22
type input "Collab with Edikted x [DATE] 🖤🎃✨"
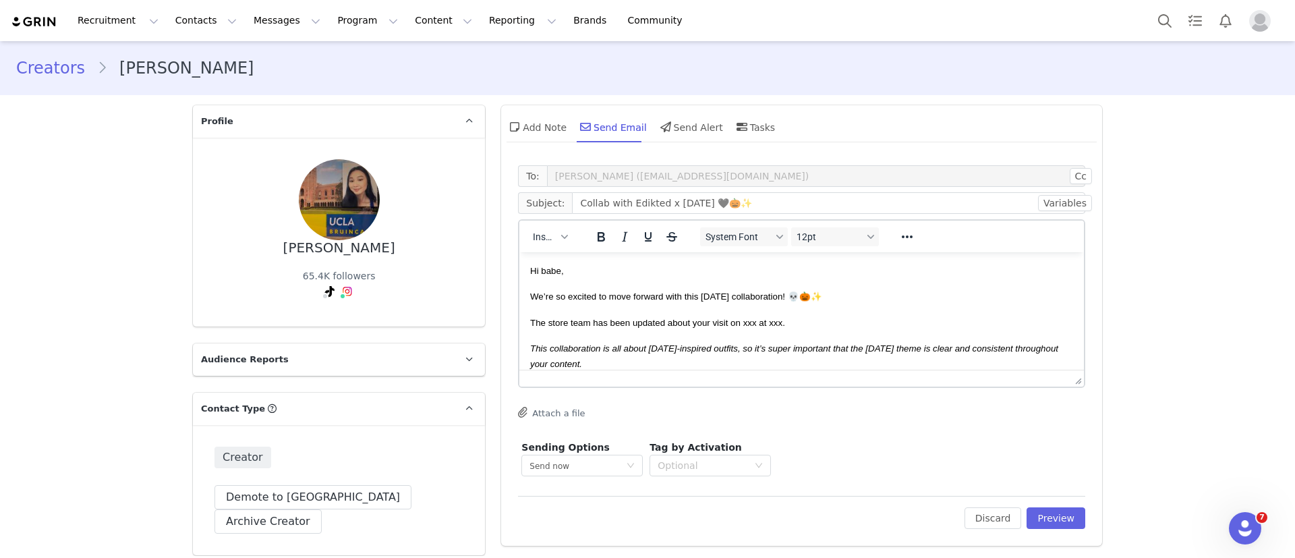
scroll to position [0, 0]
click at [1058, 516] on button "Preview" at bounding box center [1055, 518] width 59 height 22
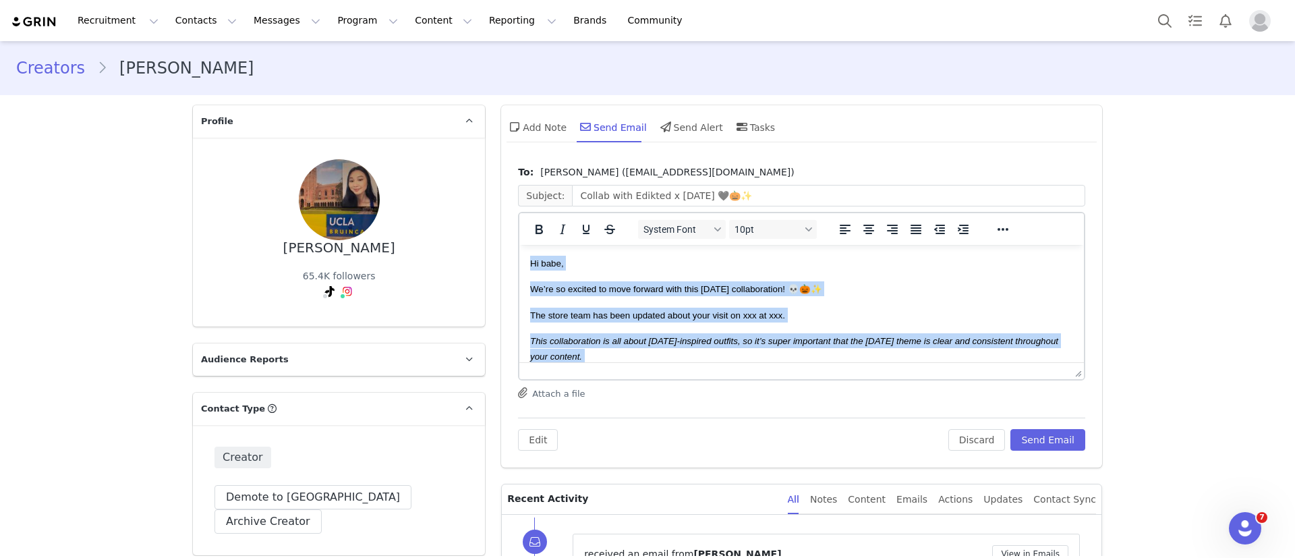
drag, startPoint x: 577, startPoint y: 333, endPoint x: 988, endPoint y: 374, distance: 413.3
copy body "Hi babe, We’re so excited to move forward with this Halloween collaboration! 💀🎃…"
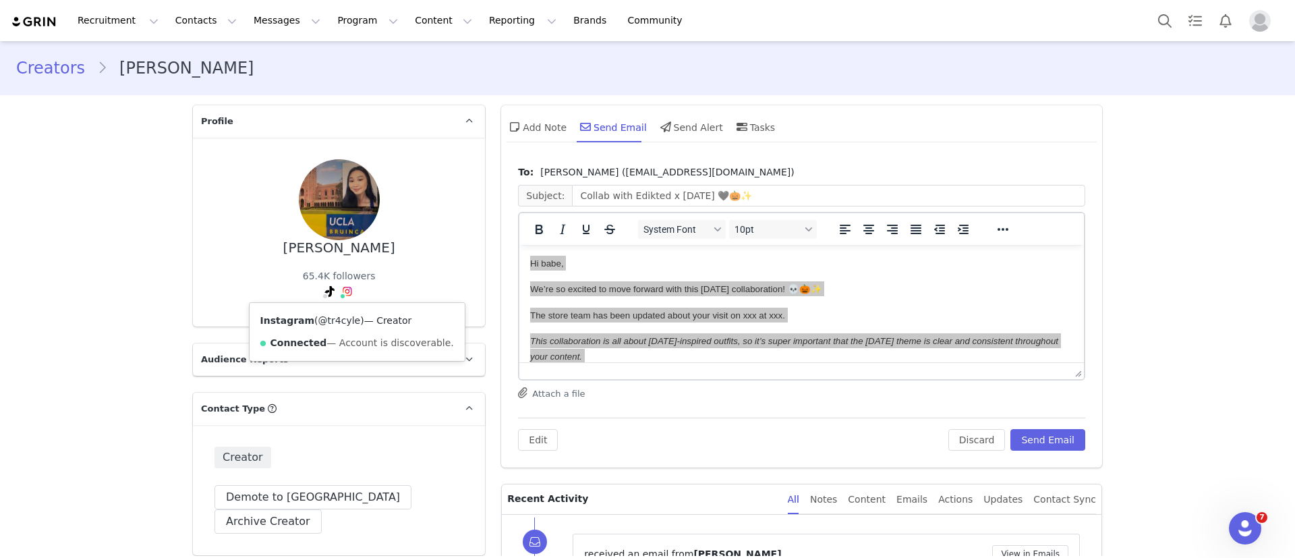
click at [332, 317] on link "@tr4cyle" at bounding box center [339, 320] width 42 height 11
click at [310, 312] on div "TikTok ( @uclslaywithtracy ) — Personal/Creator Not Found — No Content or Insig…" at bounding box center [336, 353] width 240 height 100
click at [308, 315] on link "@uclslaywithtracy" at bounding box center [307, 320] width 86 height 11
click at [1169, 27] on button "Search" at bounding box center [1165, 20] width 30 height 30
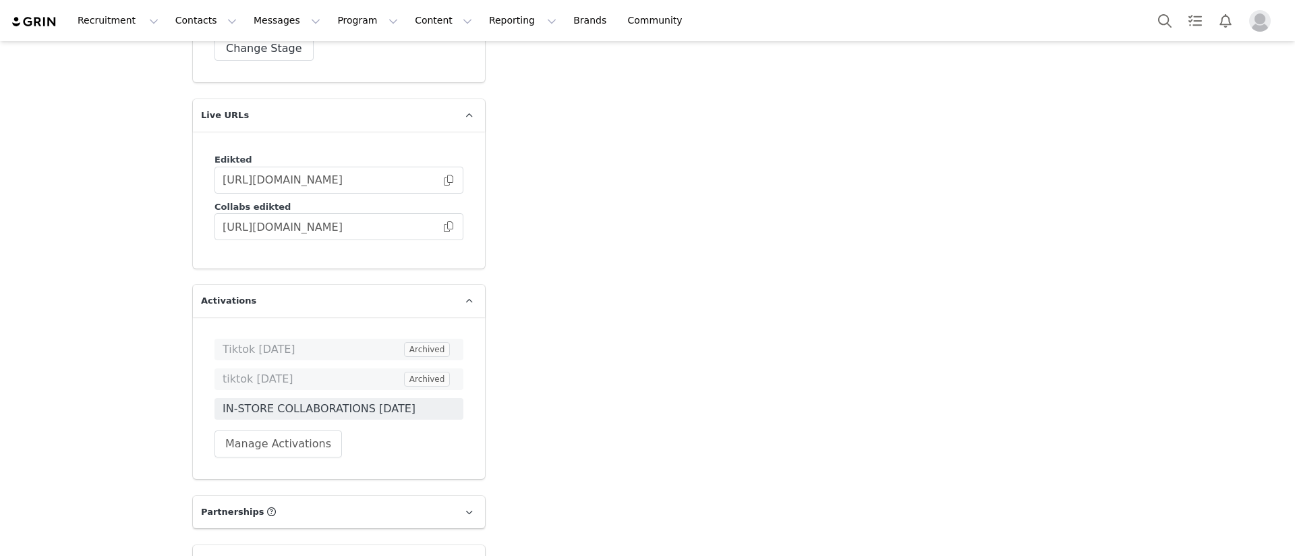
scroll to position [2427, 0]
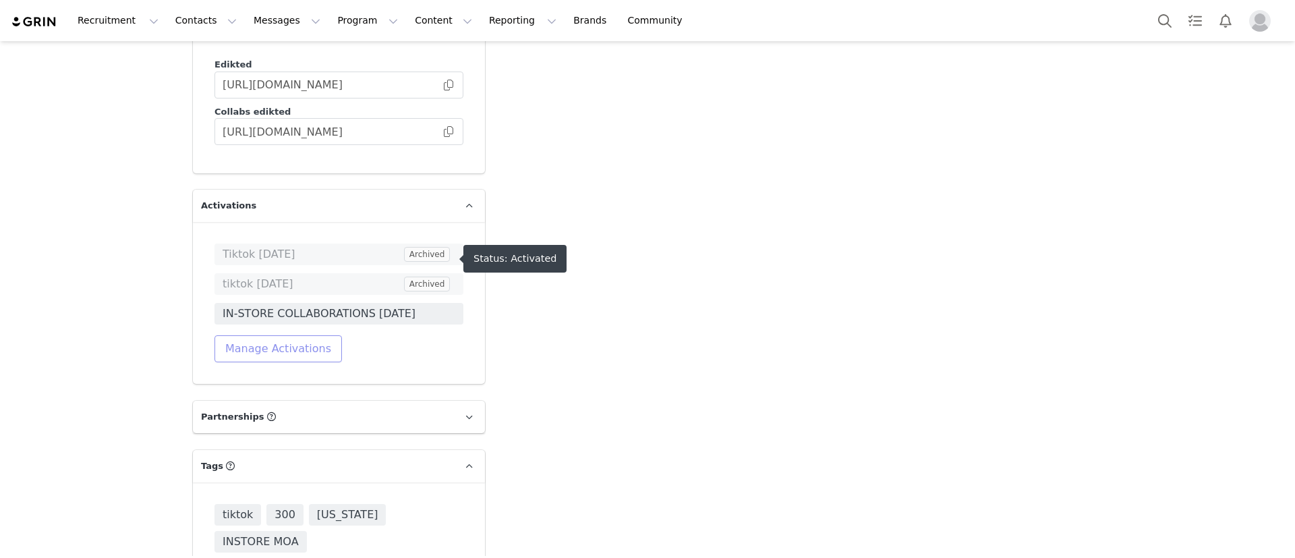
click at [278, 335] on button "Manage Activations" at bounding box center [277, 348] width 127 height 27
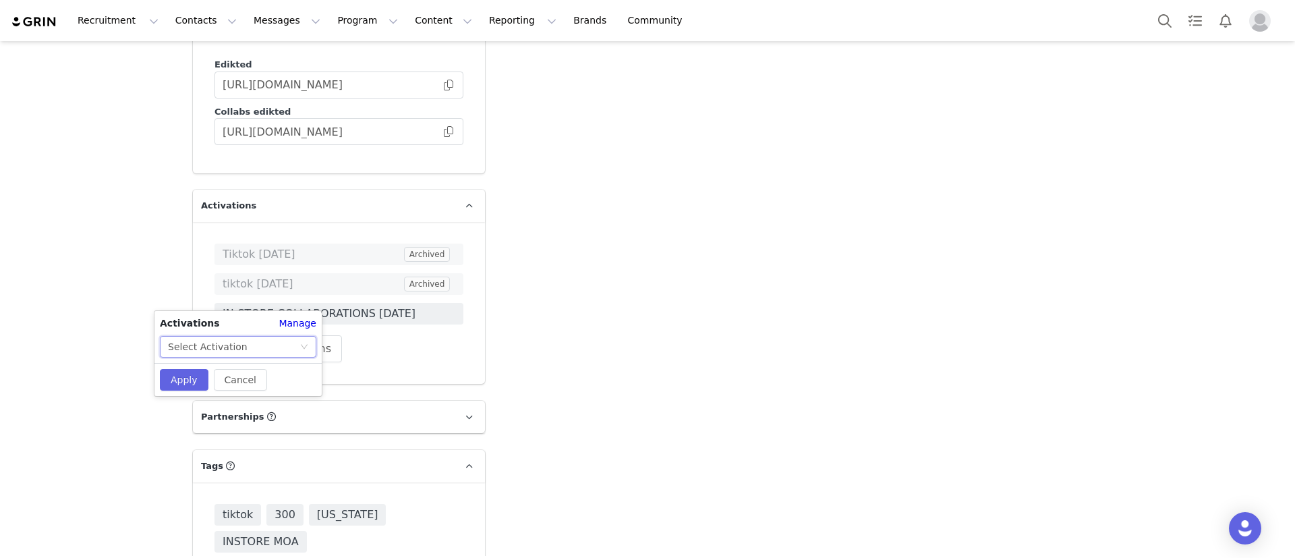
click at [235, 341] on div "Select Activation" at bounding box center [208, 346] width 80 height 20
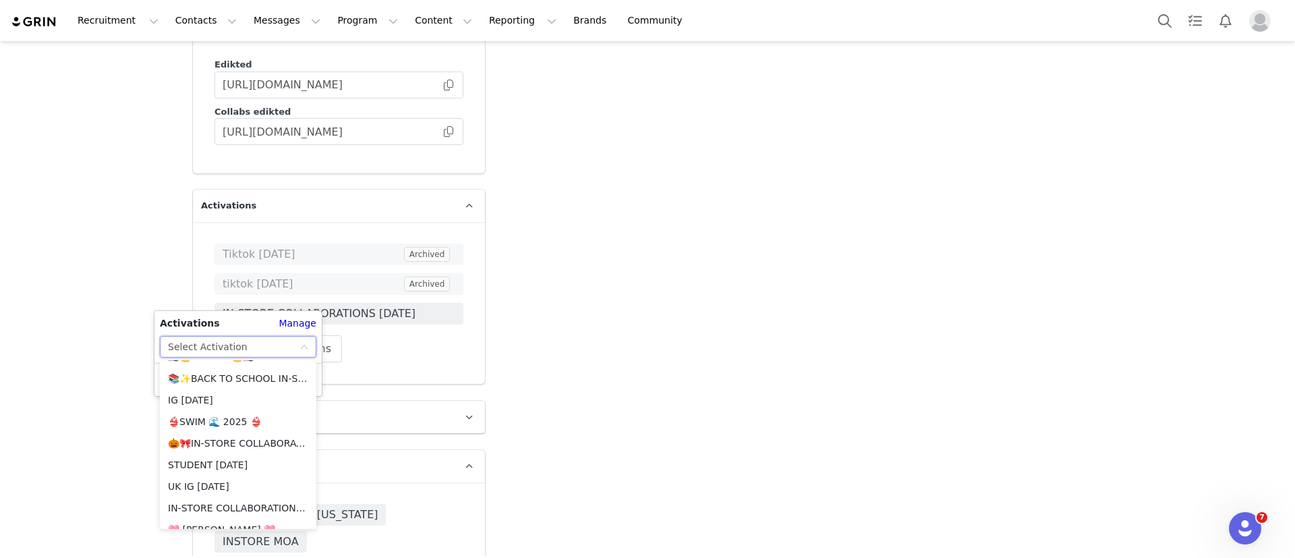
scroll to position [1315, 0]
click at [246, 433] on li "🎃🎀IN-STORE COLLABORATIONS [DATE]🎃🎀" at bounding box center [238, 440] width 156 height 22
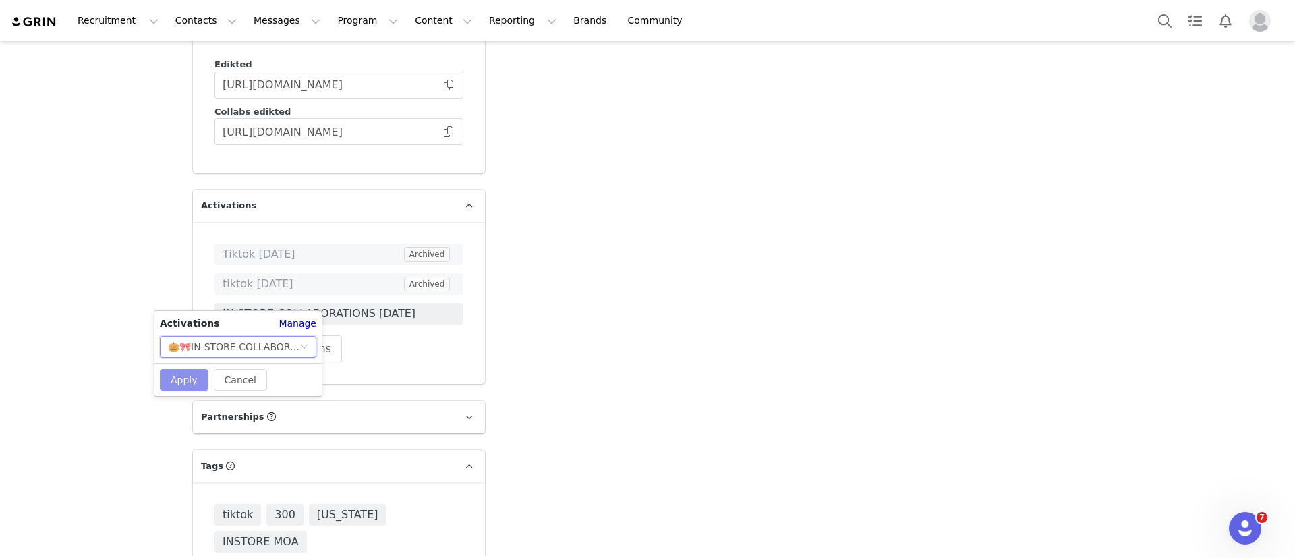
click at [178, 373] on button "Apply" at bounding box center [184, 380] width 49 height 22
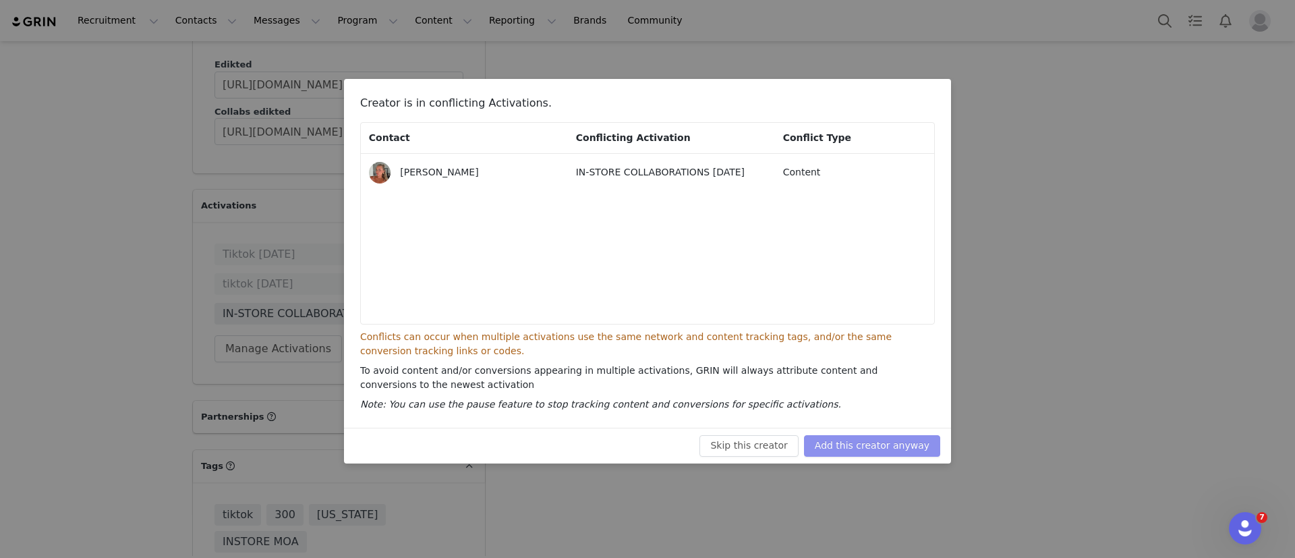
click at [841, 453] on button "Add this creator anyway" at bounding box center [872, 446] width 136 height 22
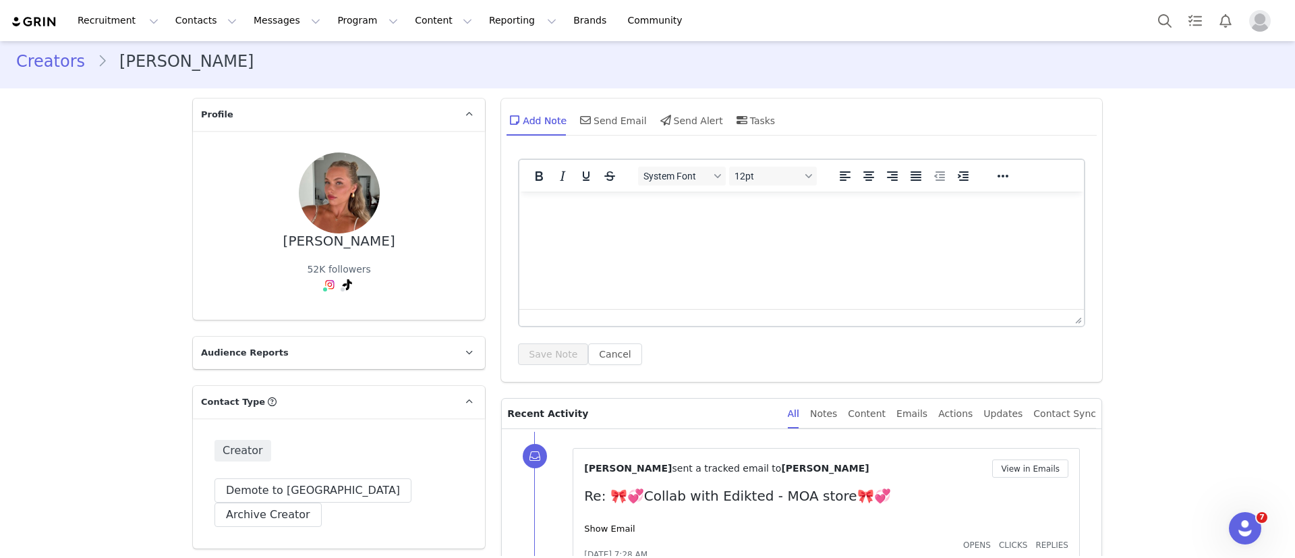
scroll to position [0, 0]
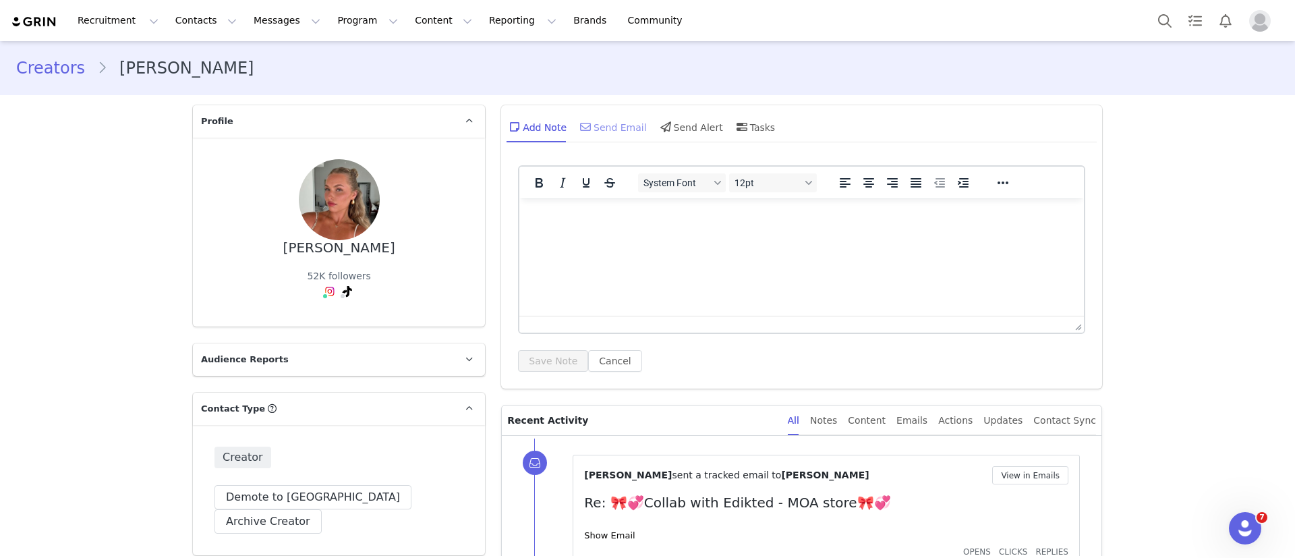
click at [577, 131] on span at bounding box center [585, 127] width 16 height 16
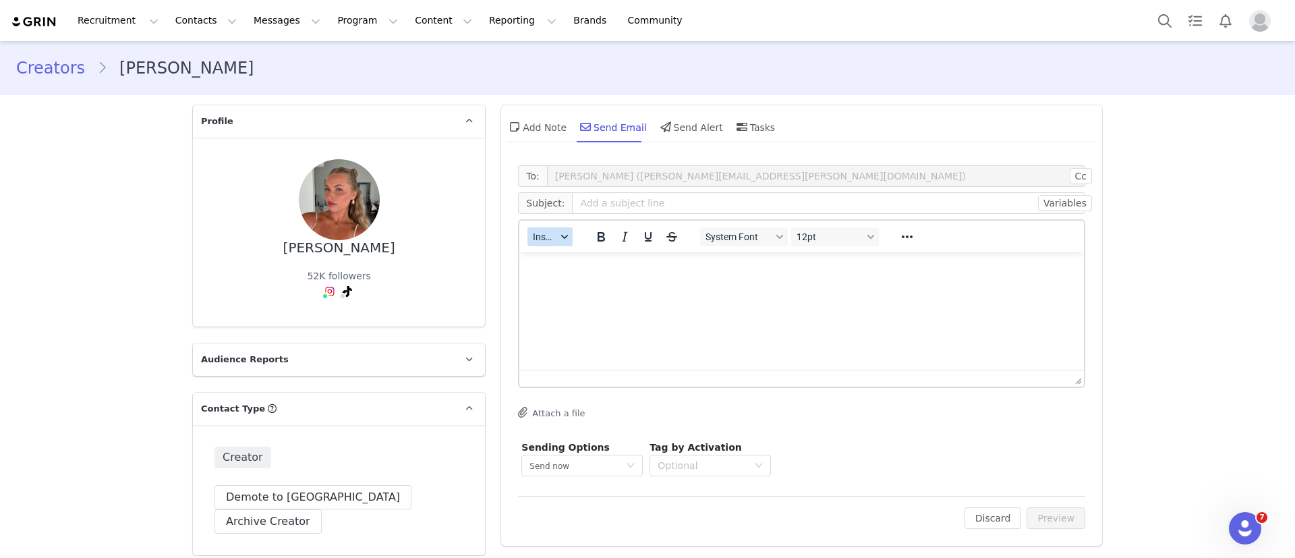
click at [541, 229] on button "Insert" at bounding box center [549, 236] width 45 height 19
click at [550, 264] on div "Insert Template" at bounding box center [591, 260] width 121 height 16
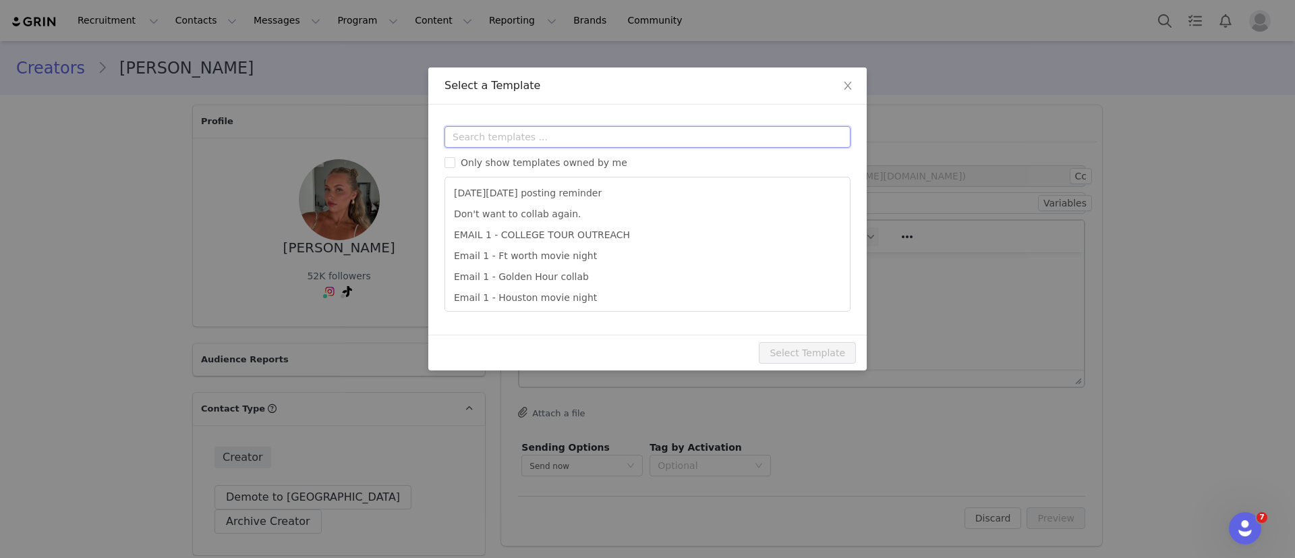
click at [493, 127] on input "text" at bounding box center [647, 137] width 406 height 22
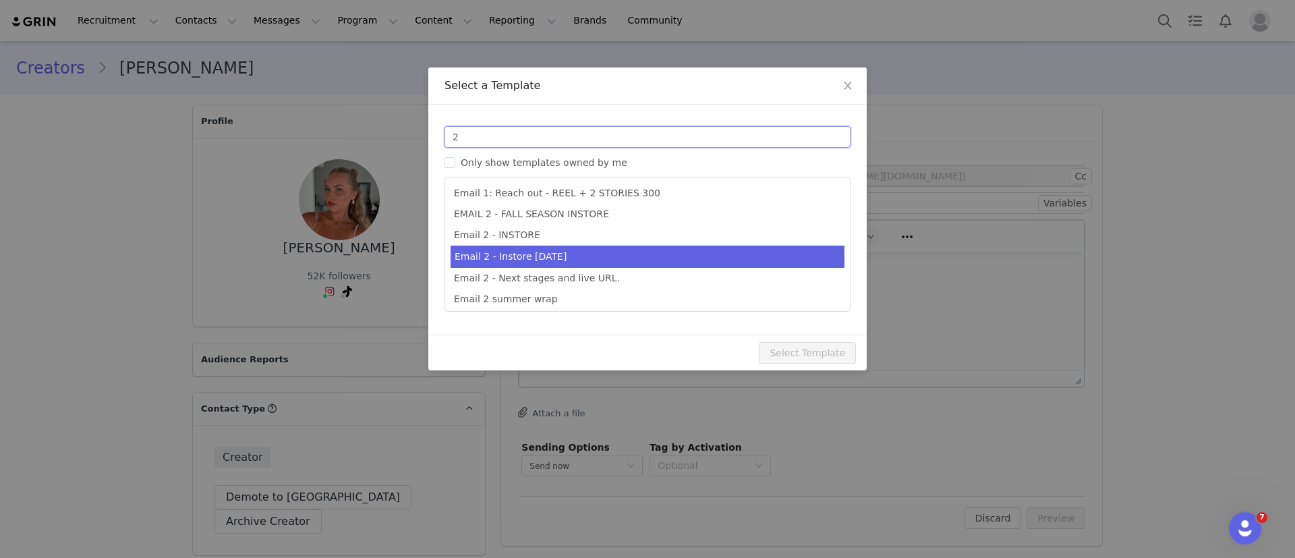
type input "2"
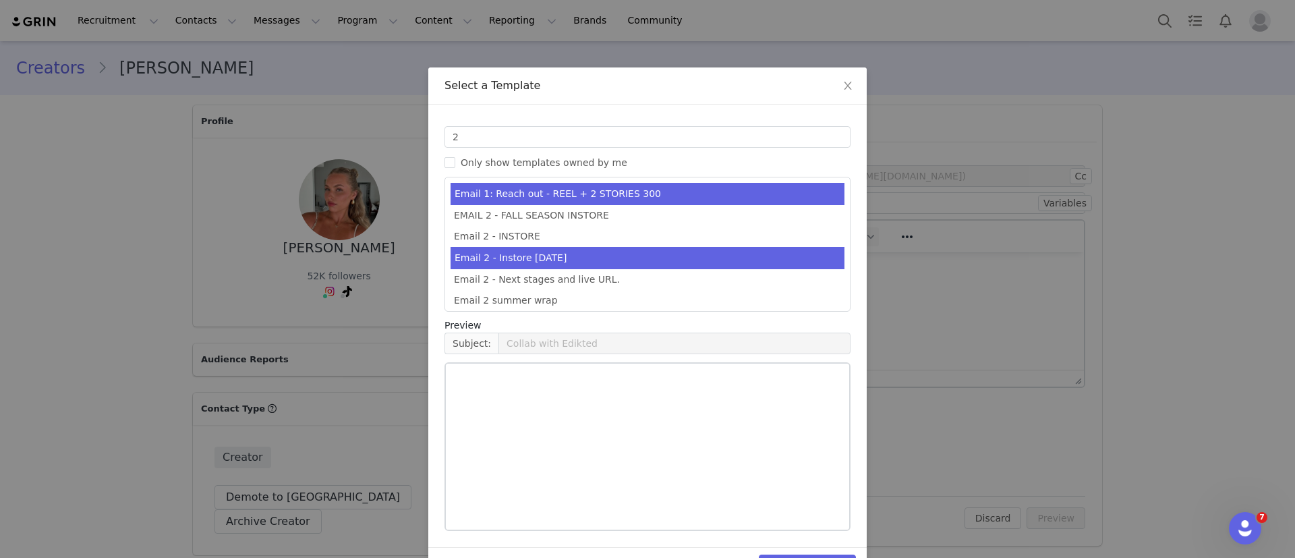
click at [572, 249] on li "Email 2 - Instore [DATE]" at bounding box center [647, 258] width 394 height 22
type input "Collab with Edikted x [DATE] 🖤🎃✨"
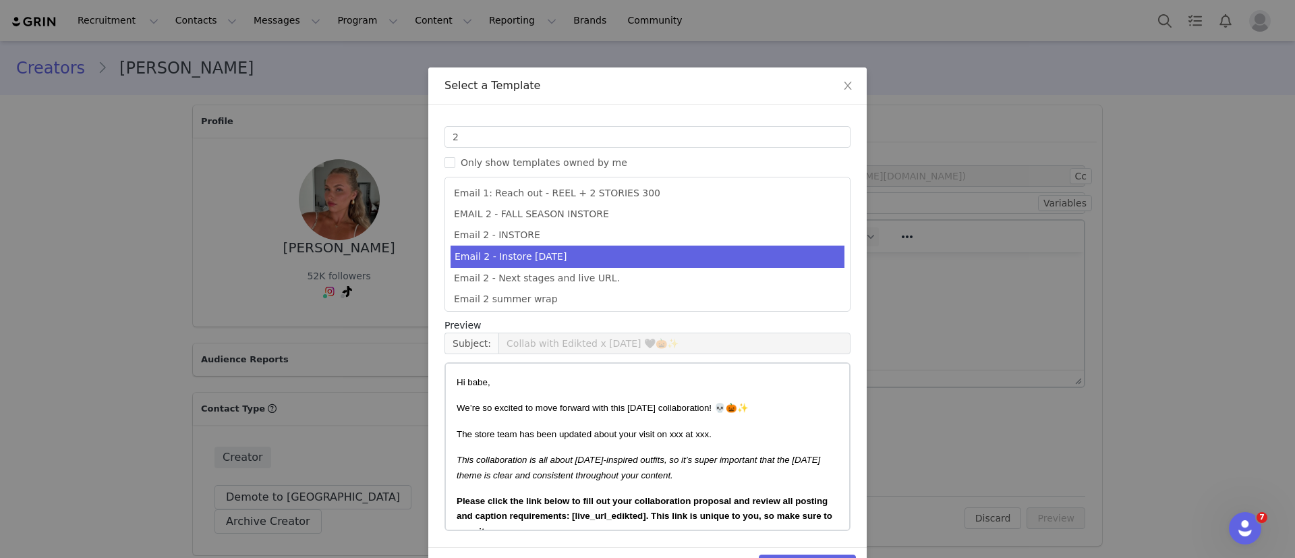
scroll to position [41, 0]
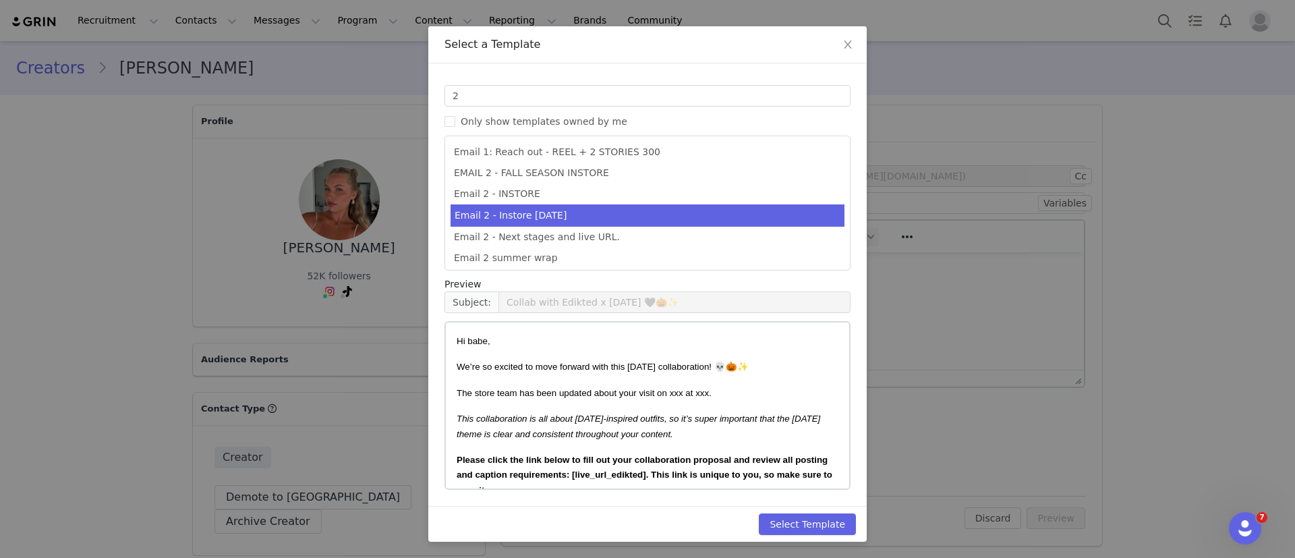
click at [773, 510] on div "Select Template" at bounding box center [647, 524] width 438 height 36
click at [774, 516] on button "Select Template" at bounding box center [807, 524] width 97 height 22
type input "Collab with Edikted x [DATE] 🖤🎃✨"
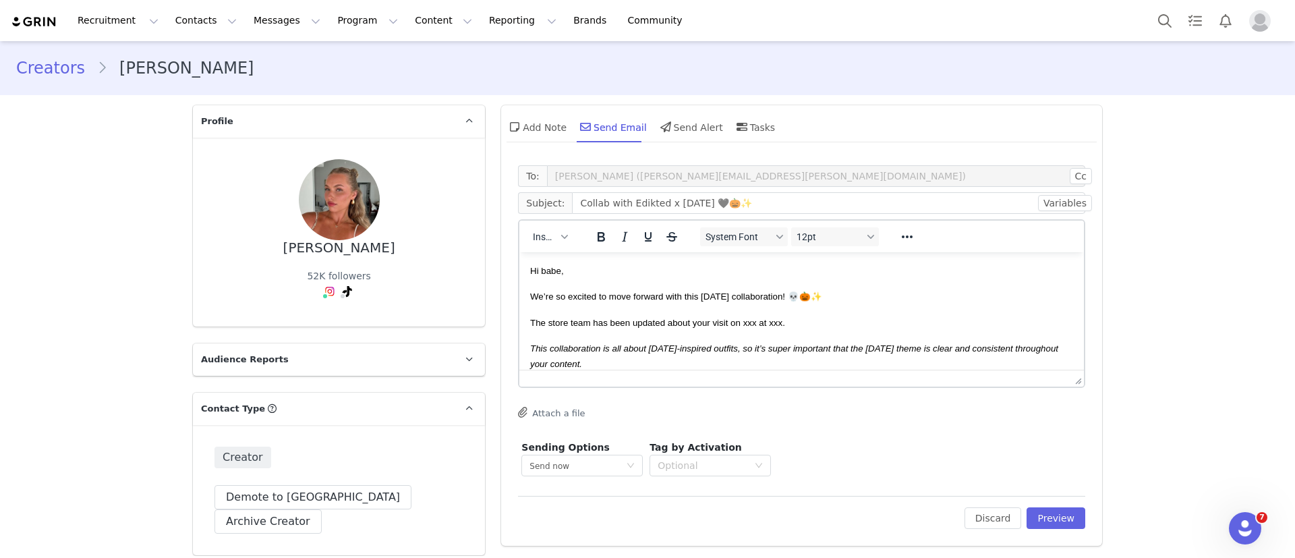
scroll to position [0, 0]
click at [1051, 517] on button "Preview" at bounding box center [1055, 518] width 59 height 22
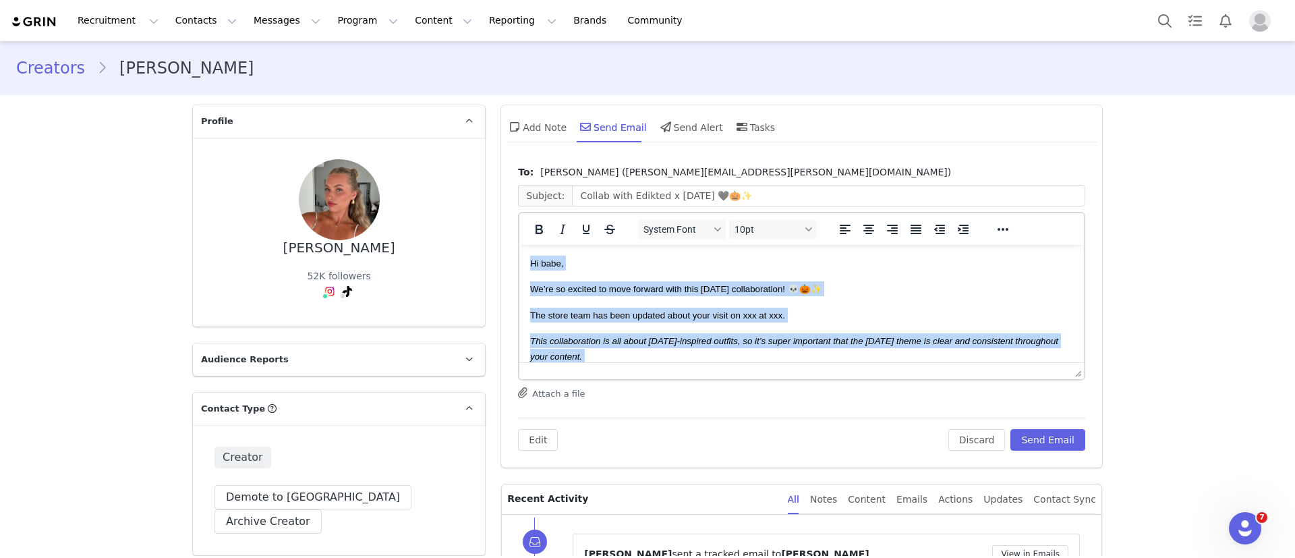
drag, startPoint x: 597, startPoint y: 333, endPoint x: 916, endPoint y: 260, distance: 326.5
copy body "Lo ipsu, Do’si am consect ad elit seddoei temp inci Utlaboree doloremagnaal! 💀🎃…"
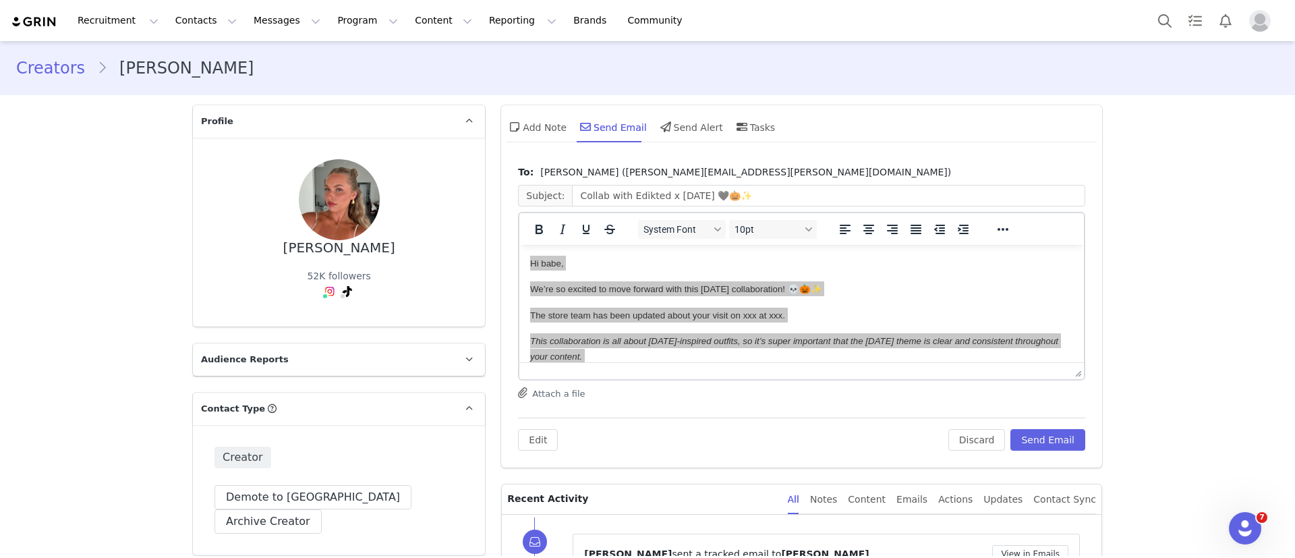
click at [318, 241] on div "[PERSON_NAME]" at bounding box center [339, 248] width 112 height 16
copy div "[PERSON_NAME]"
click at [310, 318] on link "@katefeddema" at bounding box center [335, 320] width 72 height 11
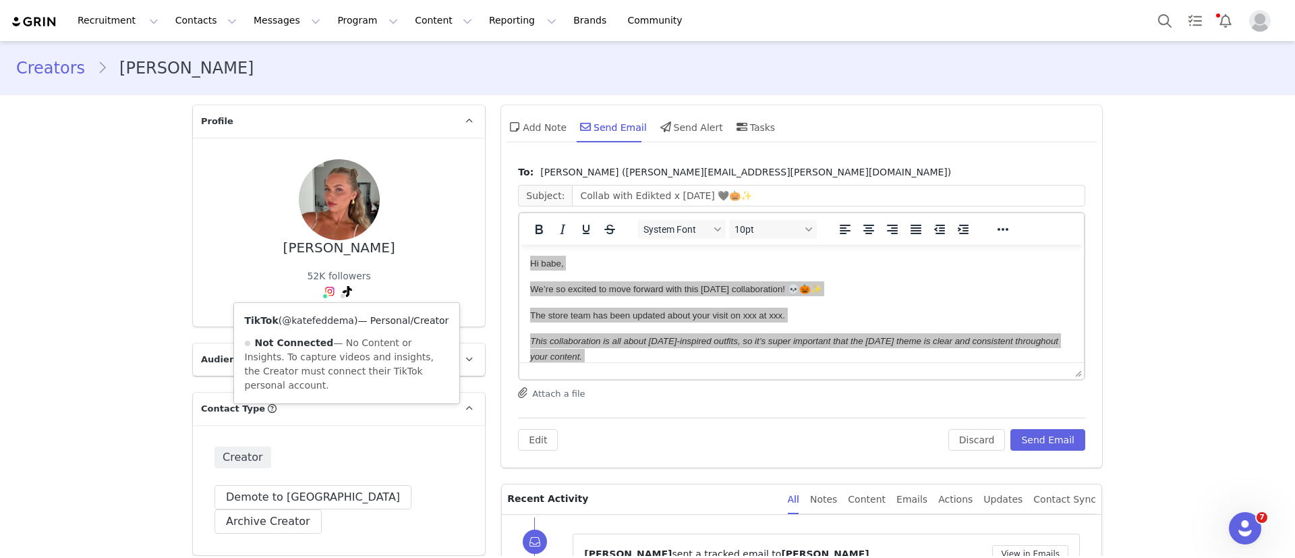
click at [330, 321] on link "@katefeddema" at bounding box center [318, 320] width 72 height 11
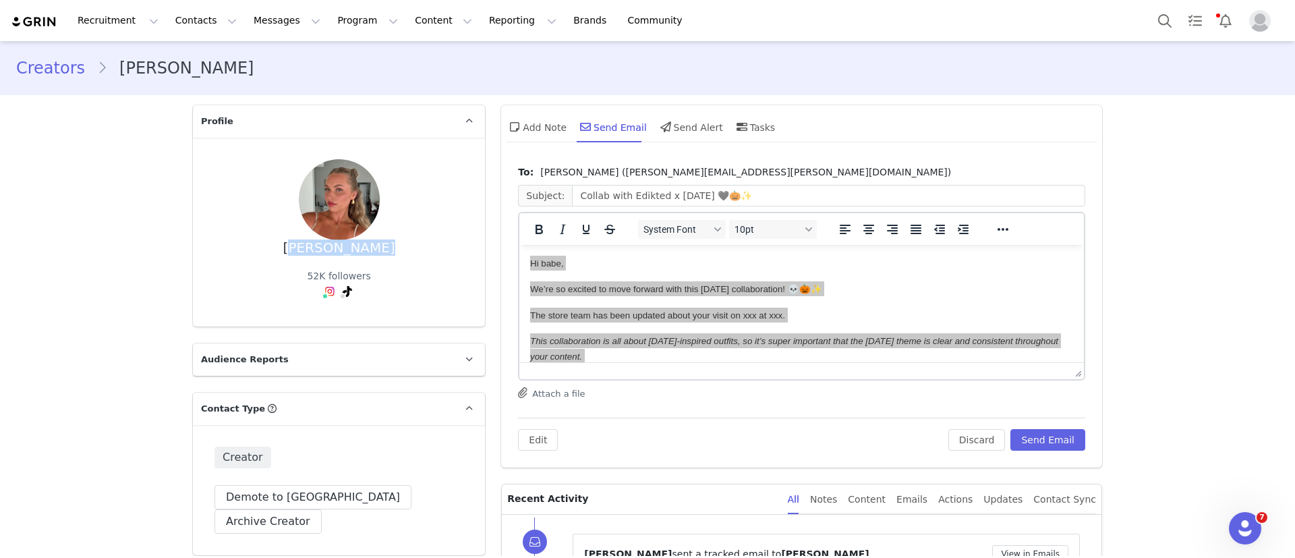
drag, startPoint x: 336, startPoint y: 264, endPoint x: 413, endPoint y: 260, distance: 77.6
click at [413, 260] on div "[PERSON_NAME] 52K followers Instagram ( @katefeddema ) — Standard Connected — A…" at bounding box center [338, 232] width 249 height 146
copy div "[PERSON_NAME]"
click at [329, 21] on button "Program Program" at bounding box center [367, 20] width 77 height 30
click at [318, 58] on p "Activations" at bounding box center [333, 60] width 52 height 14
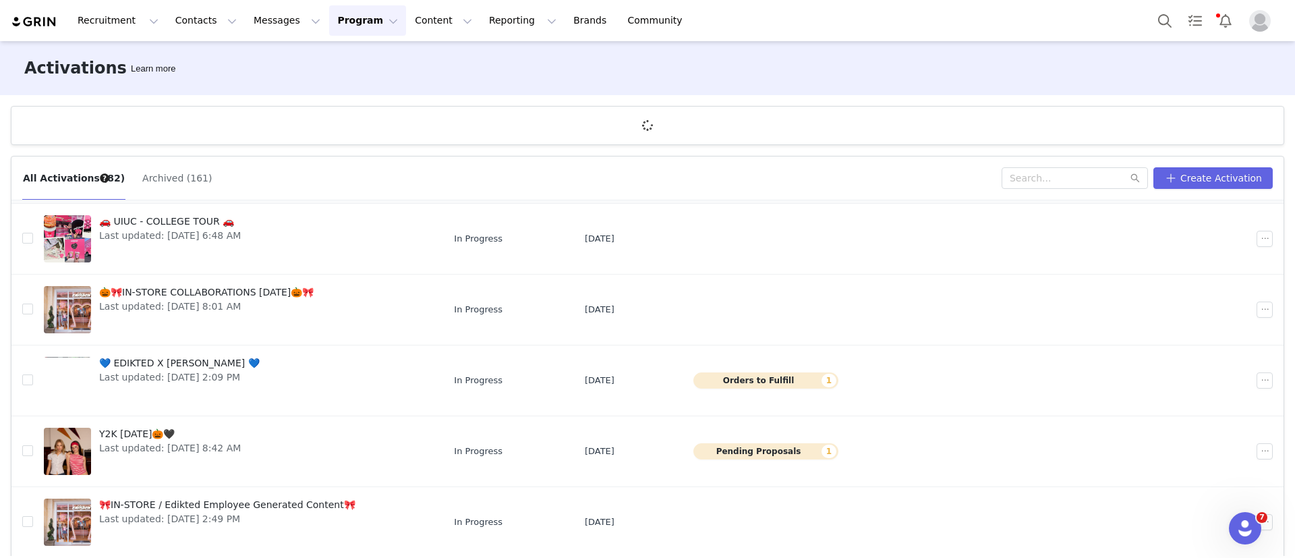
scroll to position [101, 0]
